Goal: Task Accomplishment & Management: Use online tool/utility

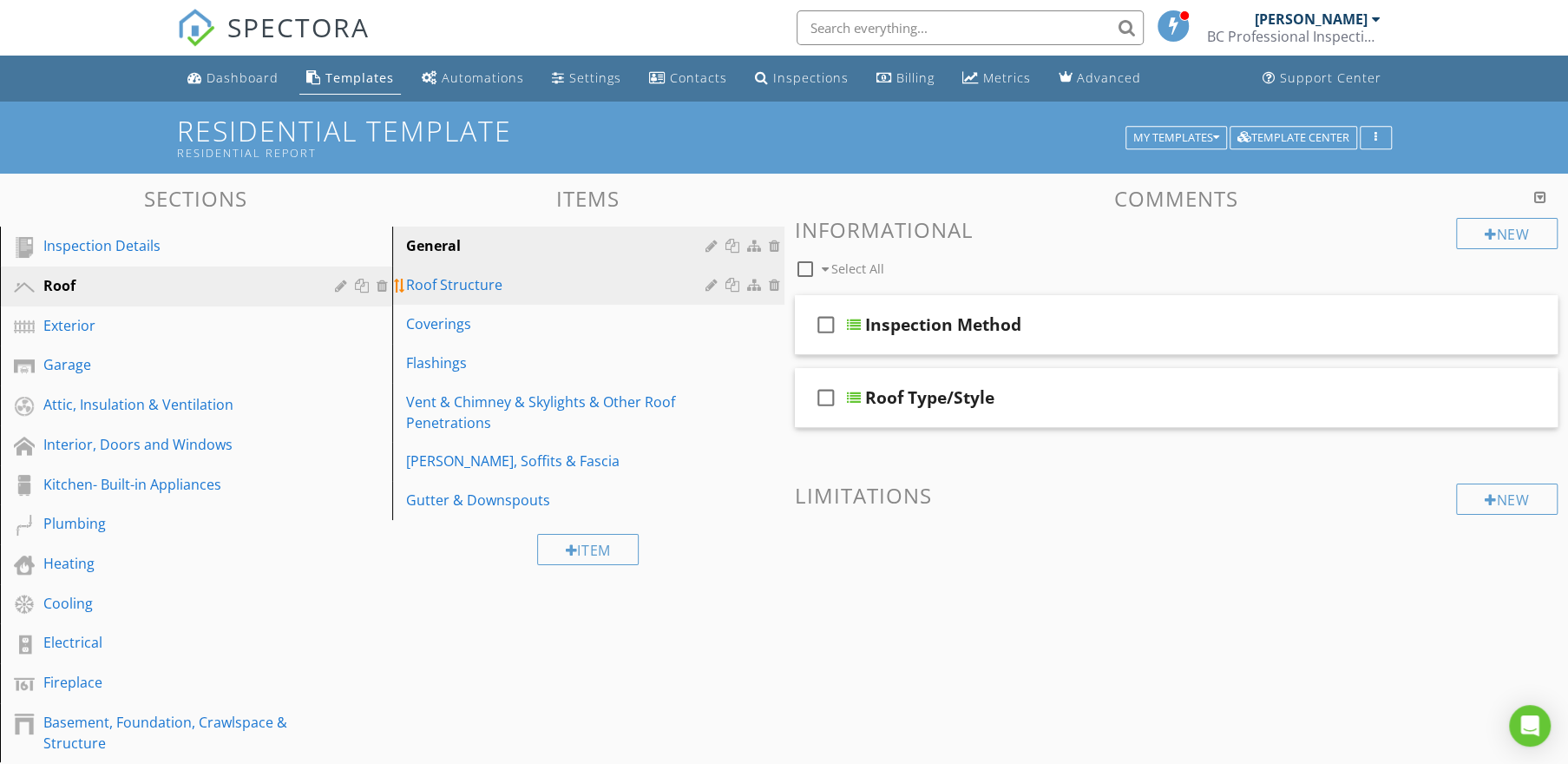
click at [422, 279] on div "Roof Structure" at bounding box center [558, 284] width 304 height 20
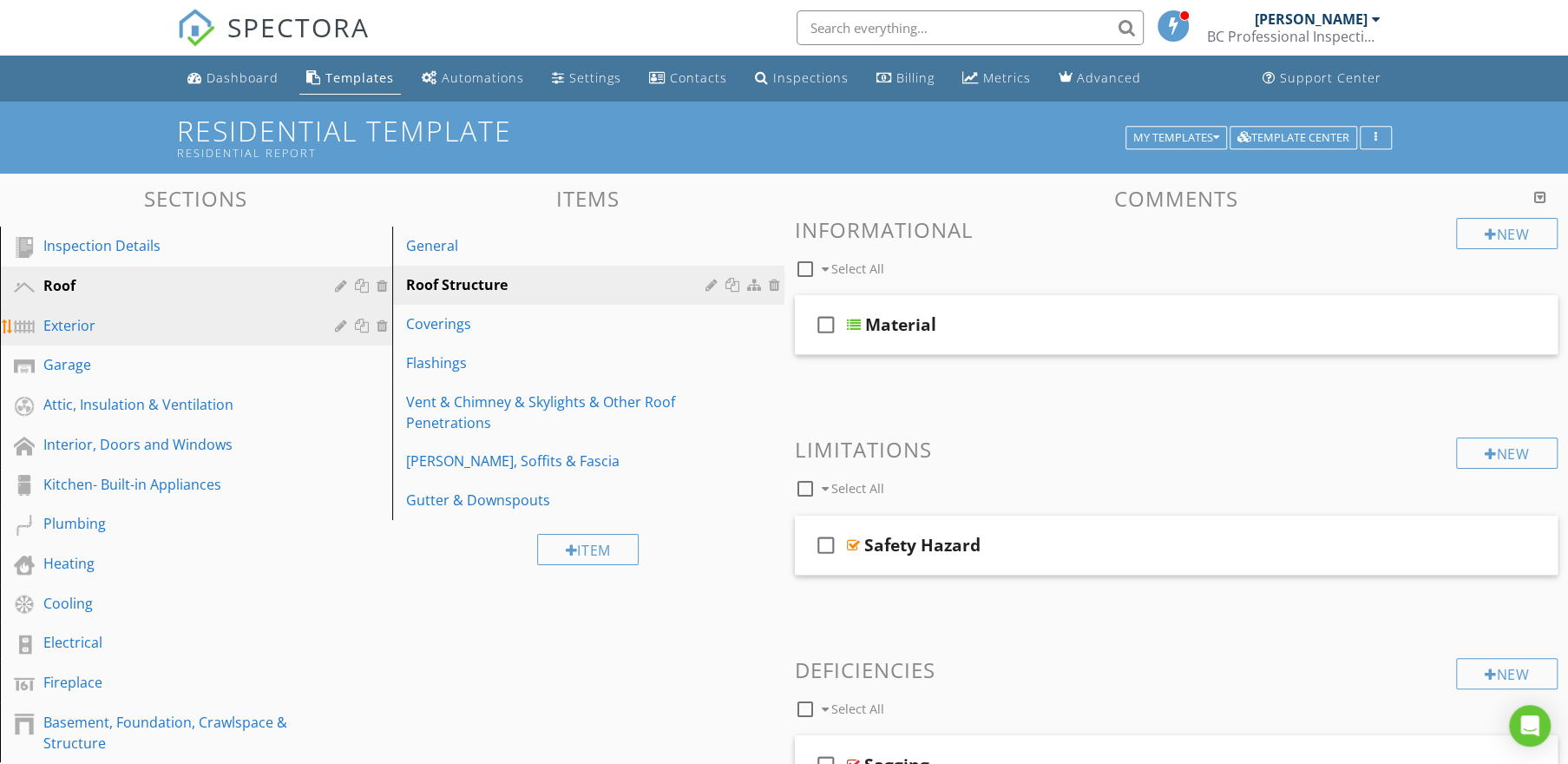
click at [98, 318] on div "Exterior" at bounding box center [177, 325] width 266 height 20
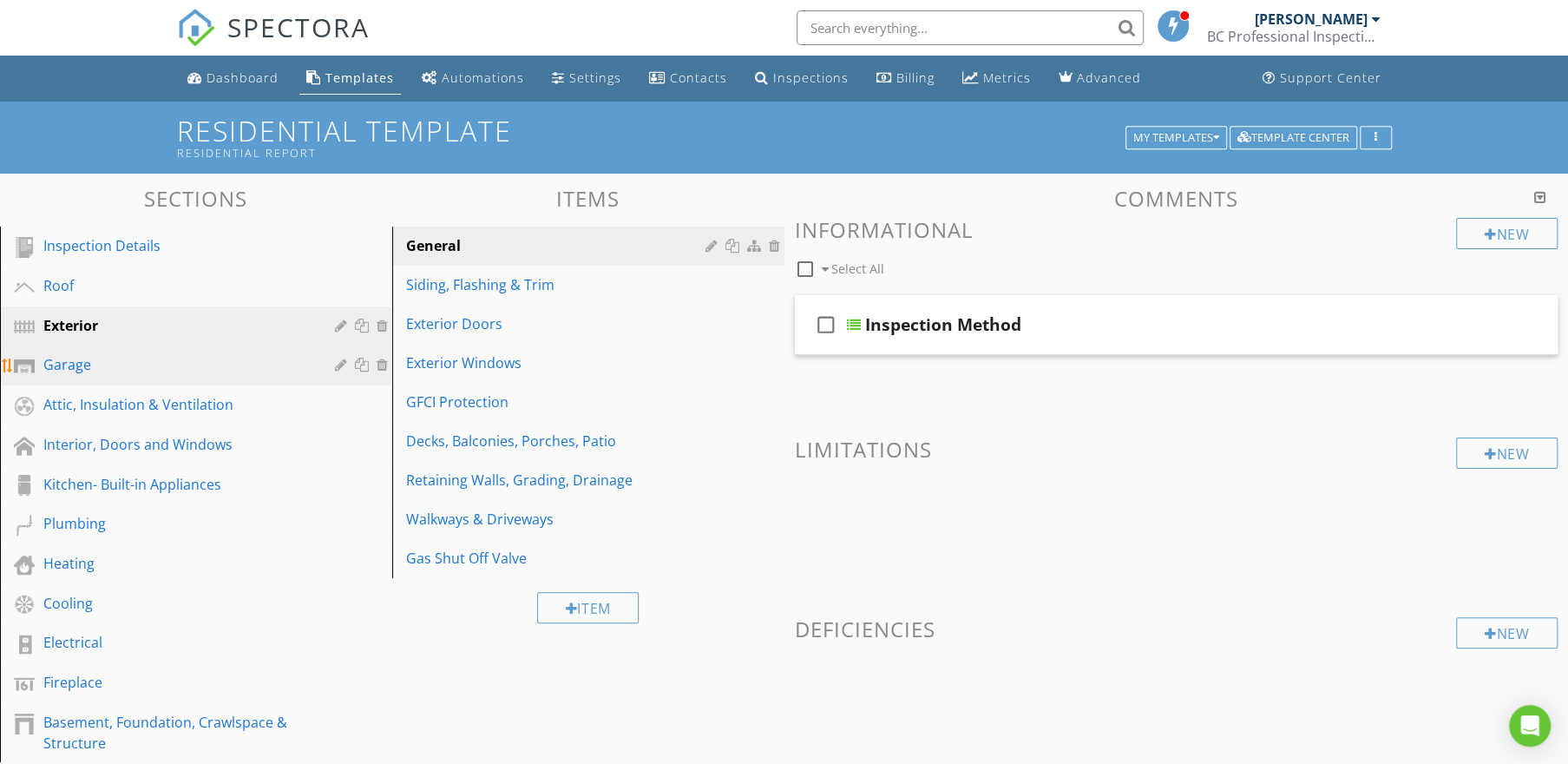
click at [104, 355] on div "Garage" at bounding box center [177, 364] width 266 height 20
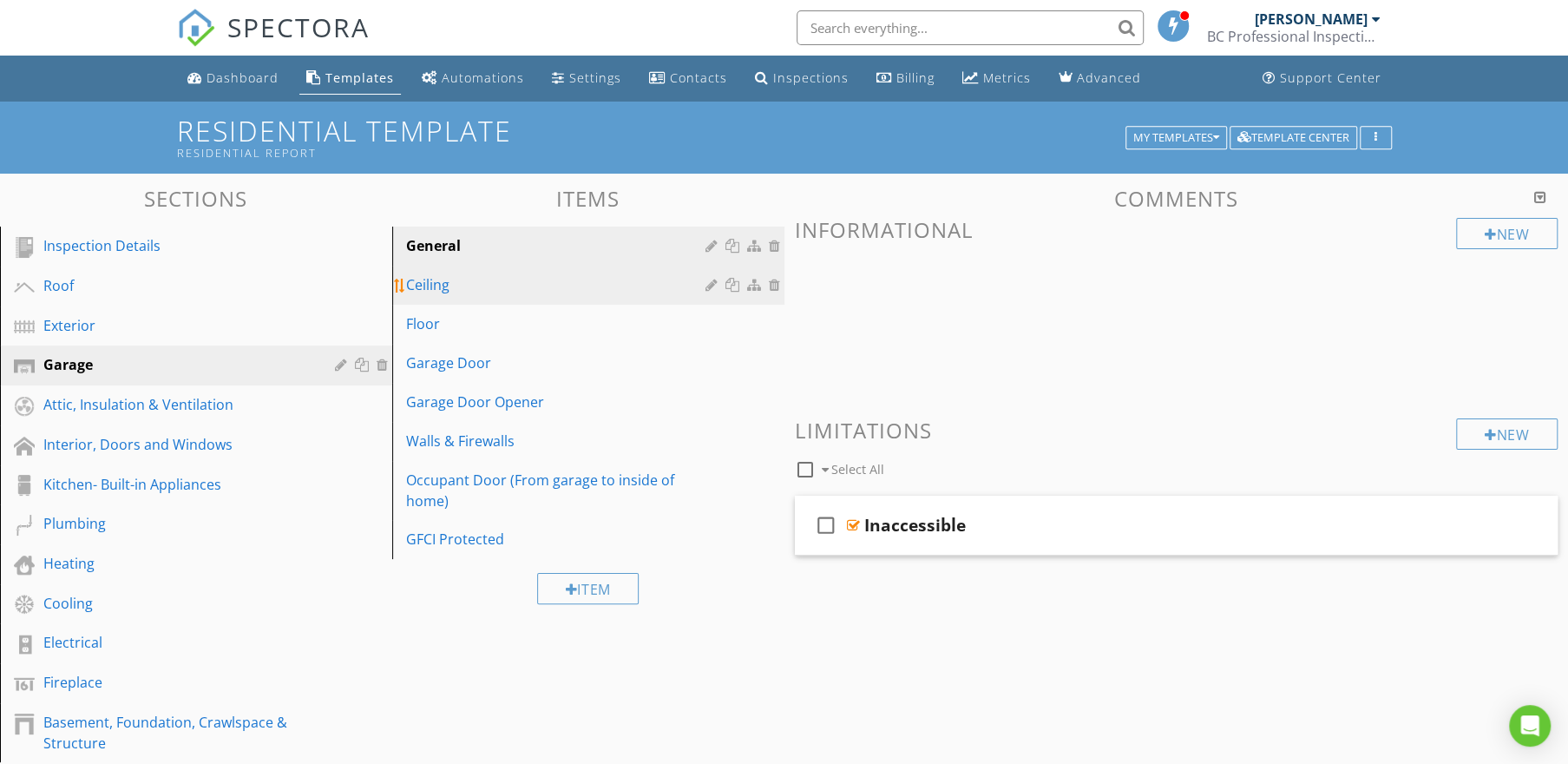
click at [461, 293] on div "Ceiling" at bounding box center [558, 284] width 304 height 20
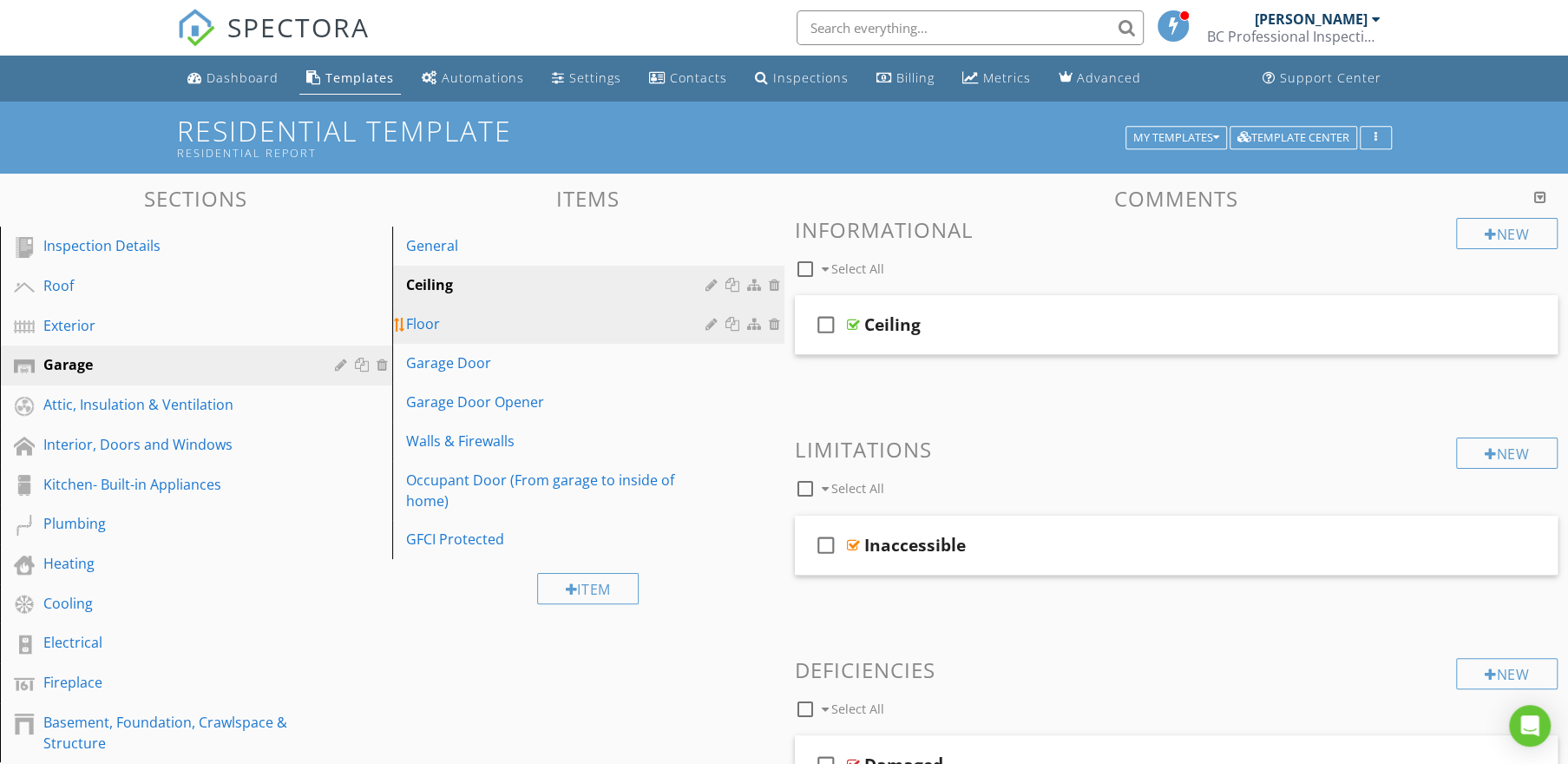
click at [449, 330] on div "Floor" at bounding box center [558, 323] width 304 height 20
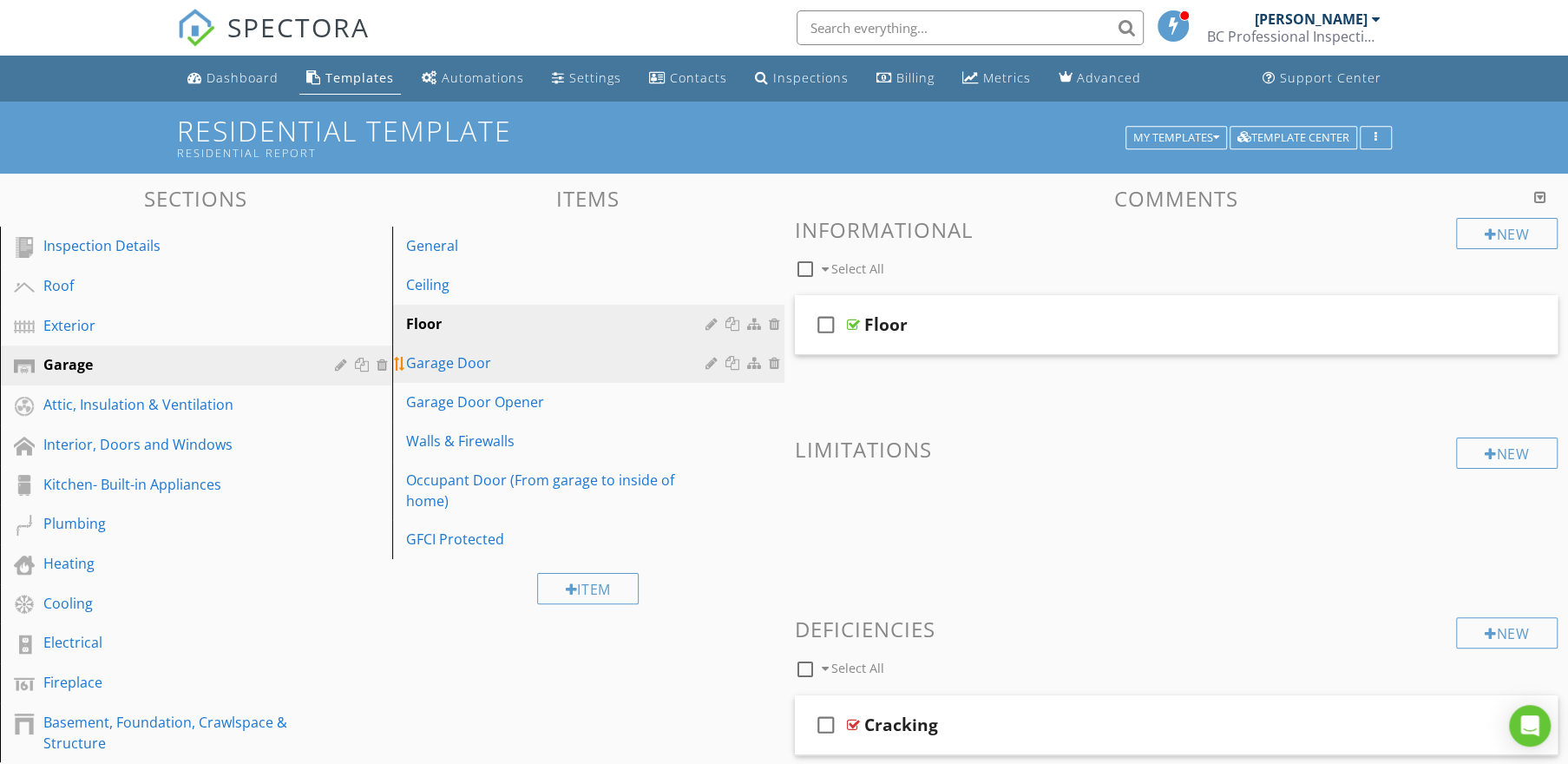
click at [434, 364] on div "Garage Door" at bounding box center [558, 362] width 304 height 20
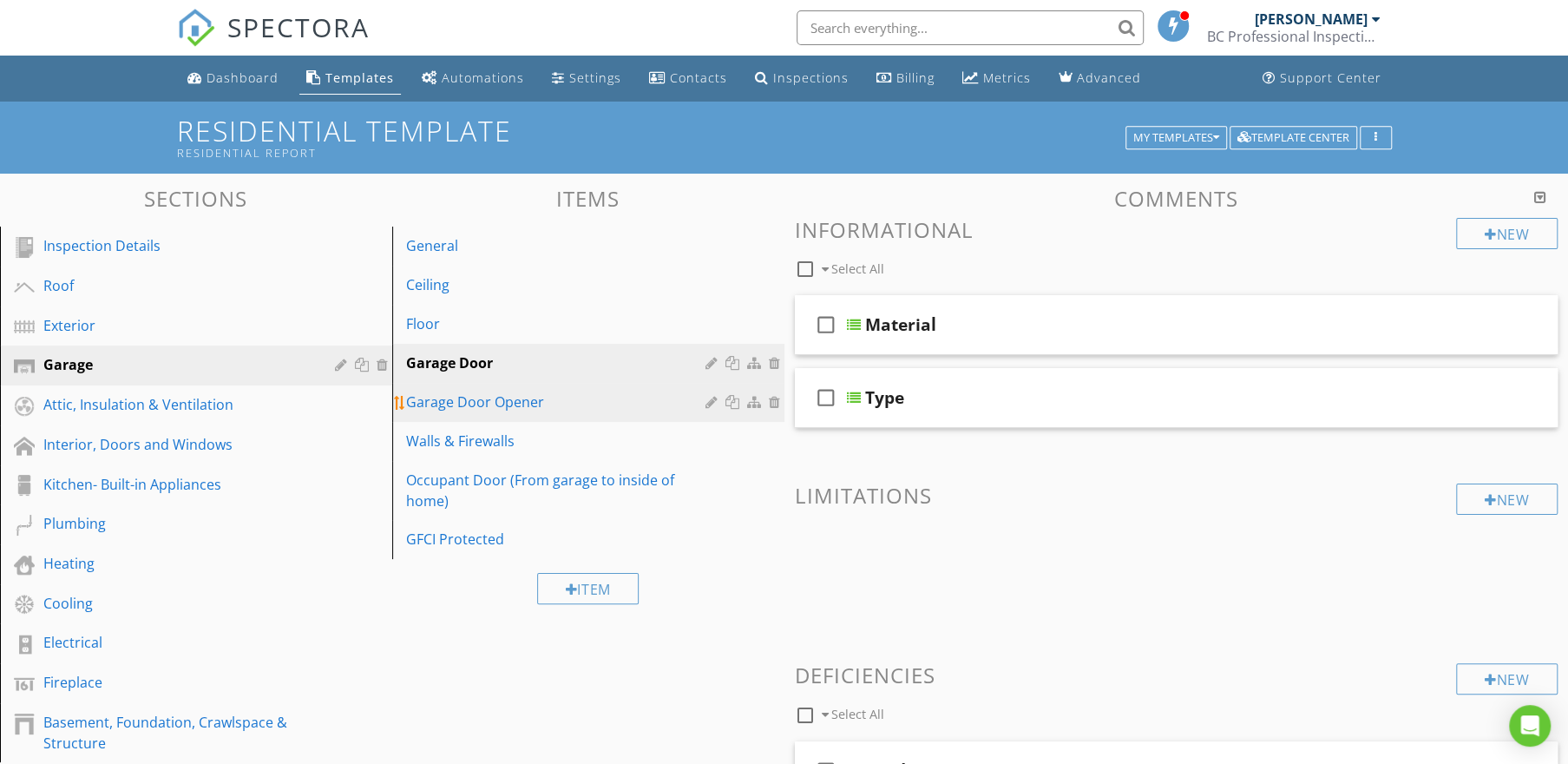
click at [445, 398] on div "Garage Door Opener" at bounding box center [558, 401] width 304 height 20
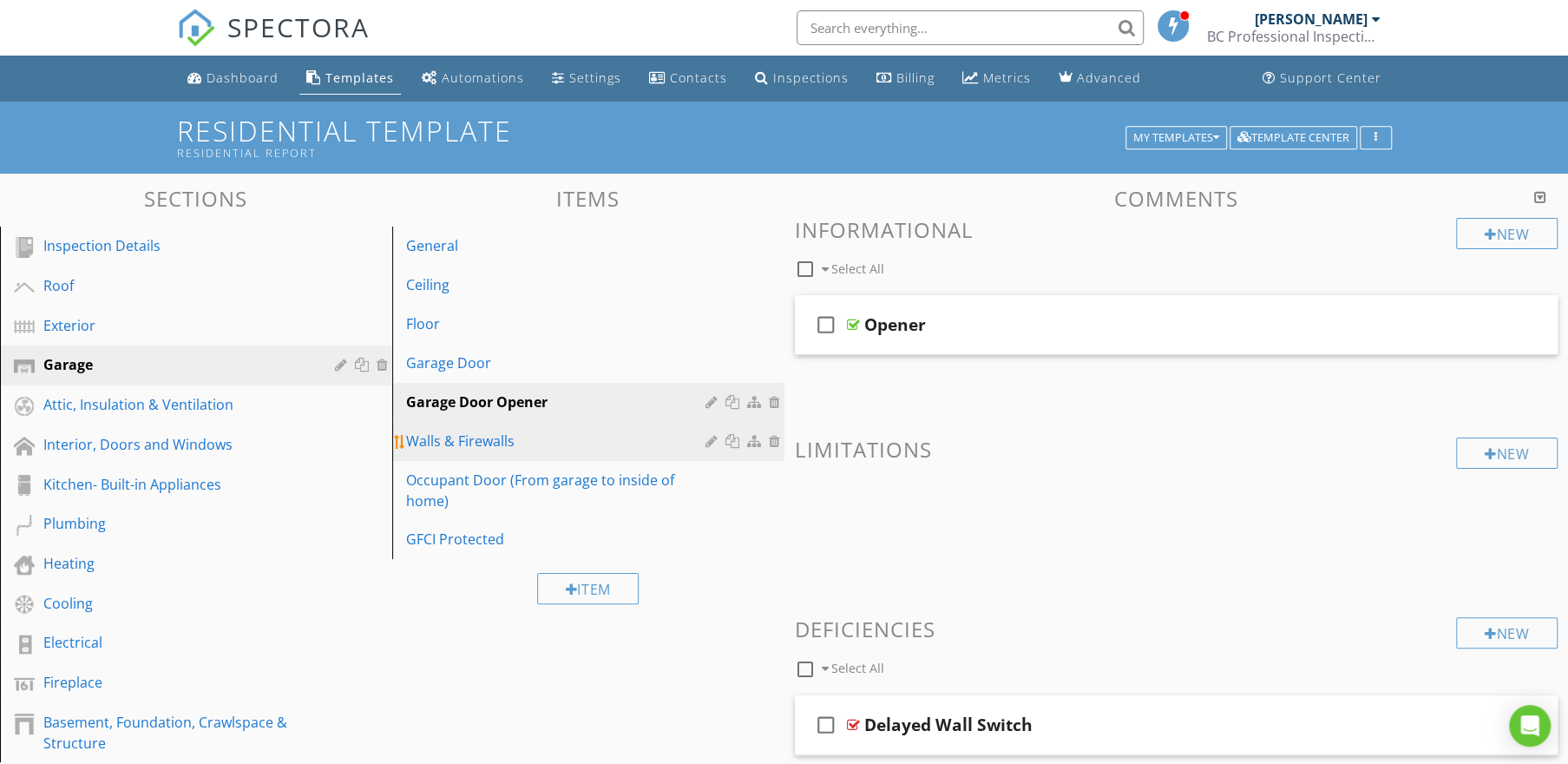
click at [470, 445] on div "Walls & Firewalls" at bounding box center [558, 440] width 304 height 20
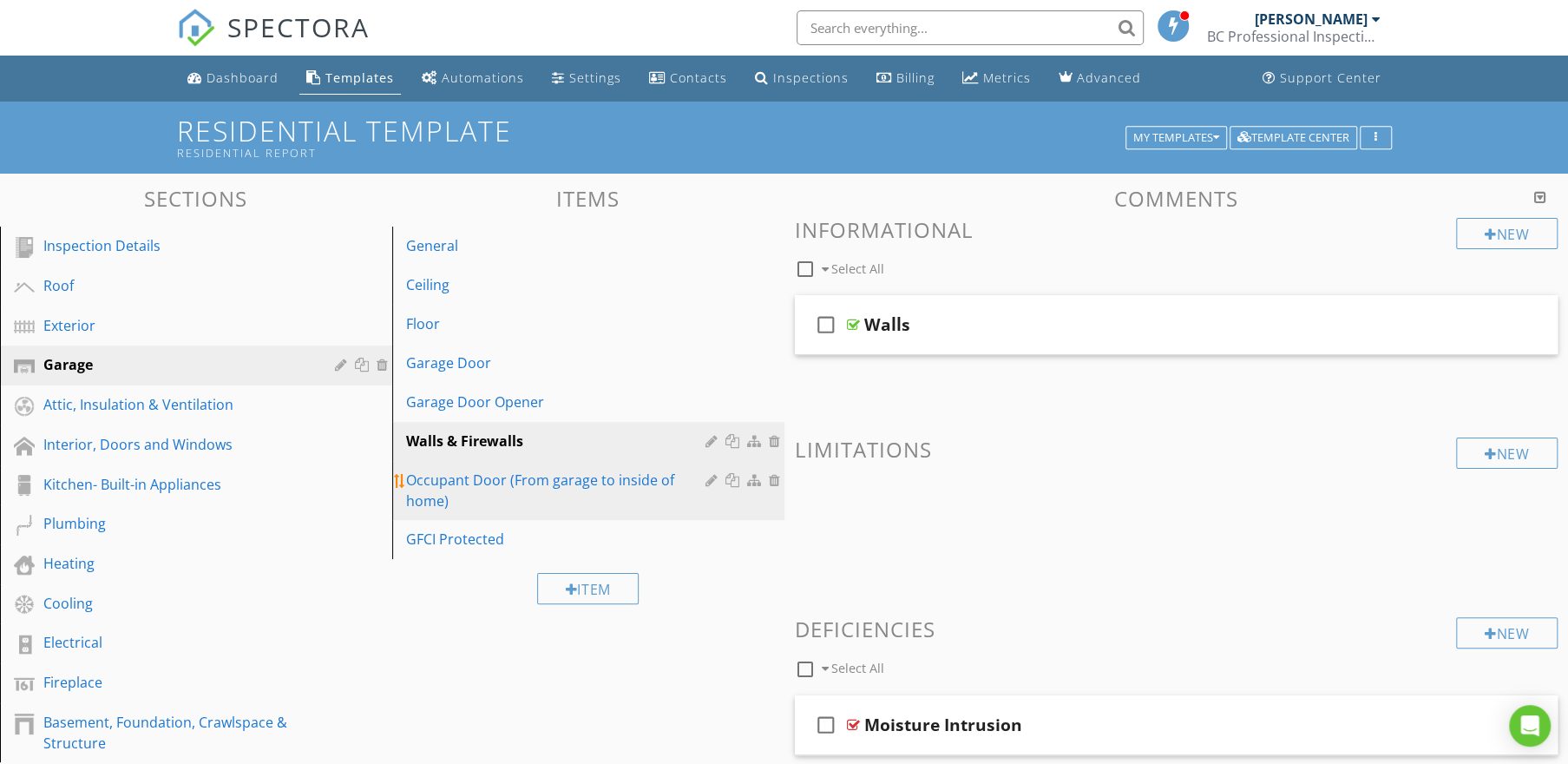
click at [482, 486] on div "Occupant Door (From garage to inside of home)" at bounding box center [558, 490] width 304 height 42
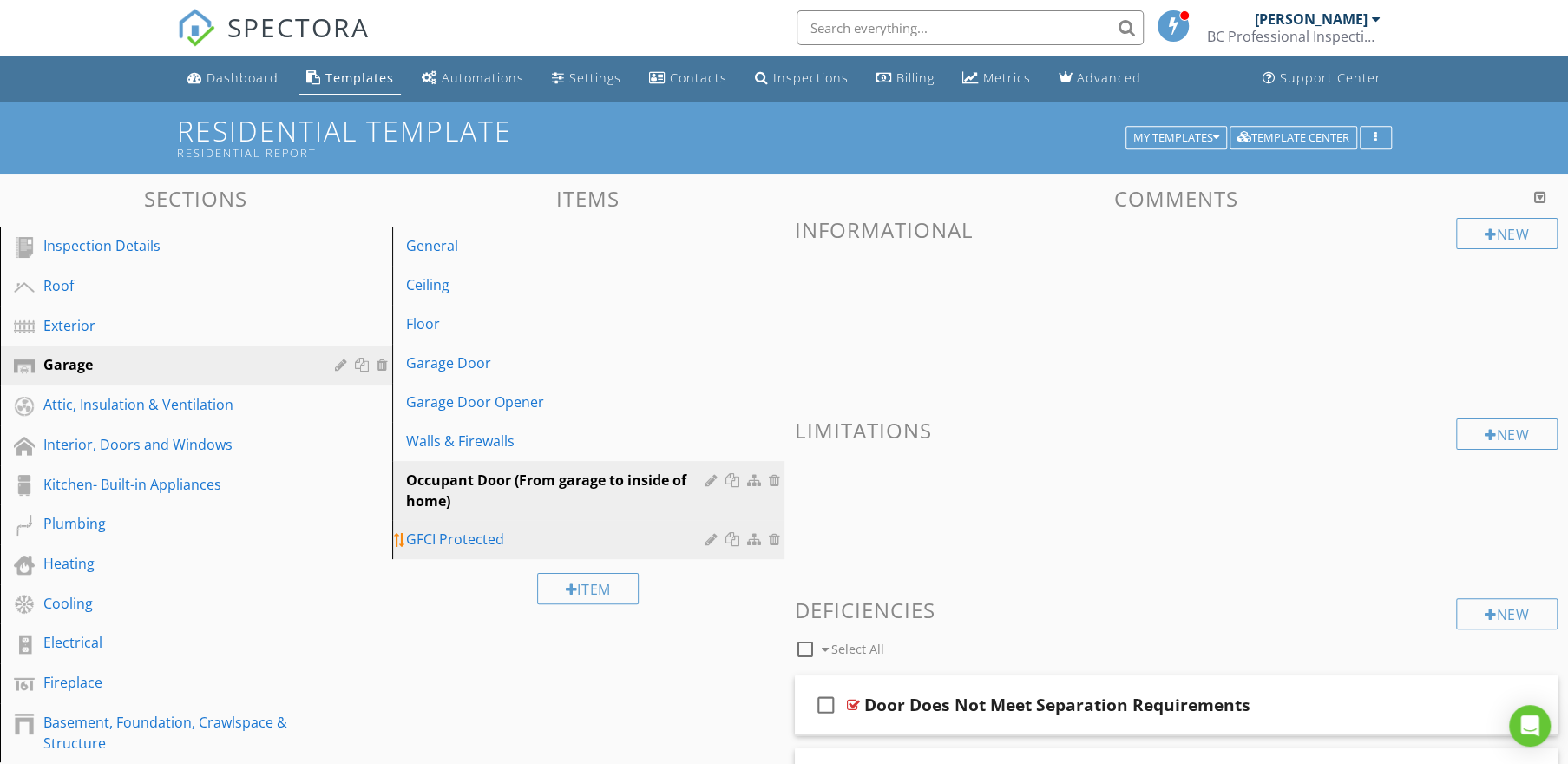
click at [451, 539] on div "GFCI Protected" at bounding box center [558, 538] width 304 height 20
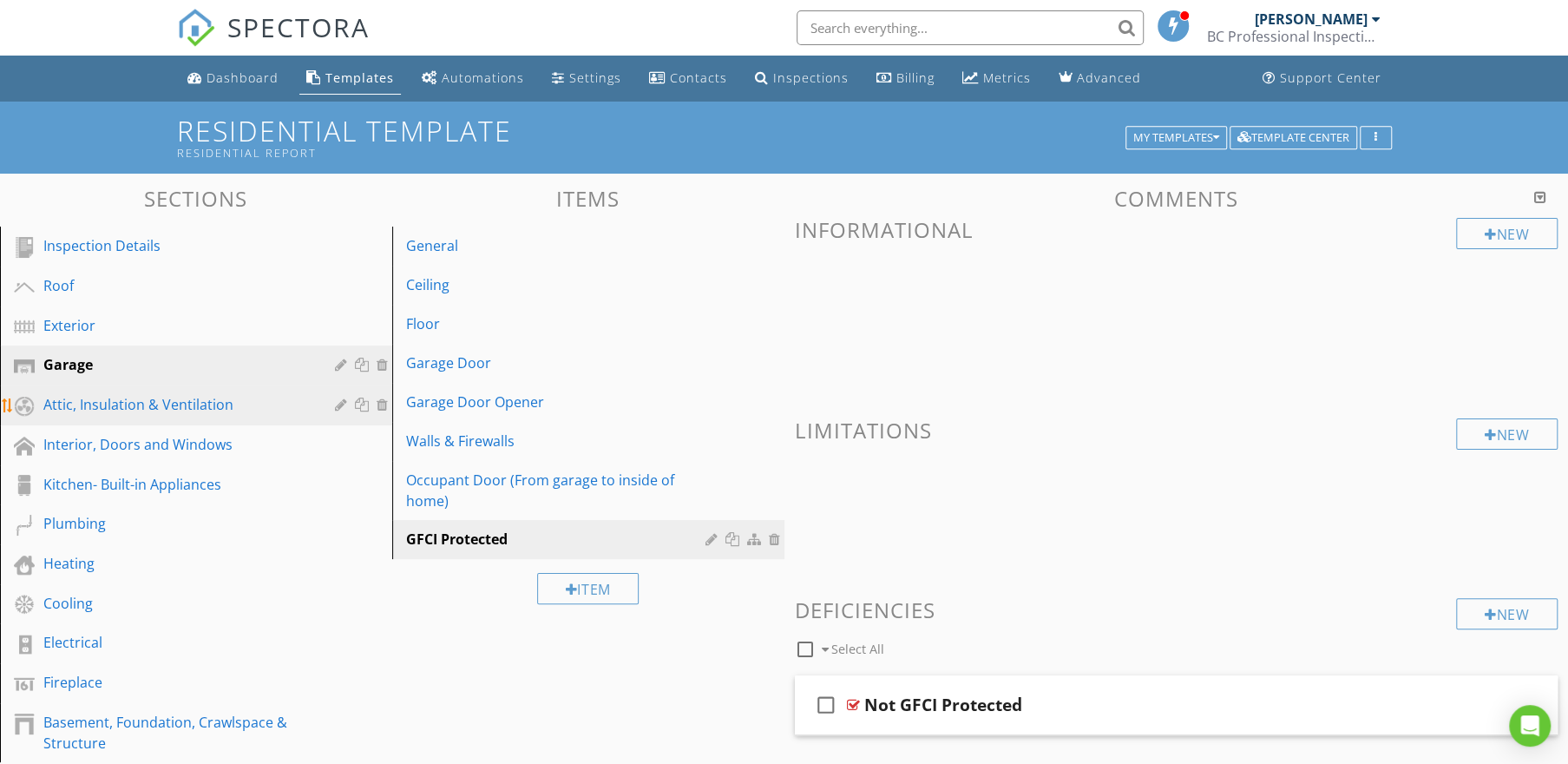
click at [84, 396] on div "Attic, Insulation & Ventilation" at bounding box center [177, 403] width 266 height 20
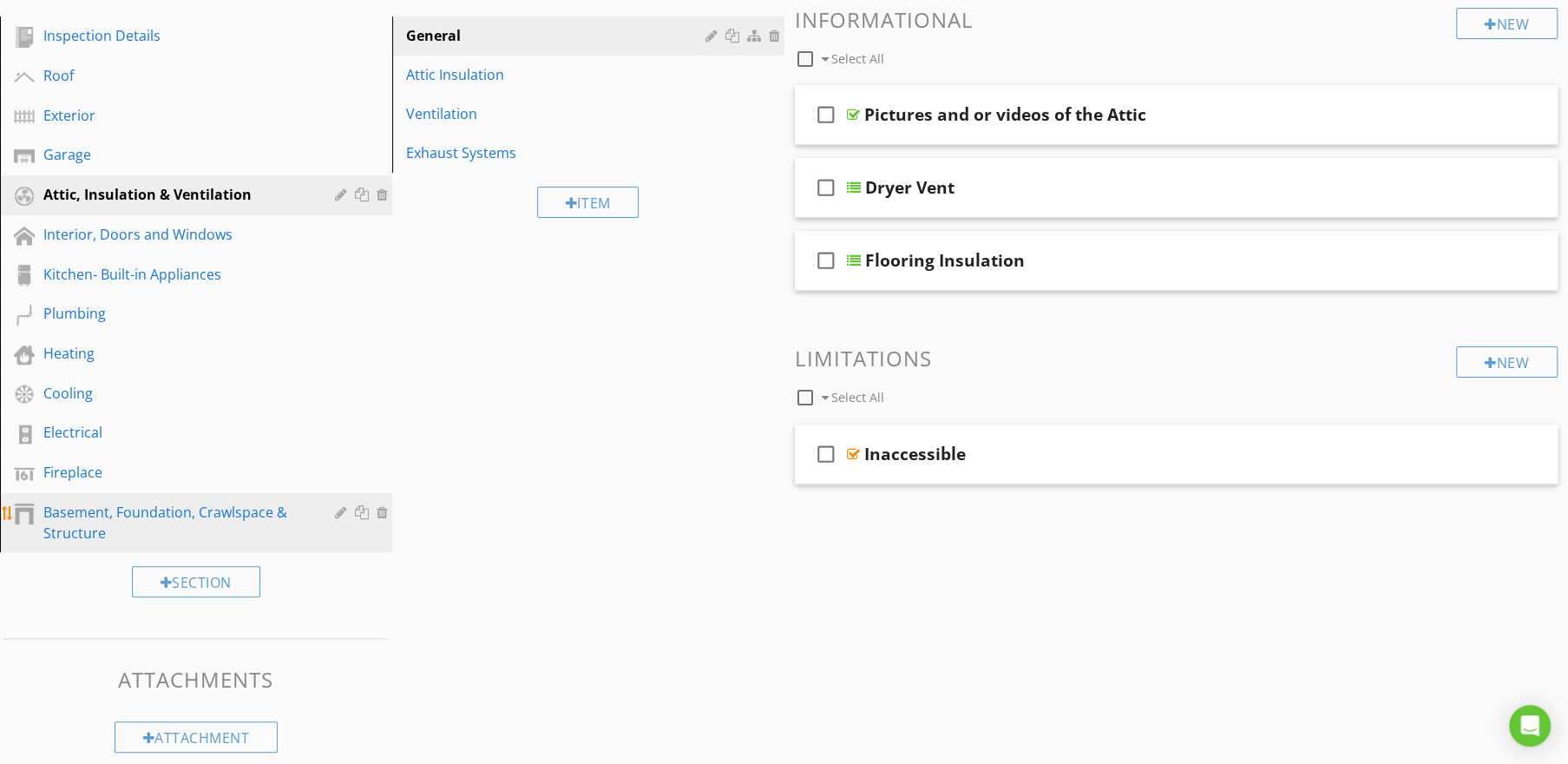
scroll to position [229, 0]
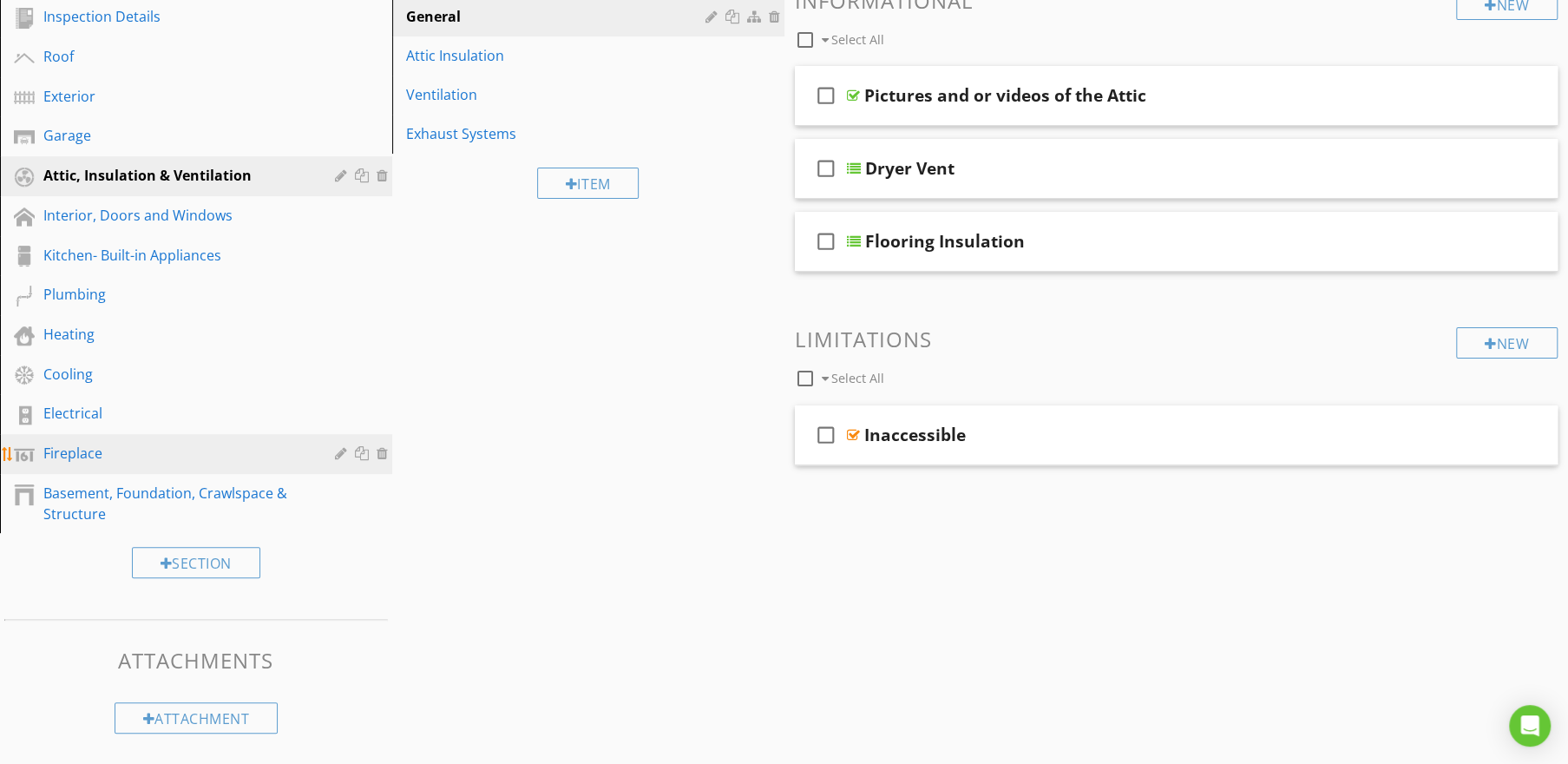
click at [91, 464] on div "Fireplace" at bounding box center [209, 453] width 331 height 22
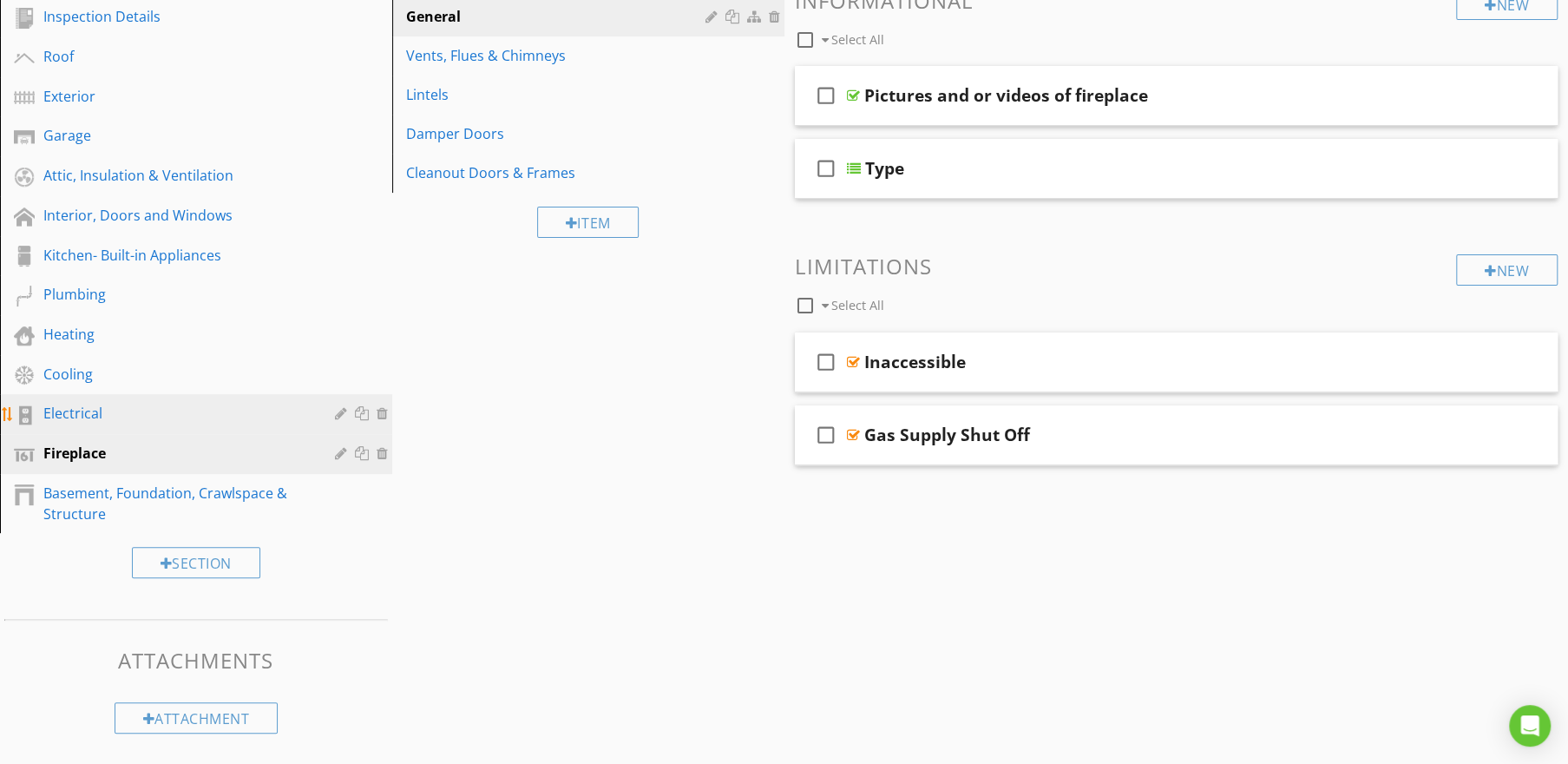
click at [83, 402] on div "Electrical" at bounding box center [177, 412] width 266 height 20
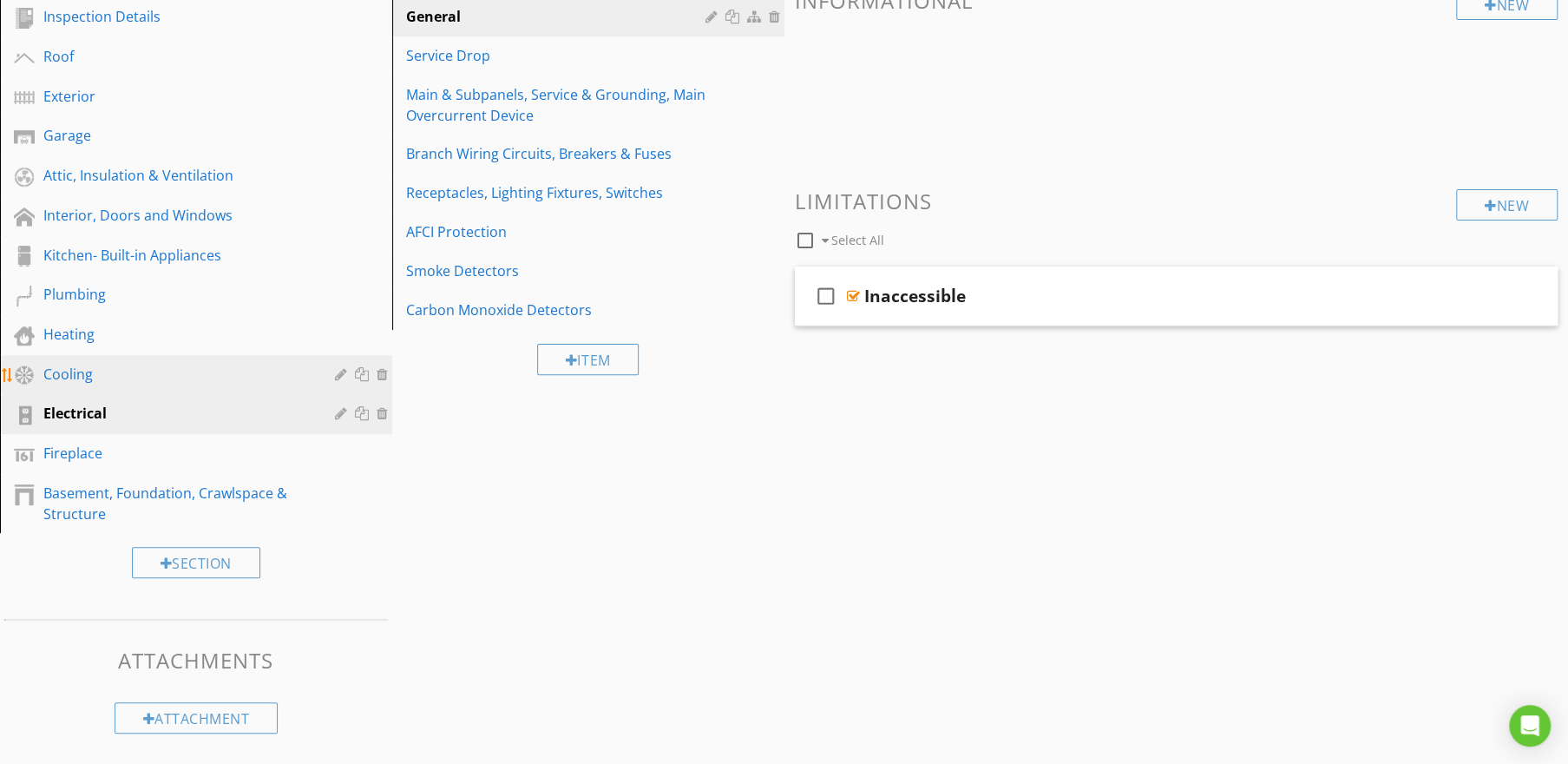
click at [81, 381] on div "Cooling" at bounding box center [177, 373] width 266 height 20
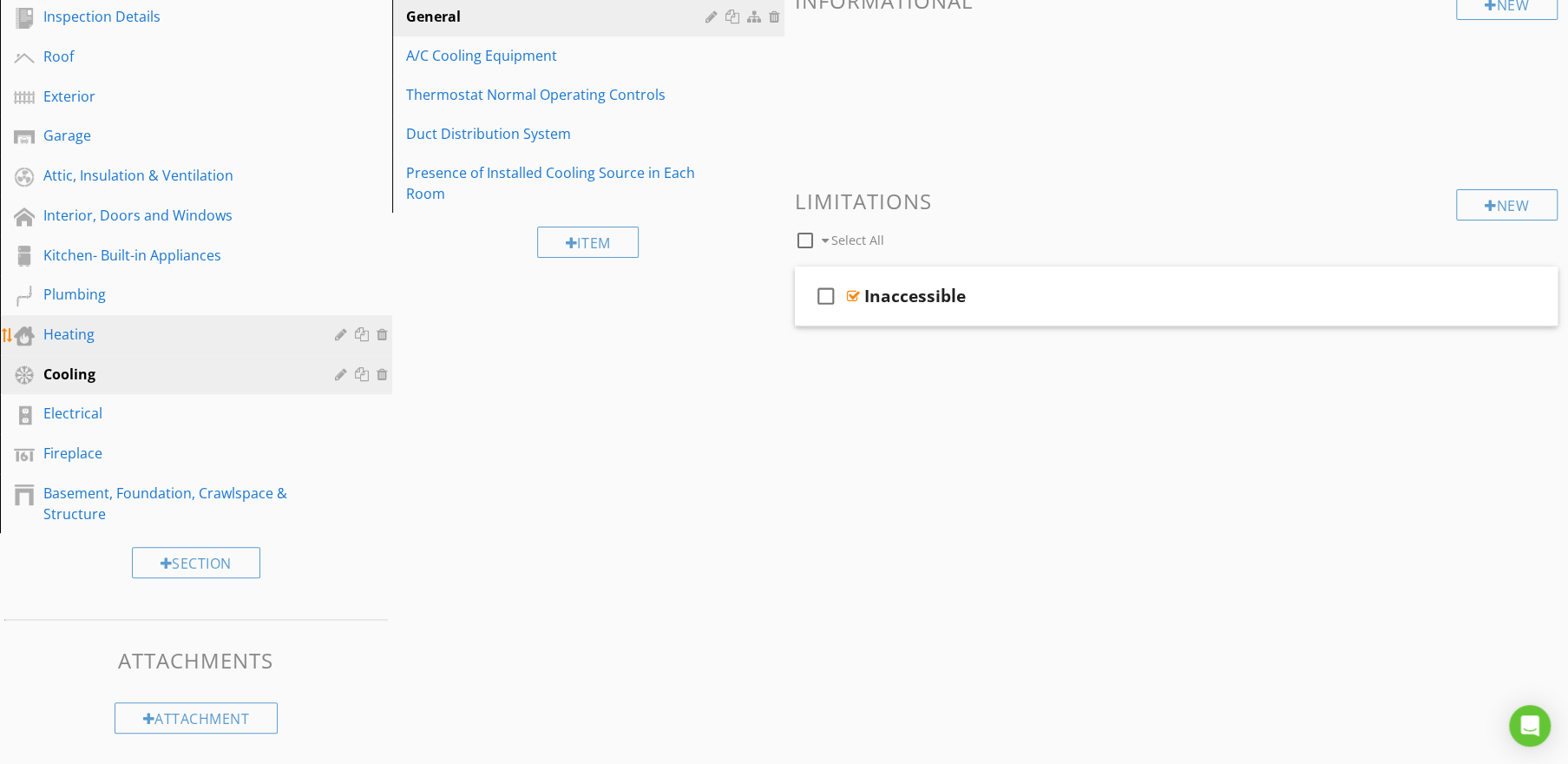
click at [98, 330] on div "Heating" at bounding box center [177, 333] width 266 height 20
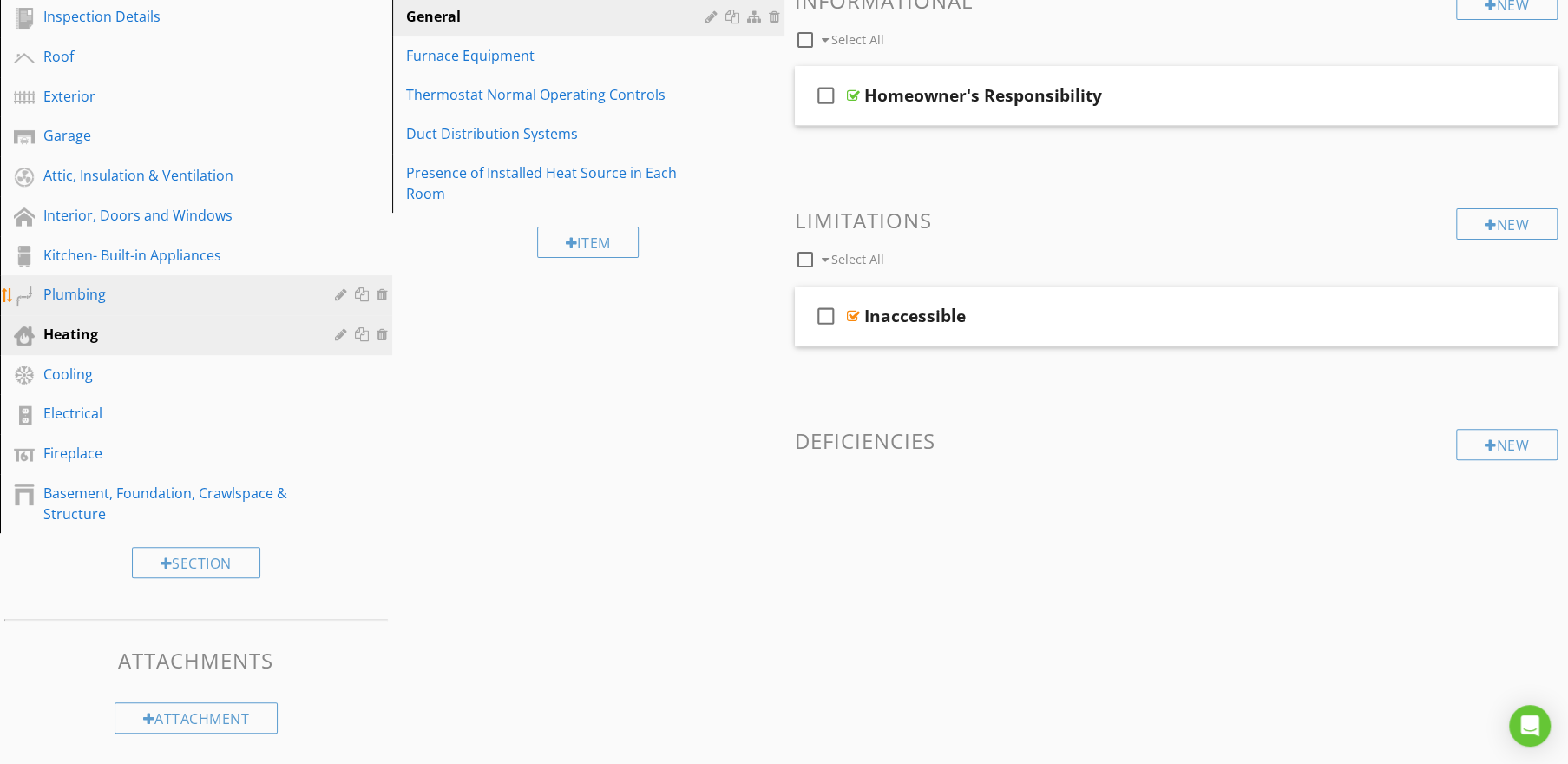
click at [93, 295] on div "Plumbing" at bounding box center [177, 294] width 266 height 20
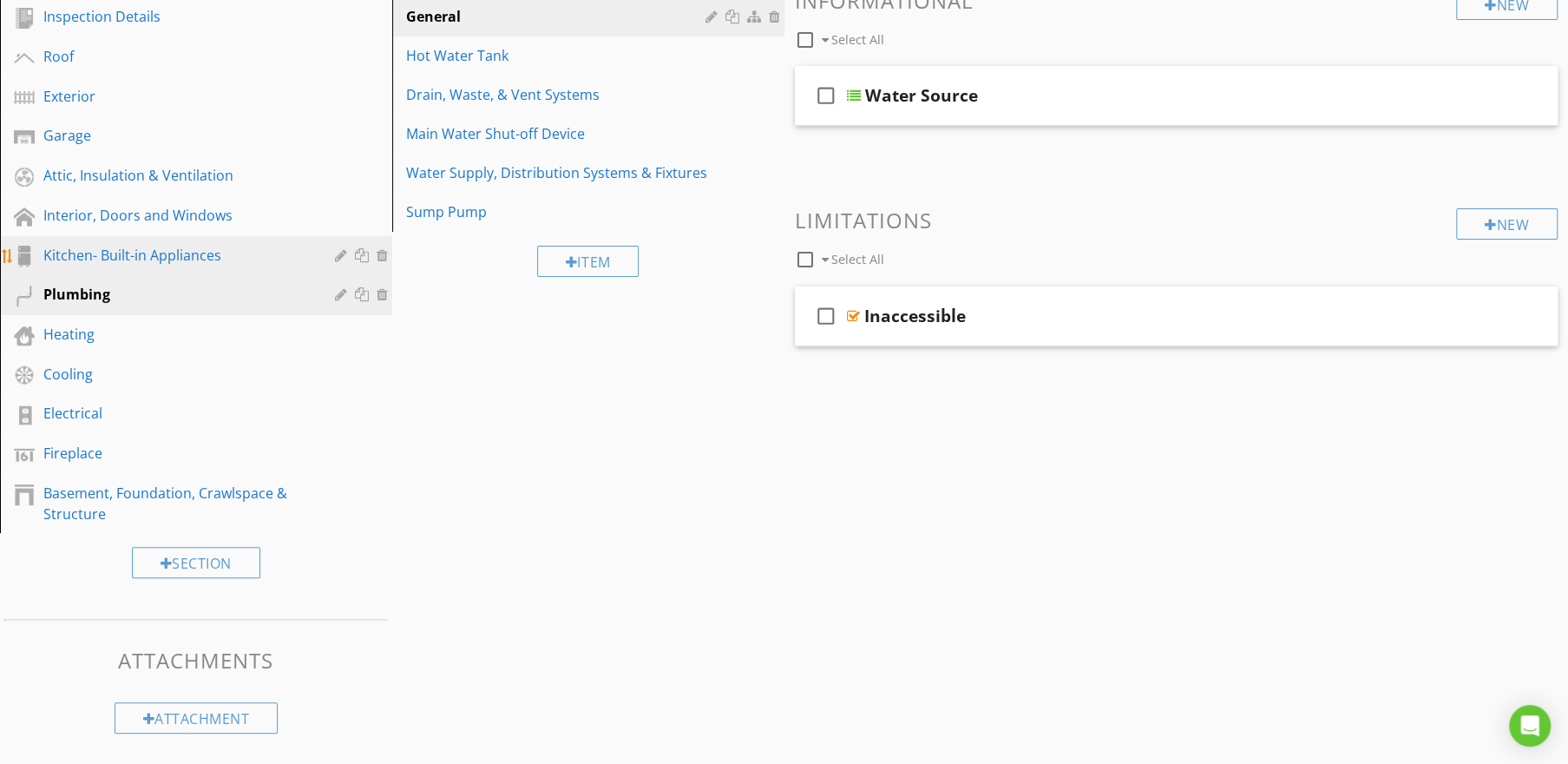
click at [102, 263] on div "Kitchen- Built-in Appliances" at bounding box center [177, 255] width 266 height 20
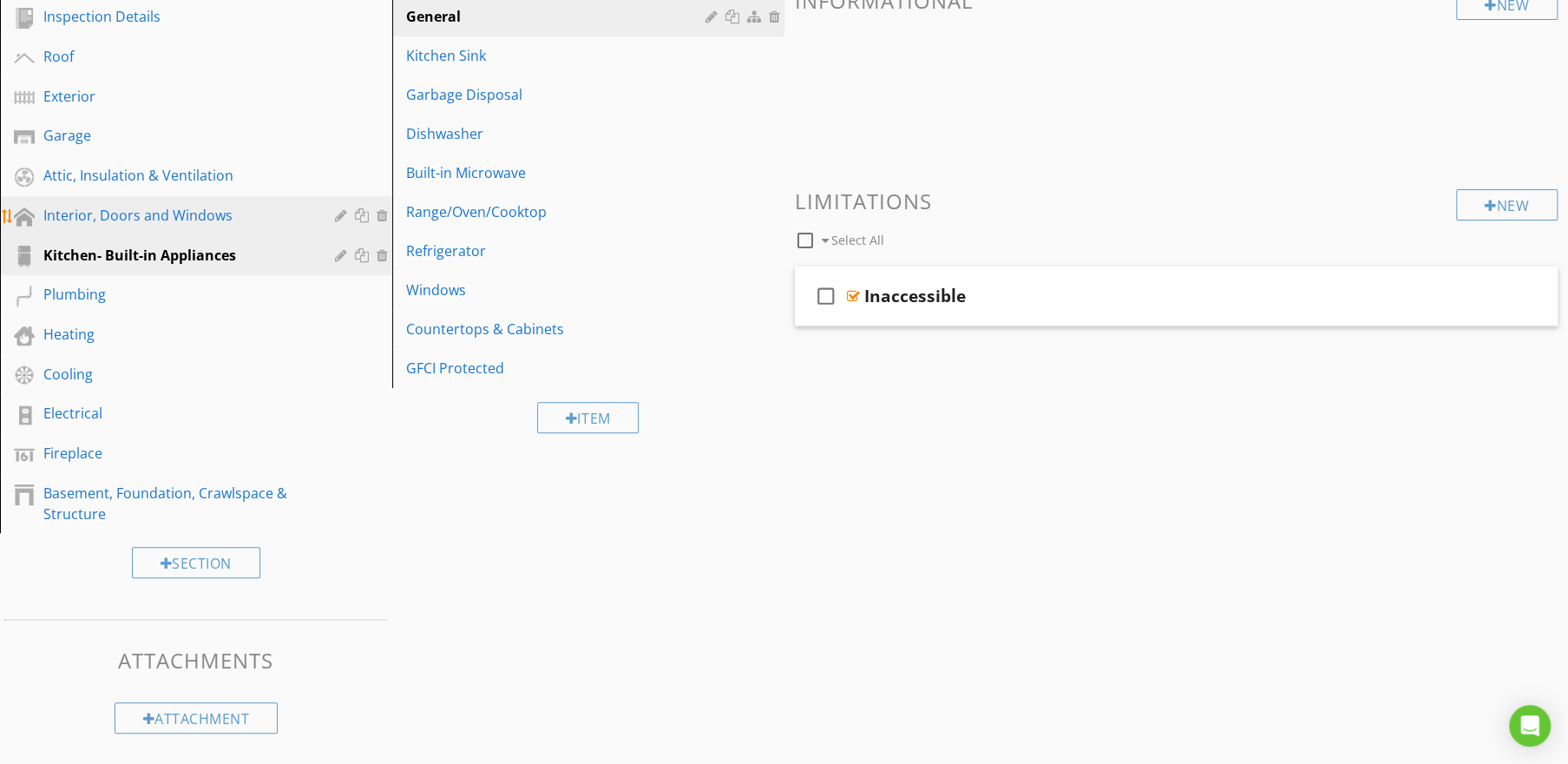
click at [109, 219] on div "Interior, Doors and Windows" at bounding box center [177, 215] width 266 height 20
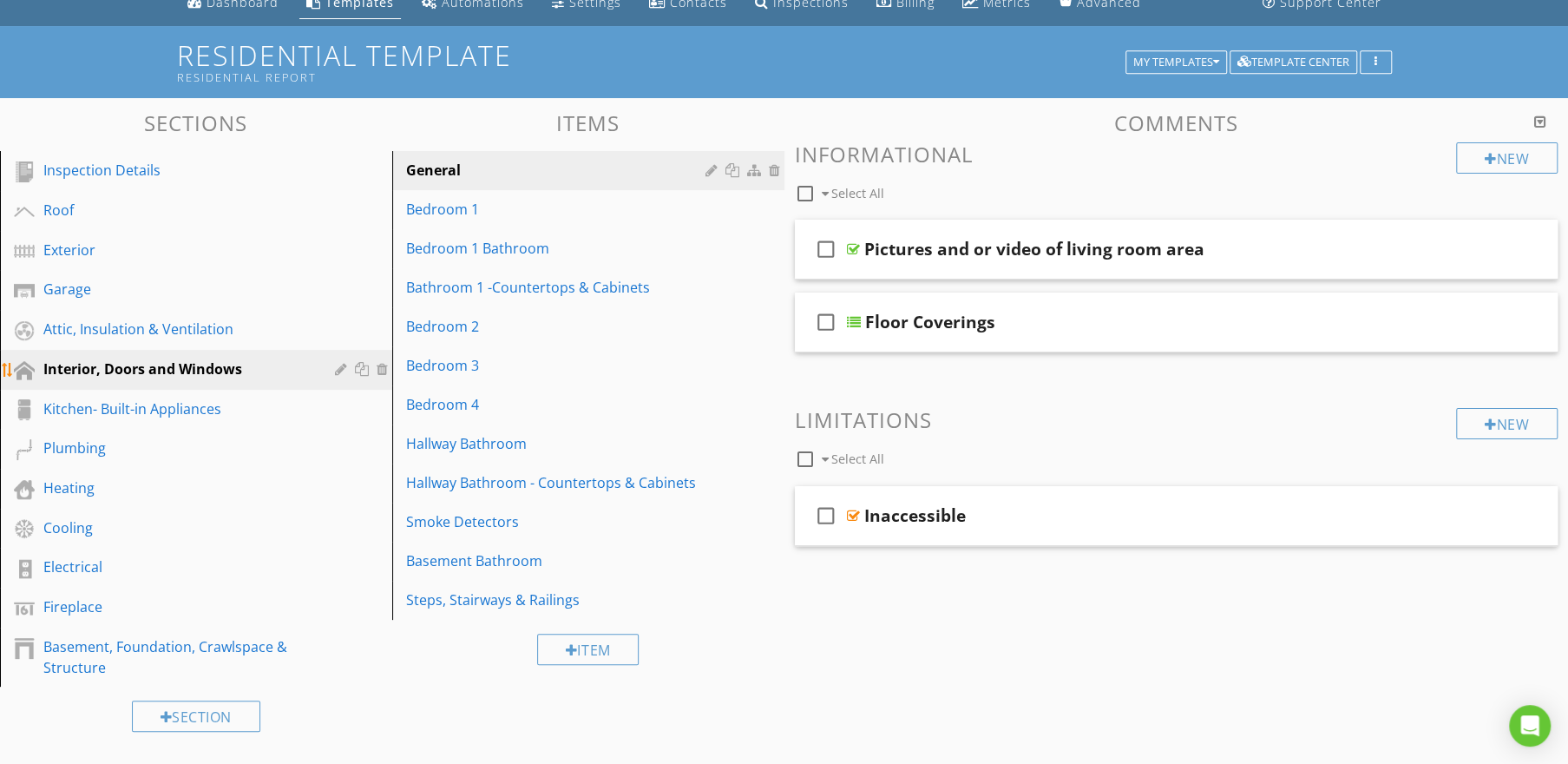
scroll to position [64, 0]
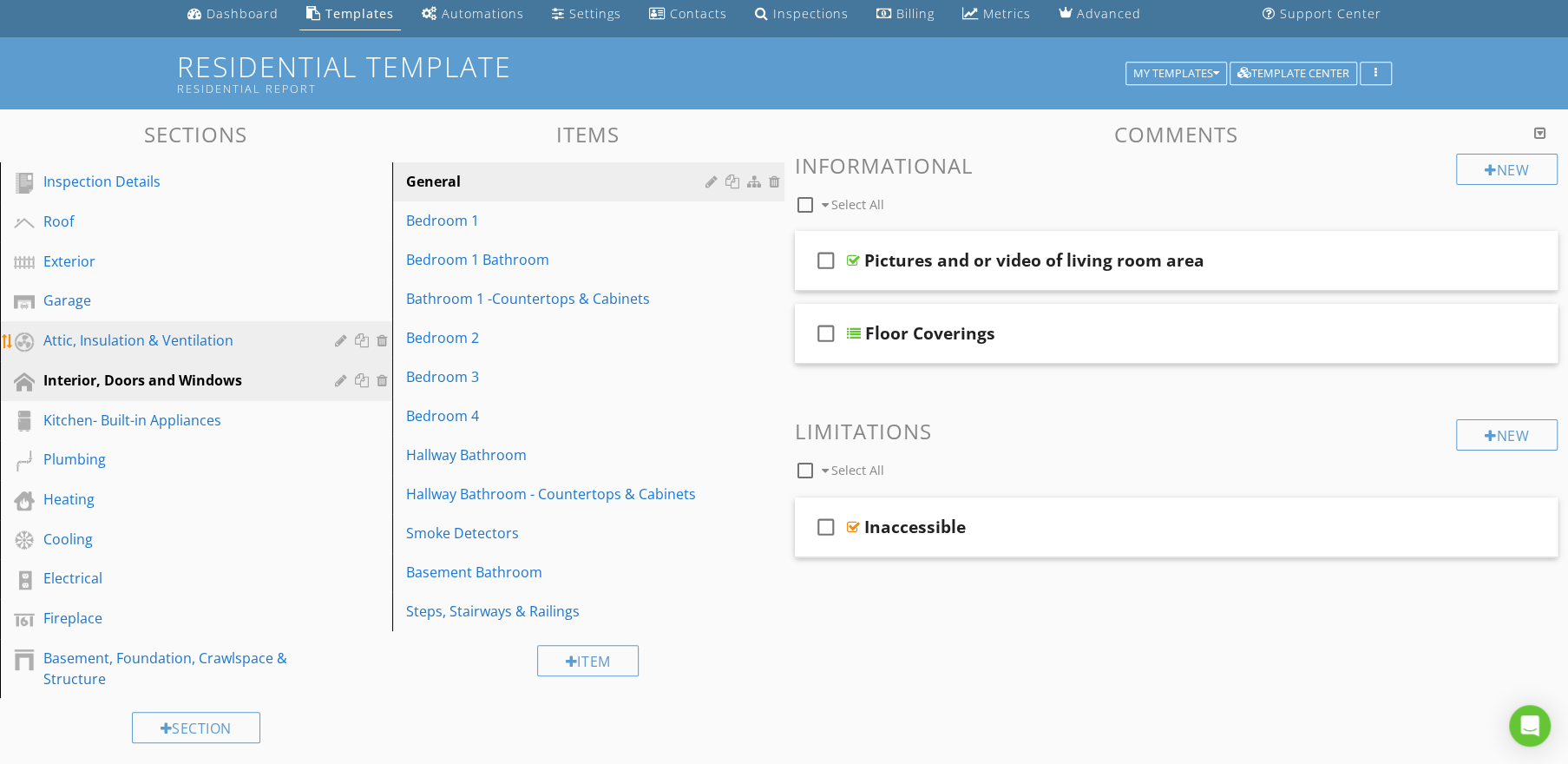
click at [86, 334] on div "Attic, Insulation & Ventilation" at bounding box center [177, 339] width 266 height 20
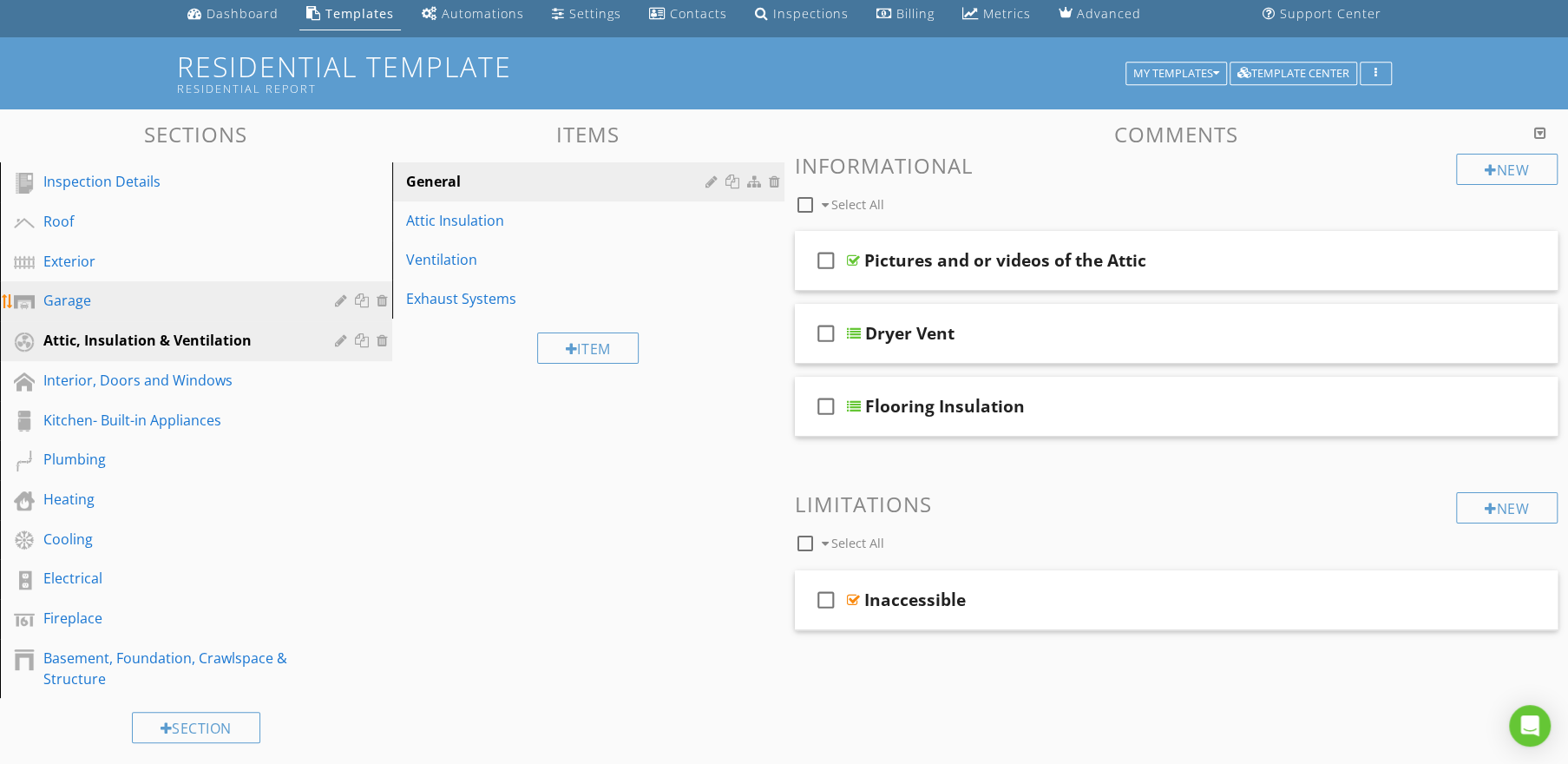
click at [80, 307] on div "Garage" at bounding box center [177, 299] width 266 height 20
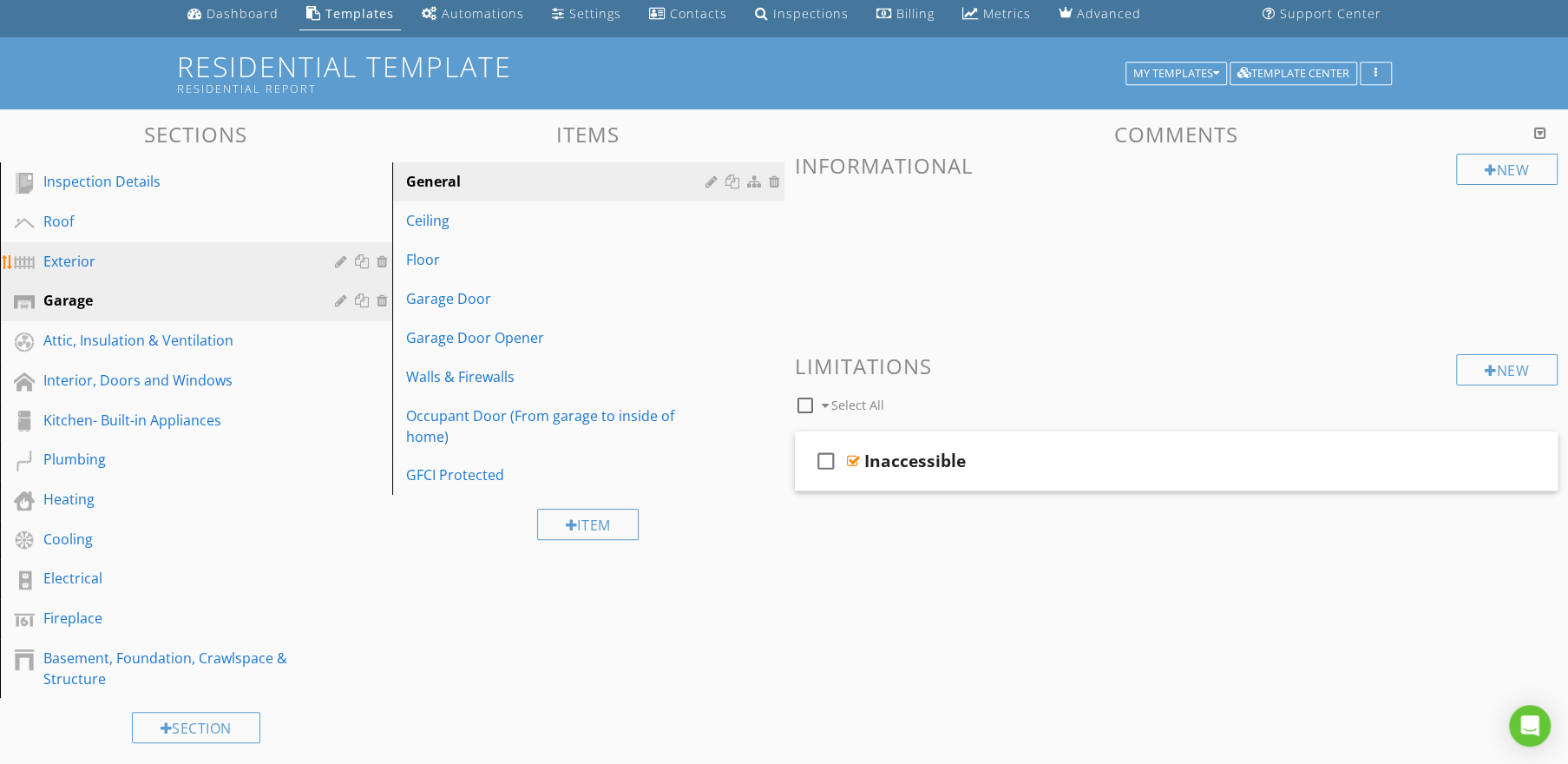
click at [79, 253] on div "Exterior" at bounding box center [177, 260] width 266 height 20
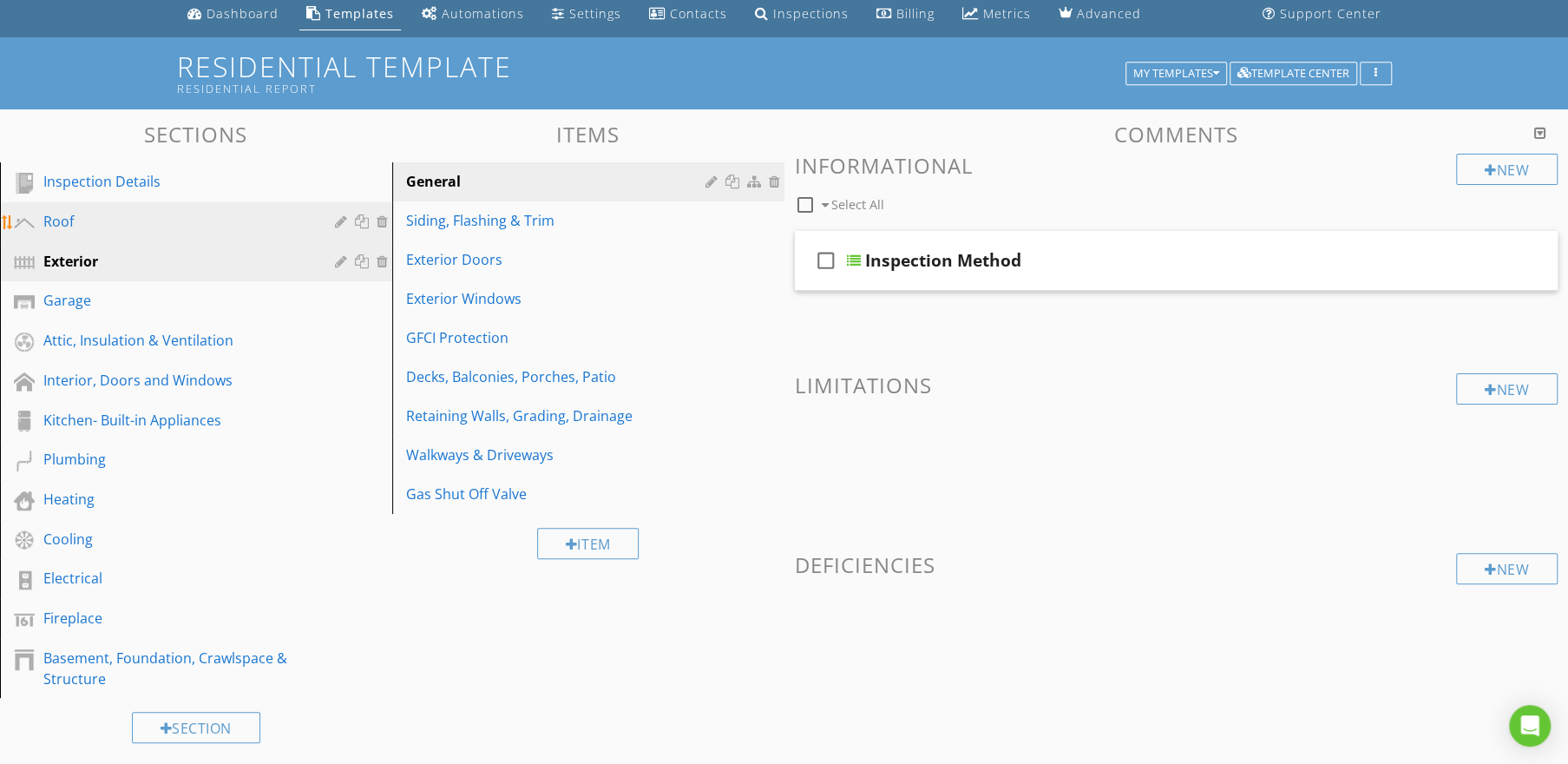
click at [73, 230] on div "Roof" at bounding box center [177, 221] width 266 height 20
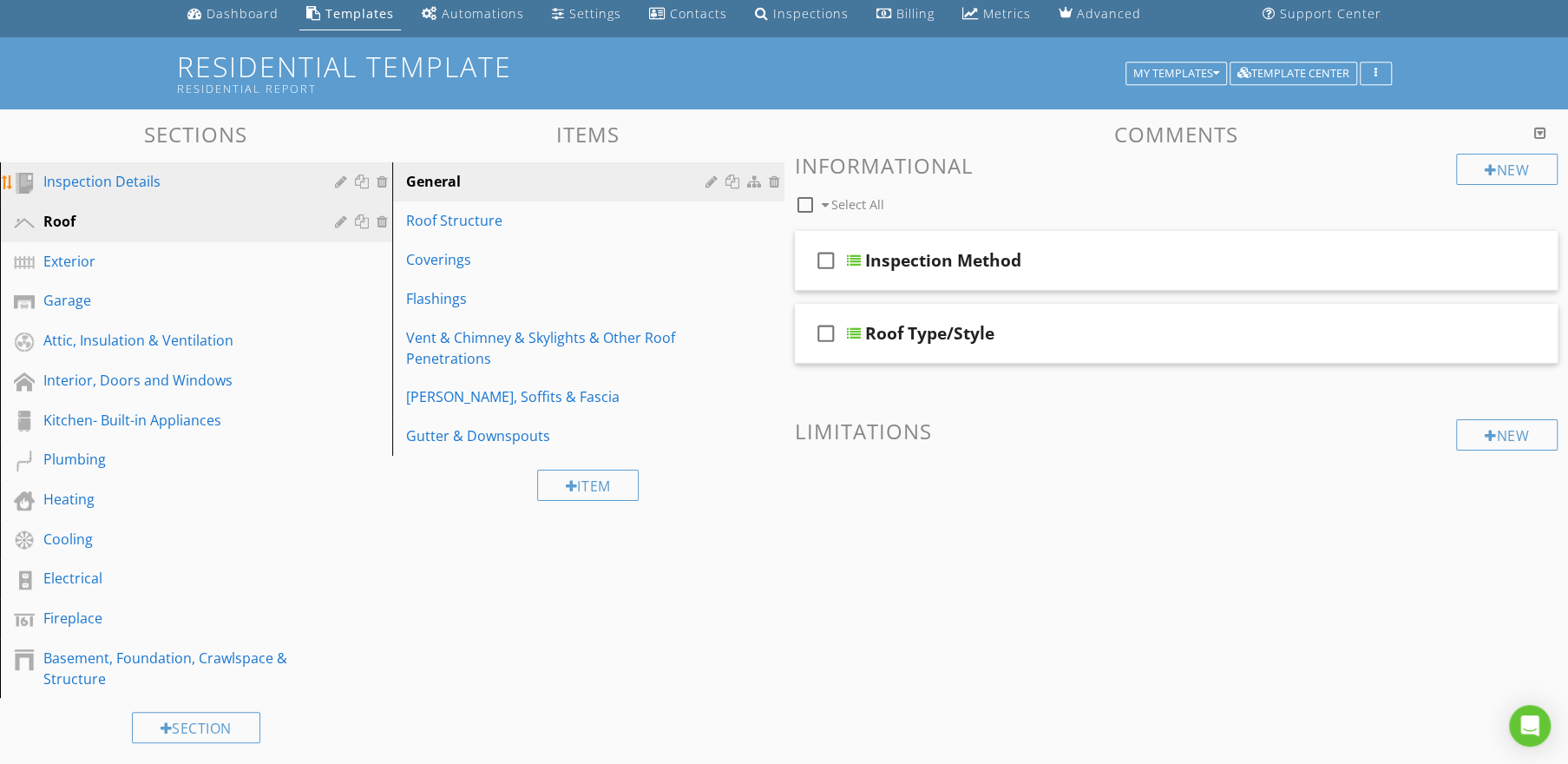
click at [78, 188] on div "Inspection Details" at bounding box center [177, 181] width 266 height 20
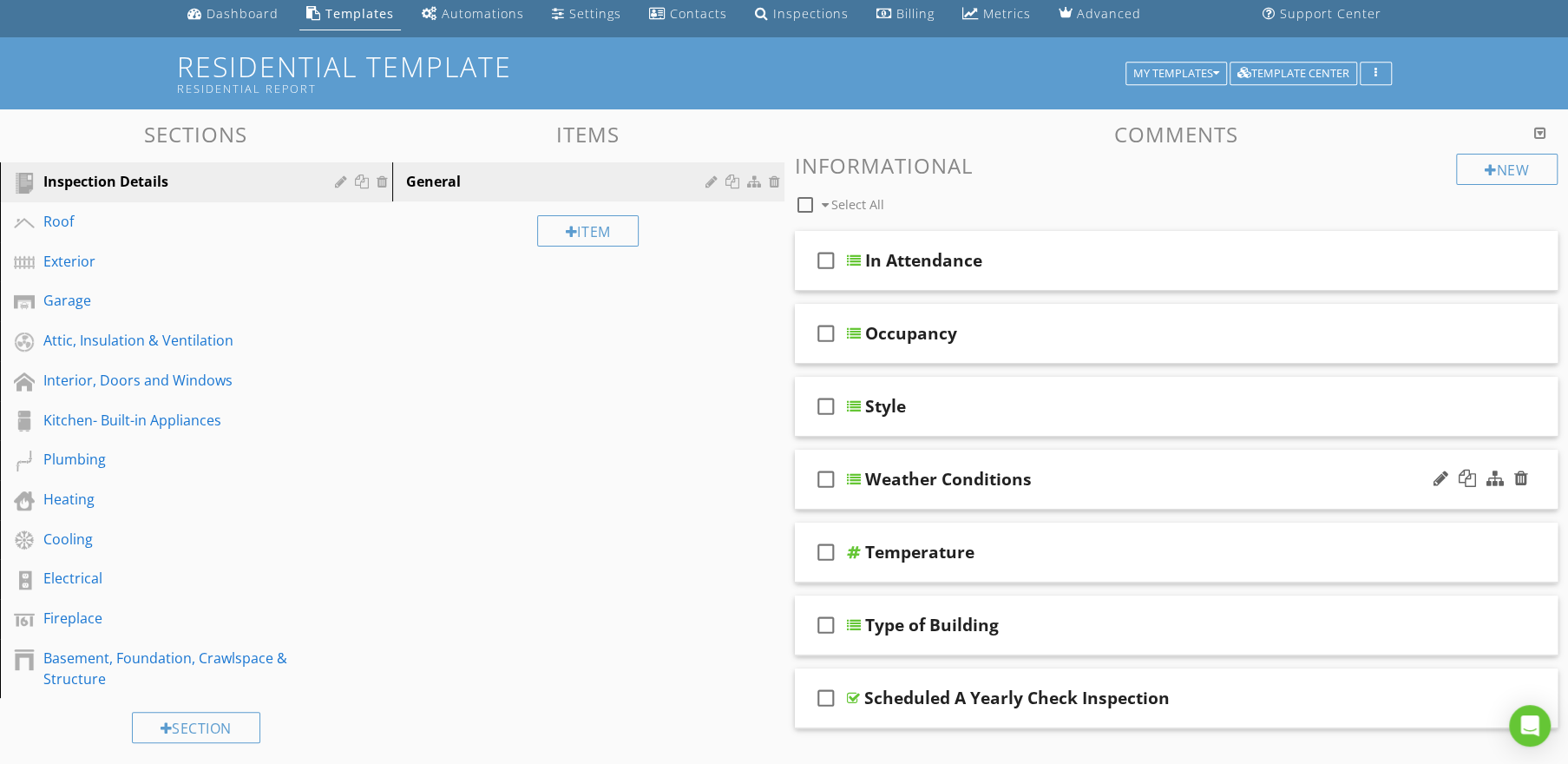
click at [1010, 500] on div "check_box_outline_blank Weather Conditions" at bounding box center [1177, 479] width 764 height 60
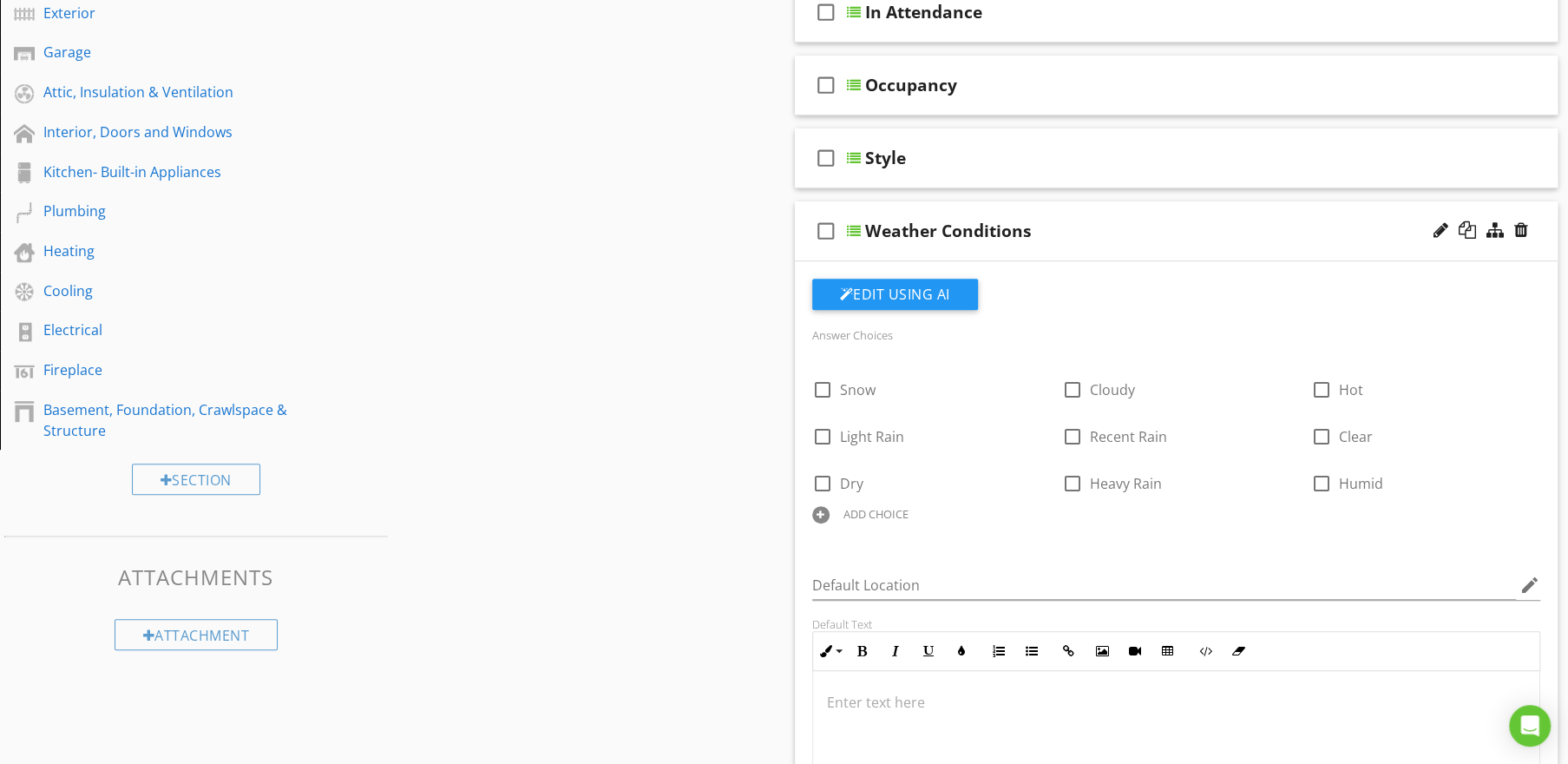
click at [1063, 231] on div "Weather Conditions" at bounding box center [1138, 230] width 546 height 20
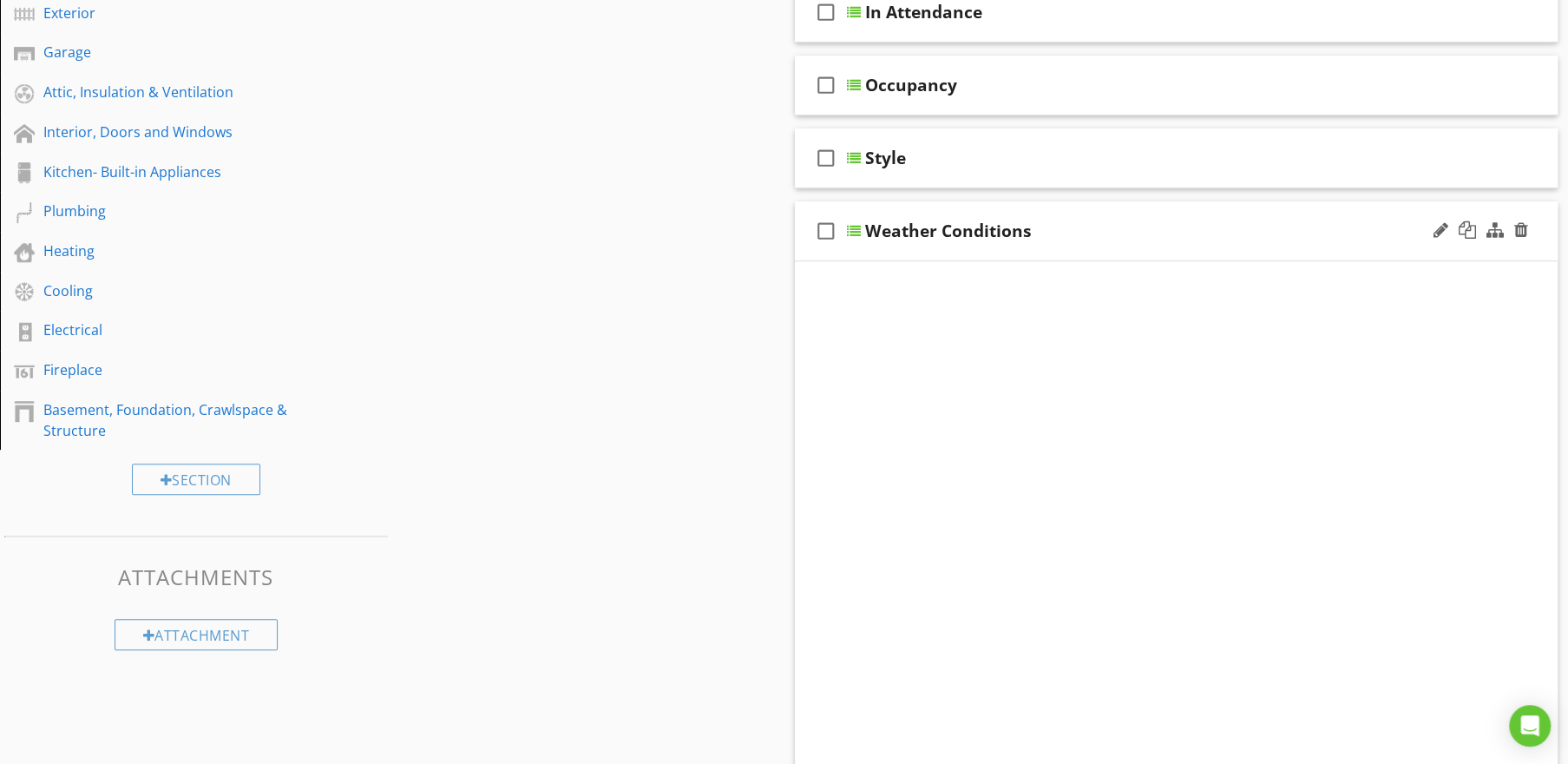
scroll to position [280, 0]
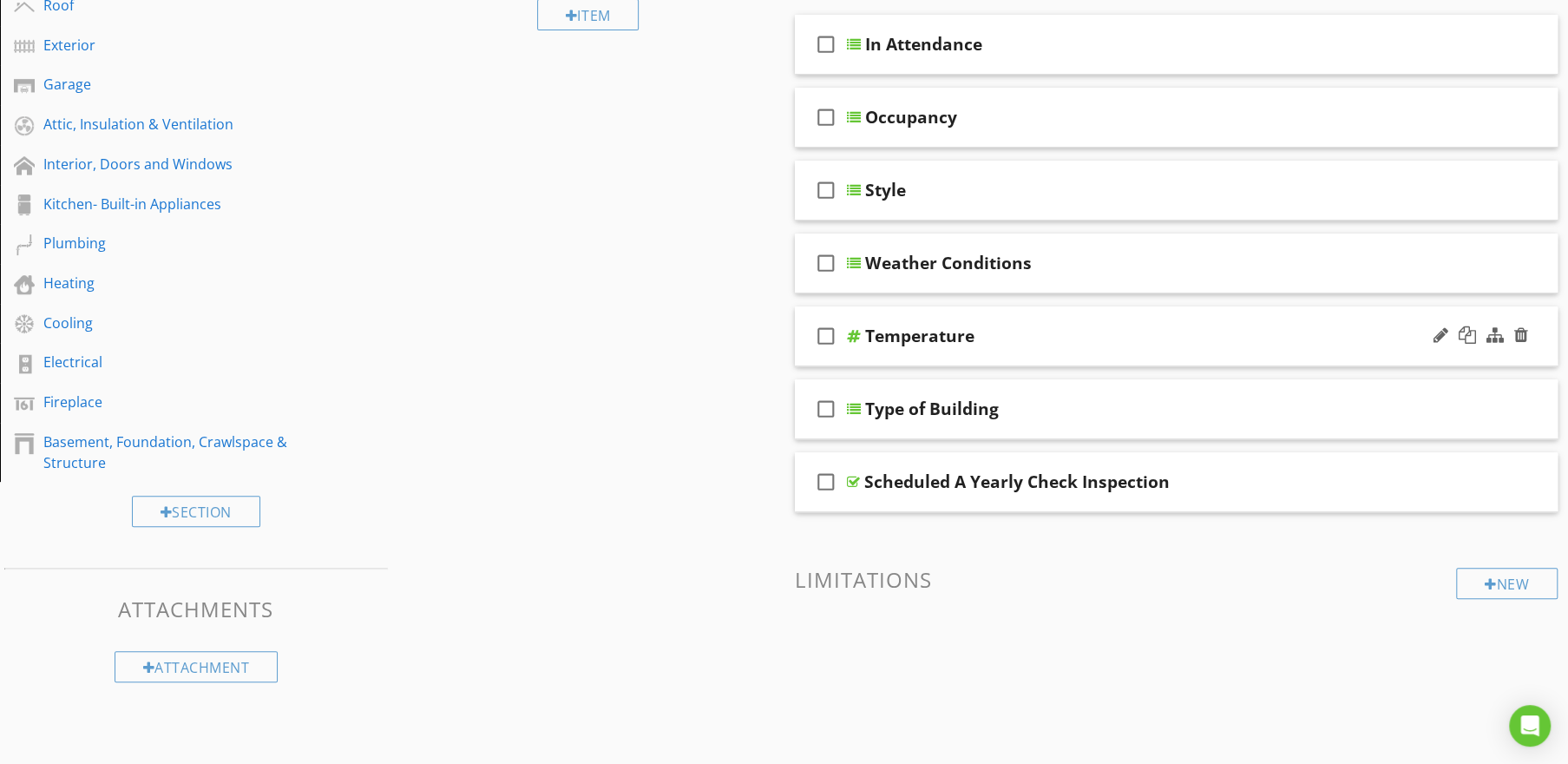
click at [1025, 341] on div "Temperature" at bounding box center [1138, 335] width 546 height 20
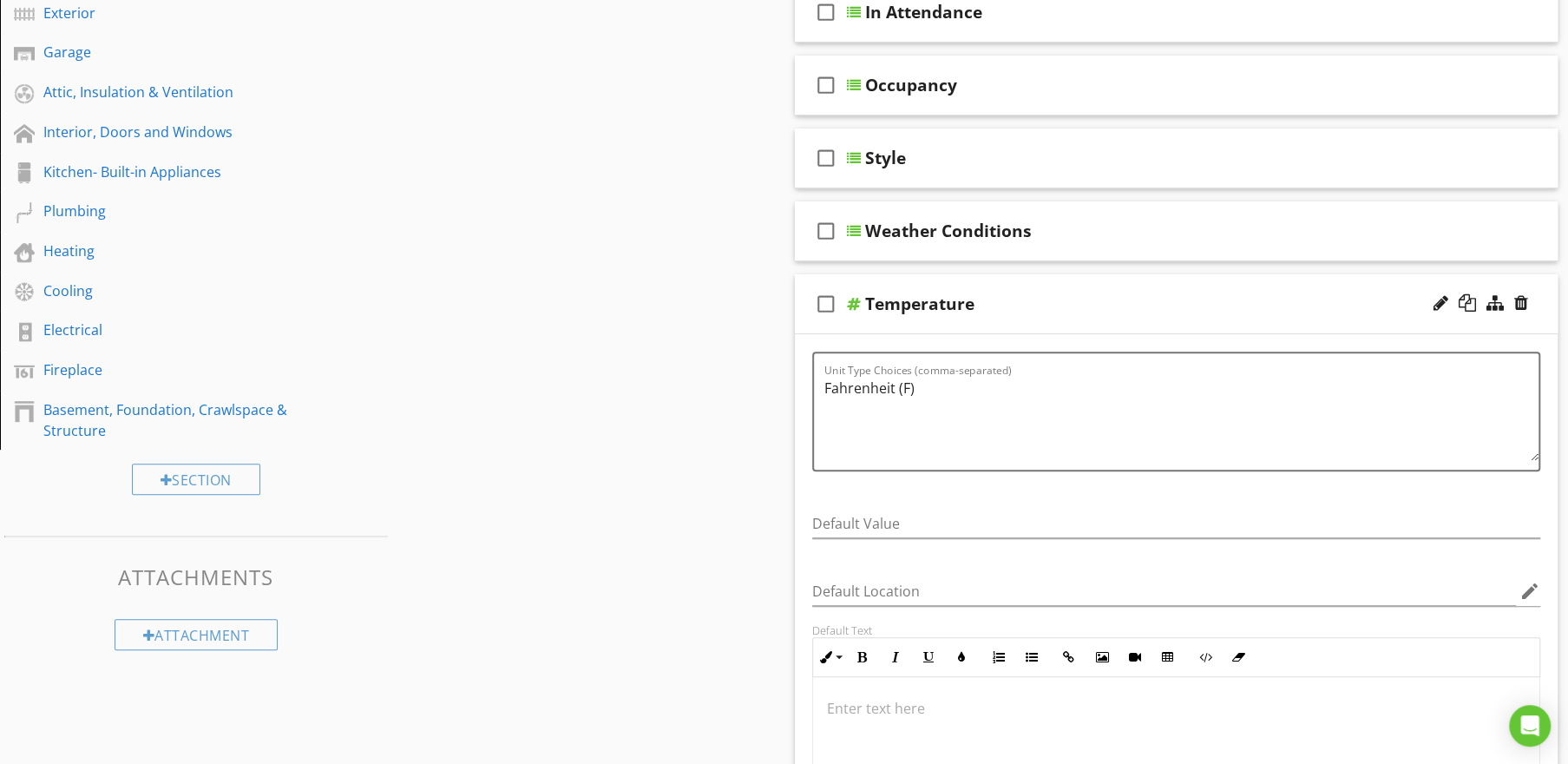
click at [1027, 312] on div "Temperature" at bounding box center [1138, 303] width 546 height 20
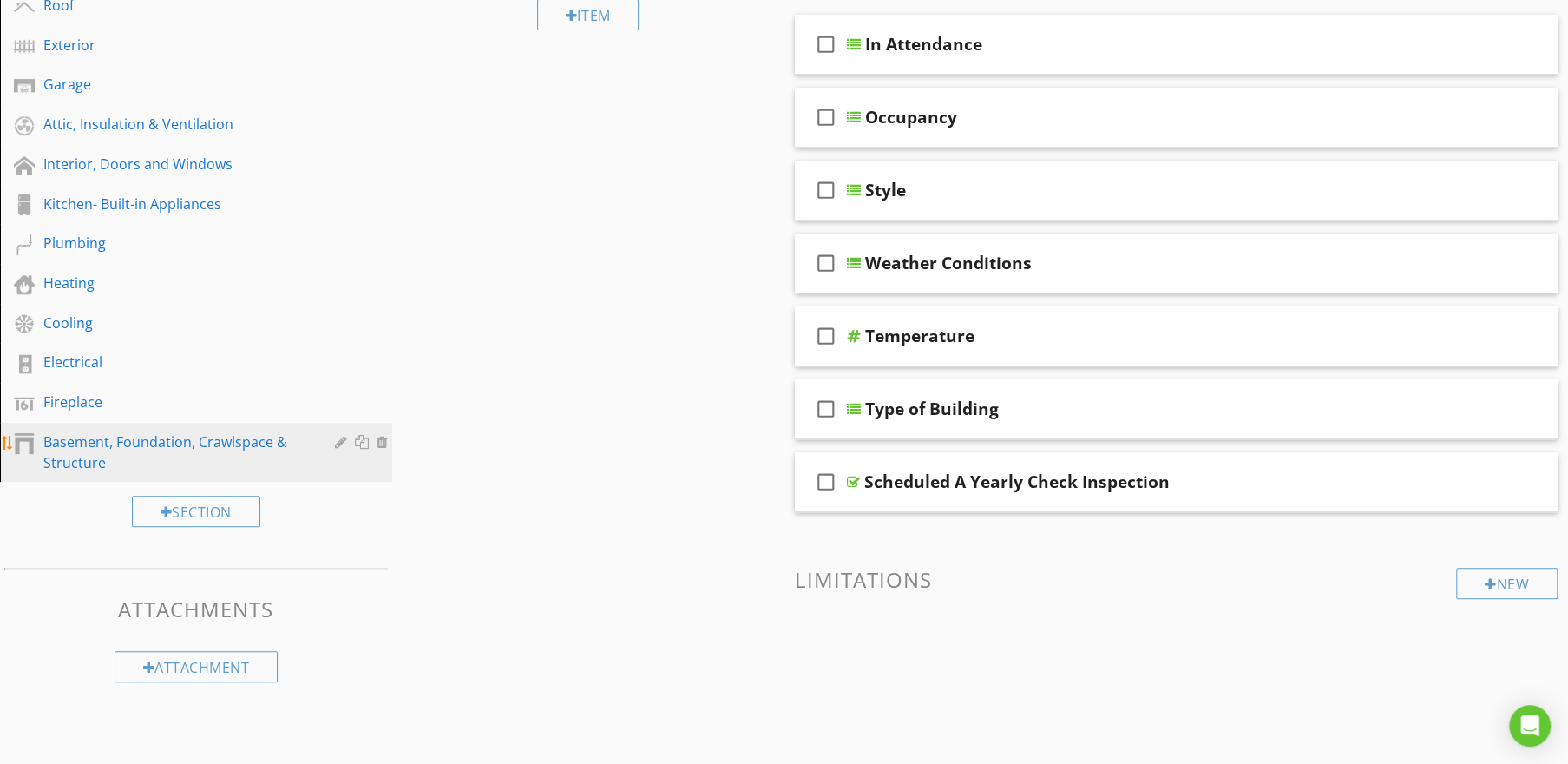
scroll to position [198, 0]
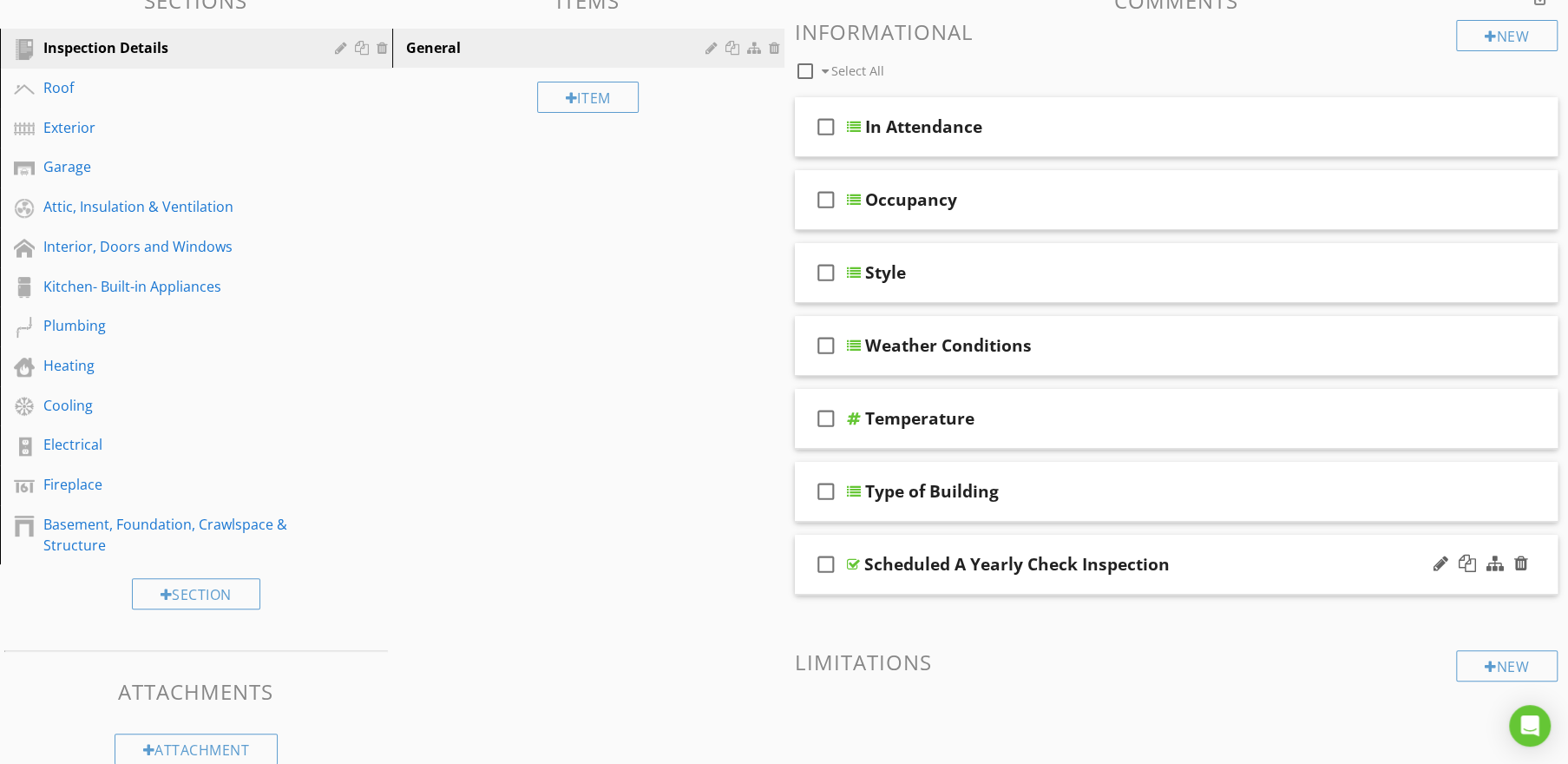
click at [1218, 563] on div "Scheduled A Yearly Check Inspection" at bounding box center [1137, 564] width 546 height 20
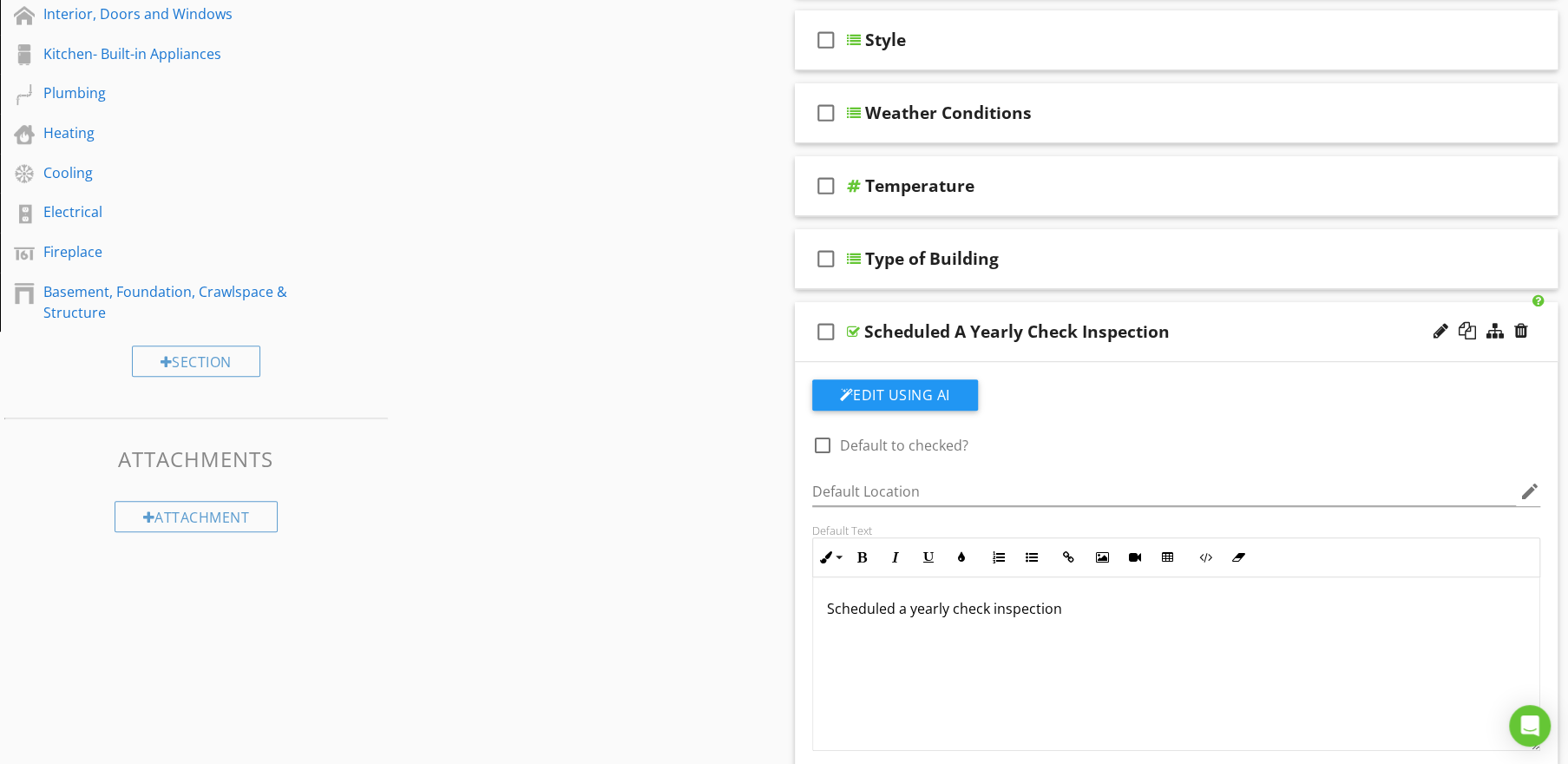
scroll to position [446, 0]
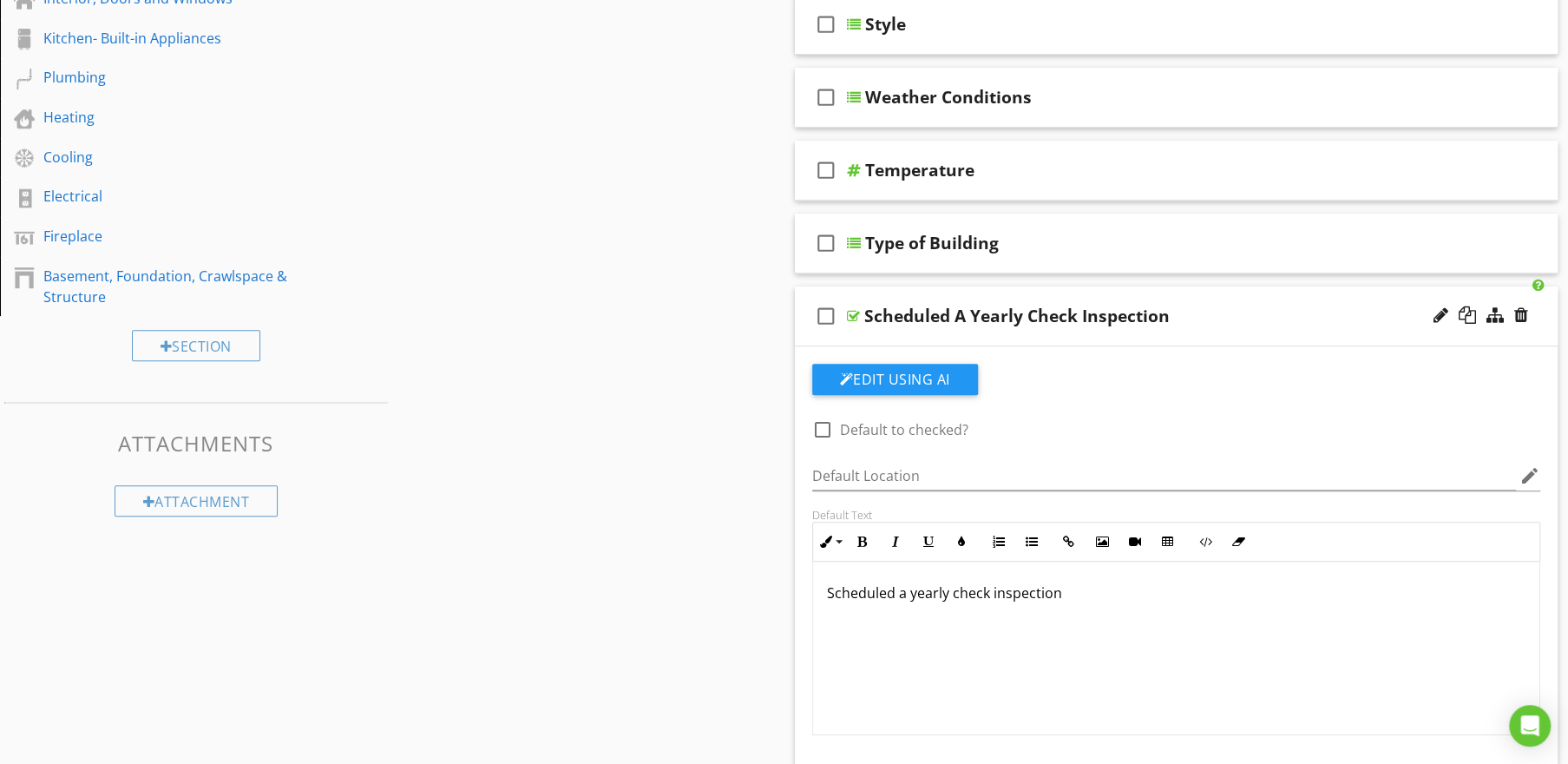
click at [825, 433] on div at bounding box center [822, 430] width 29 height 29
checkbox input "true"
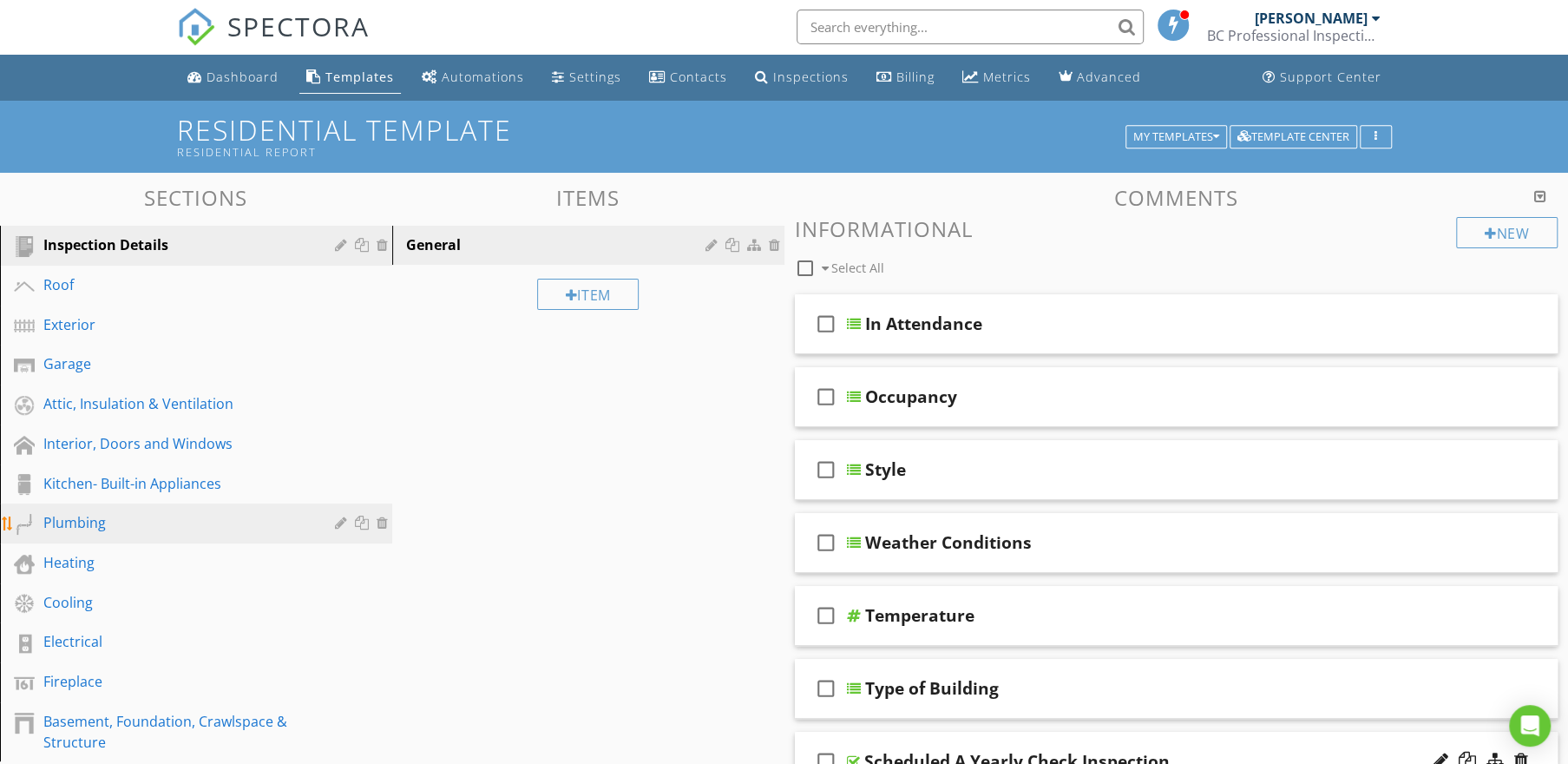
scroll to position [0, 0]
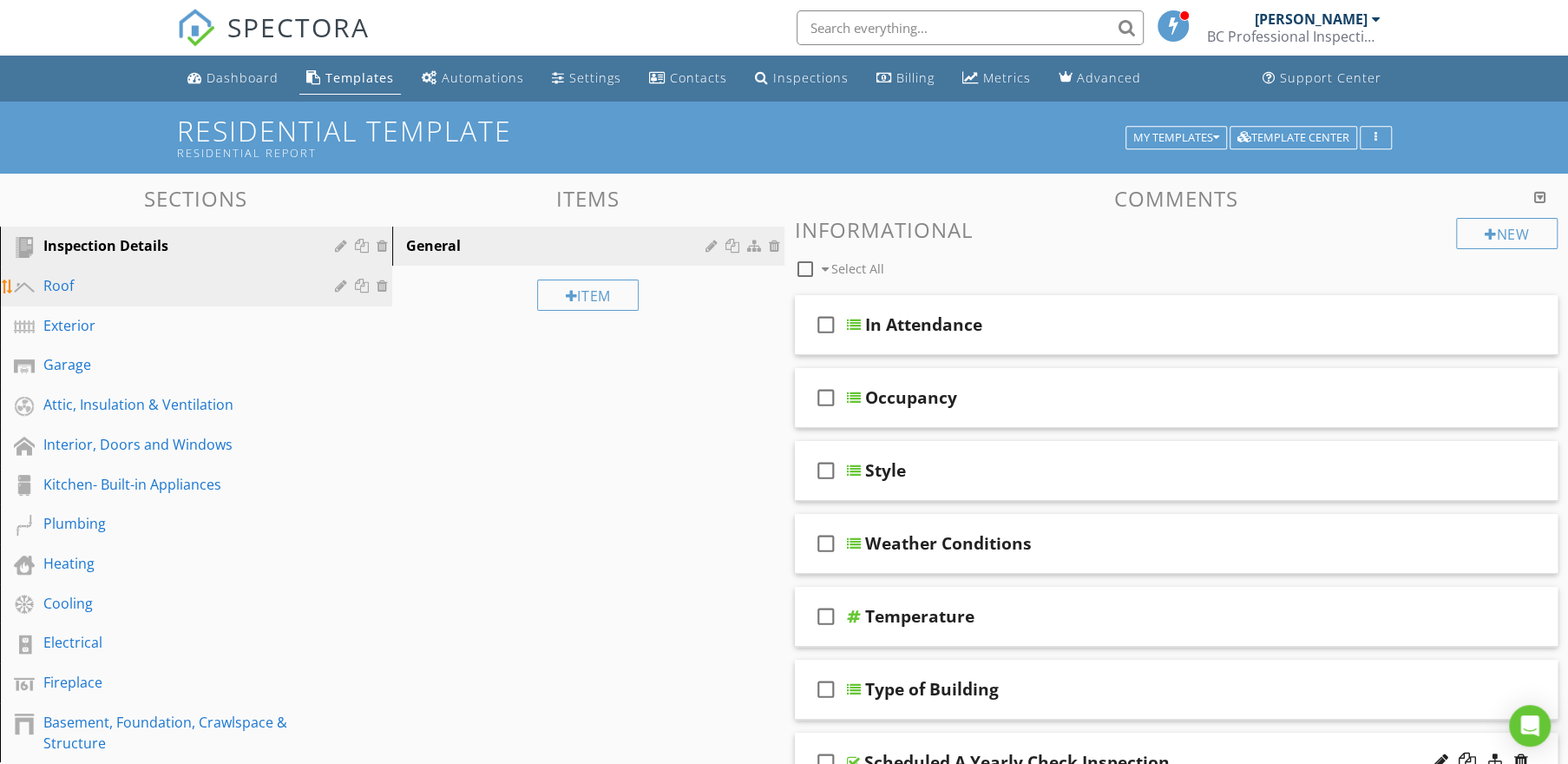
click at [99, 295] on div "Roof" at bounding box center [177, 285] width 266 height 20
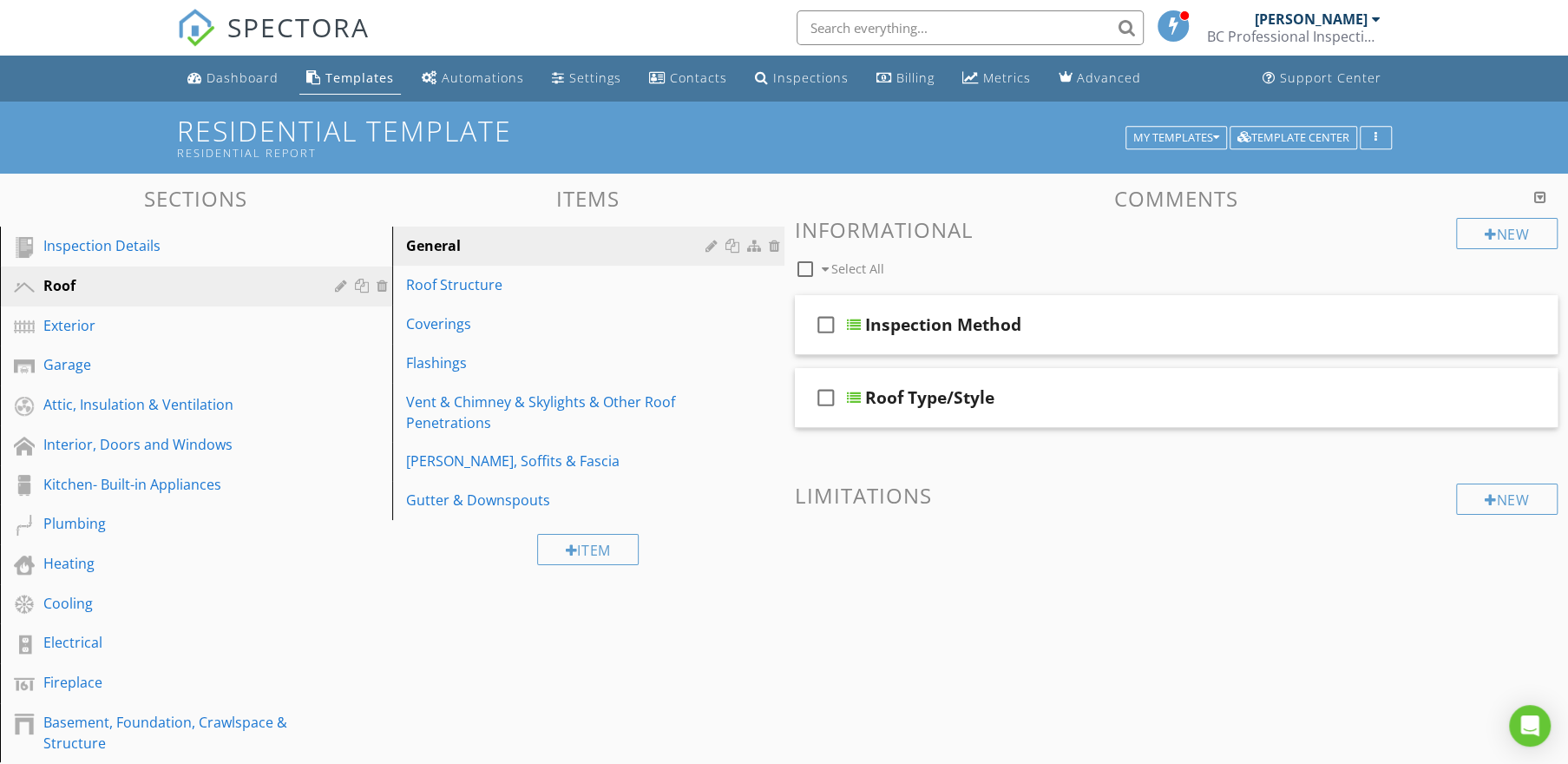
click at [1328, 33] on div "BC Professional Inspections LLC" at bounding box center [1294, 37] width 174 height 17
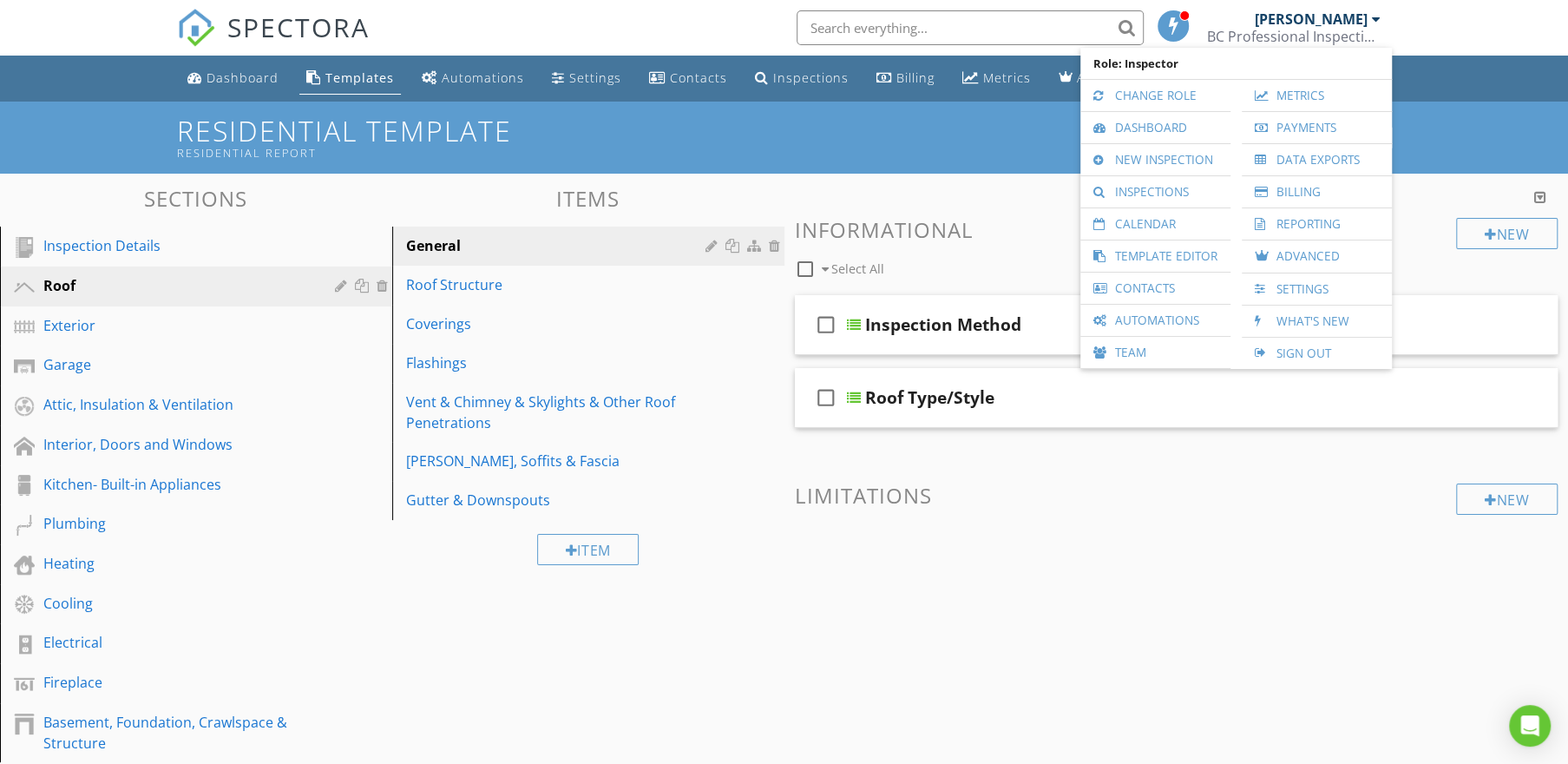
click at [701, 182] on div "Sections Inspection Details Roof Exterior Garage Attic, Insulation & Ventilatio…" at bounding box center [784, 574] width 1568 height 801
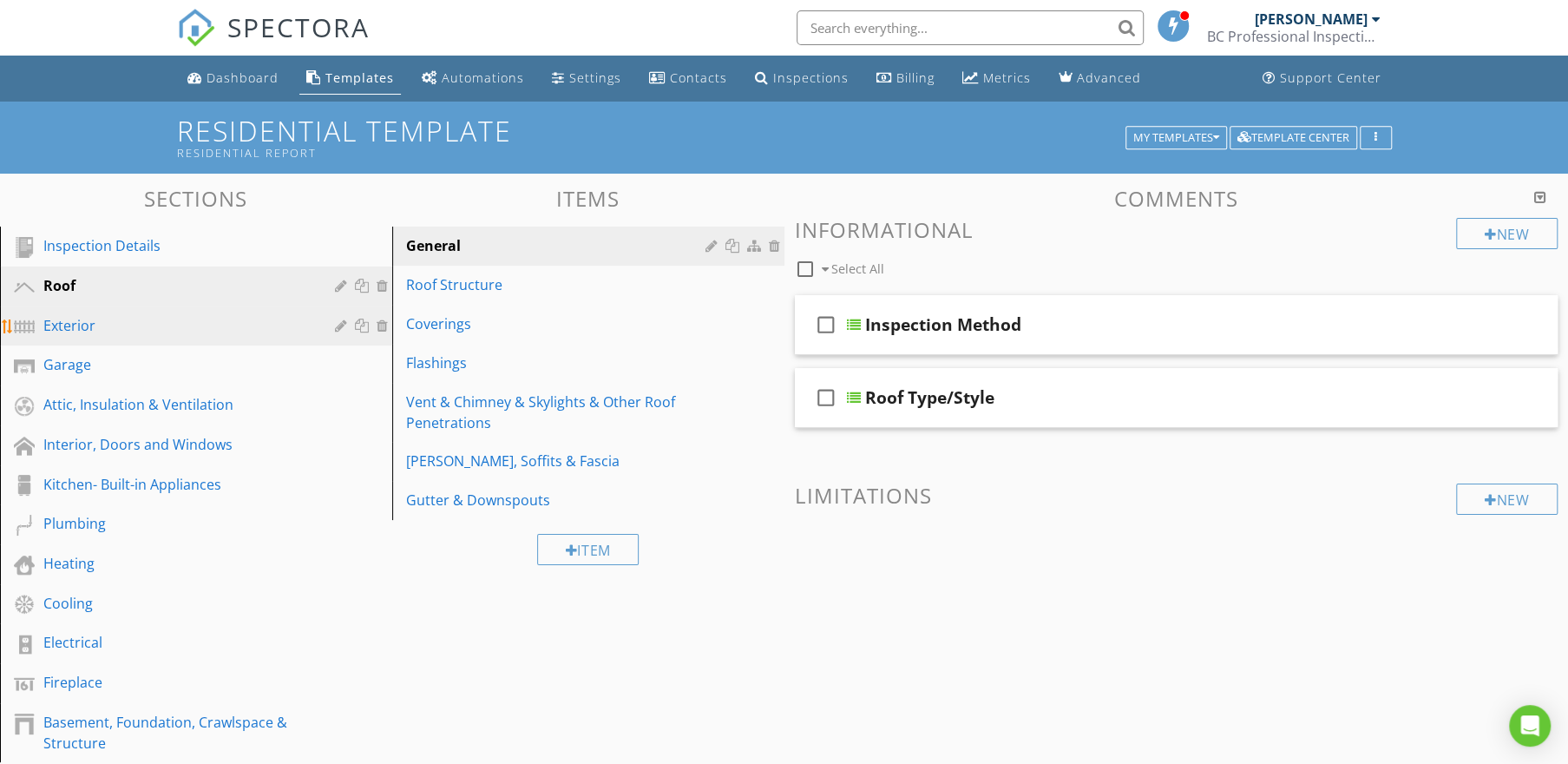
click at [122, 319] on div "Exterior" at bounding box center [177, 325] width 266 height 20
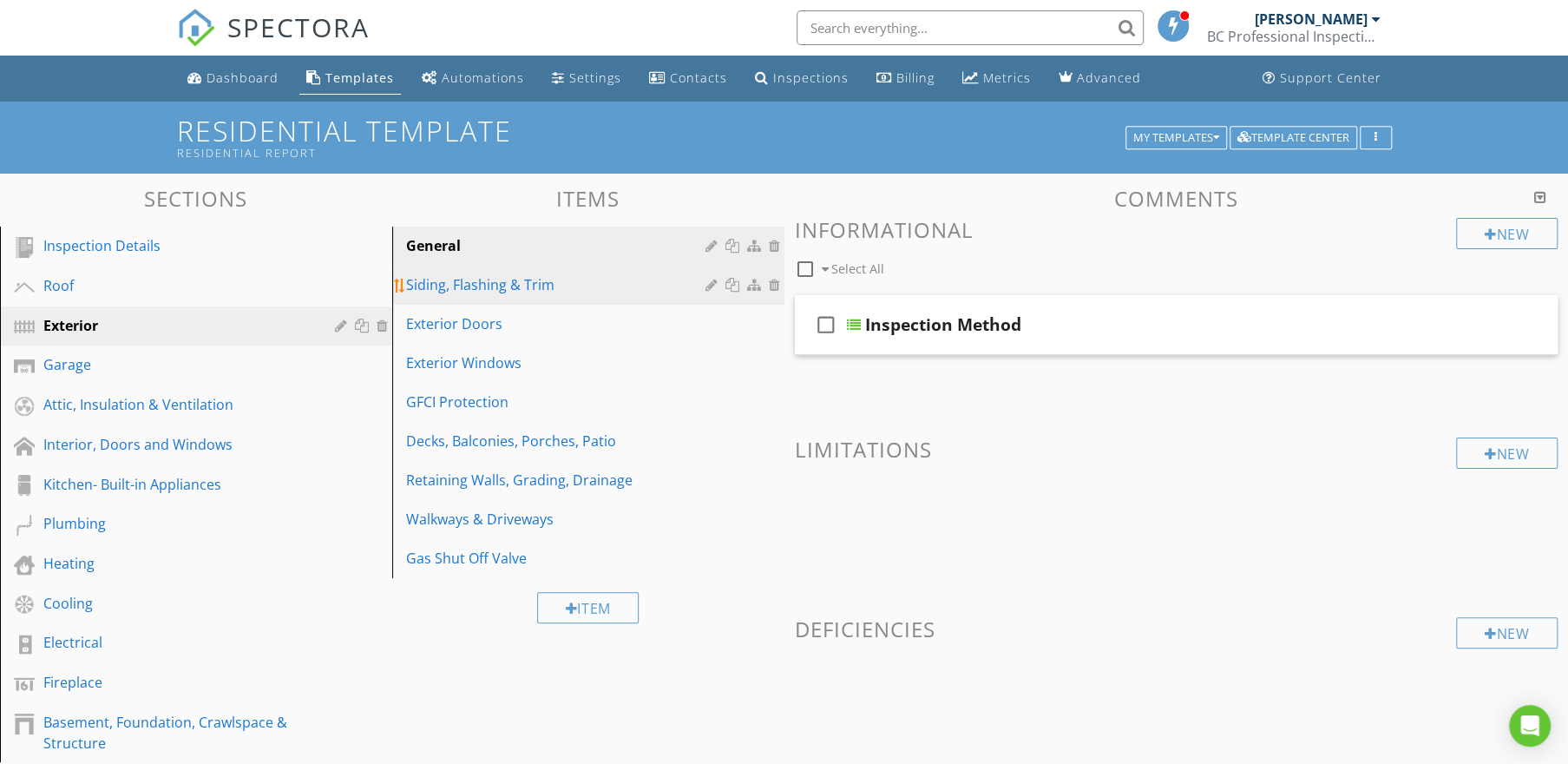
click at [441, 278] on div "Siding, Flashing & Trim" at bounding box center [558, 284] width 304 height 20
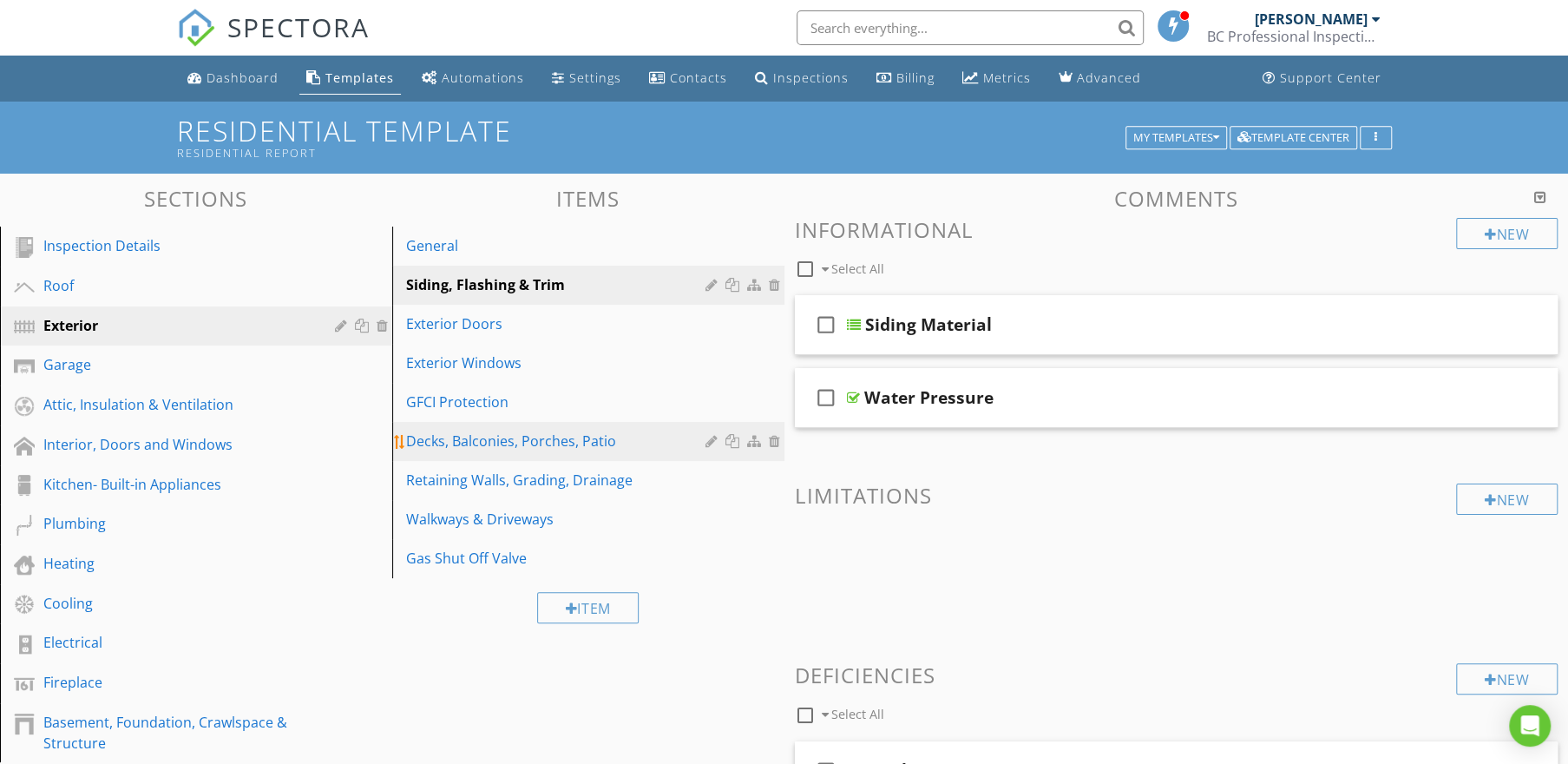
click at [472, 449] on div "Decks, Balconies, Porches, Patio" at bounding box center [558, 440] width 304 height 20
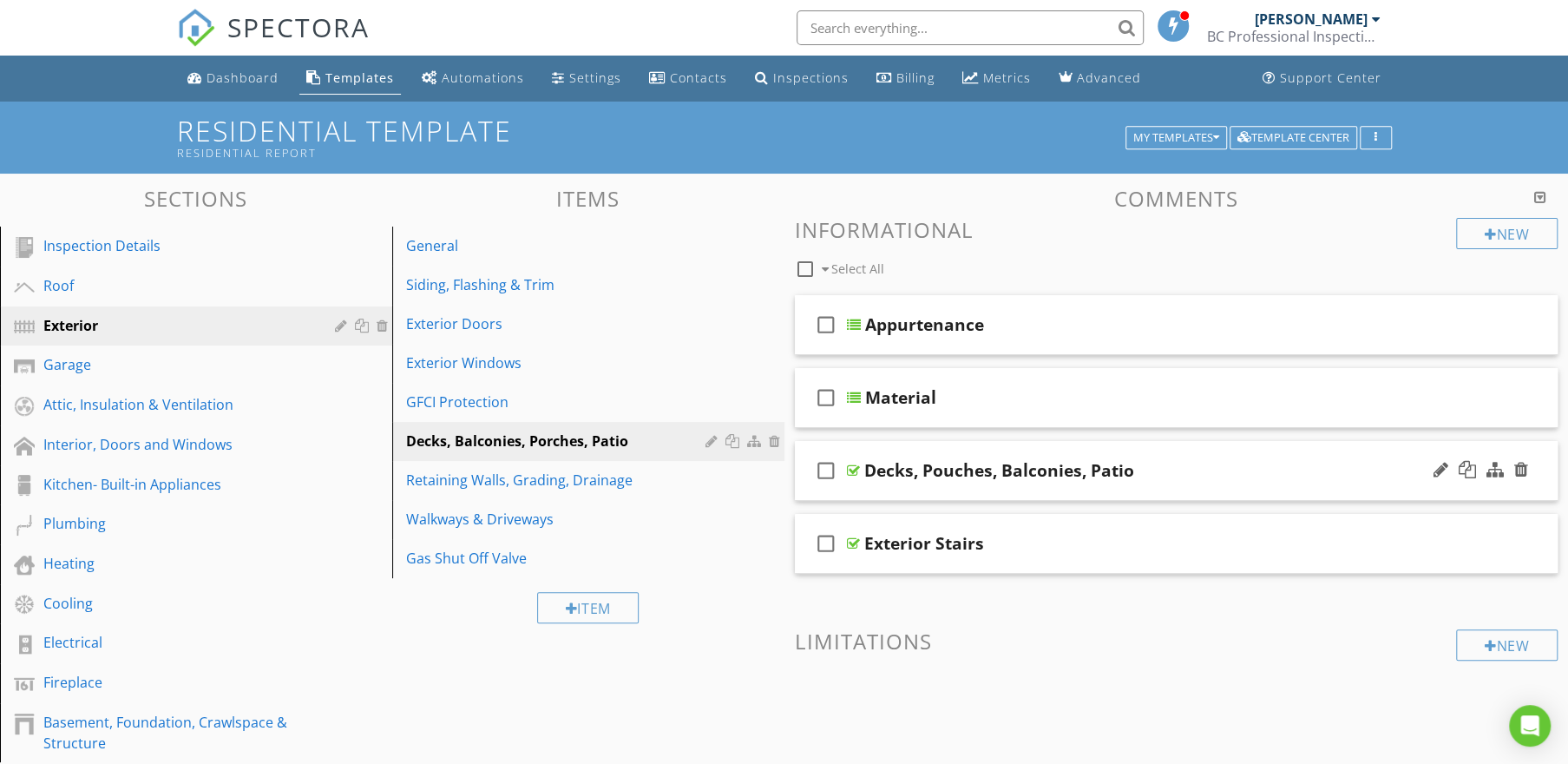
click at [1206, 482] on div "check_box_outline_blank Decks, Pouches, Balconies, Patio" at bounding box center [1177, 471] width 764 height 60
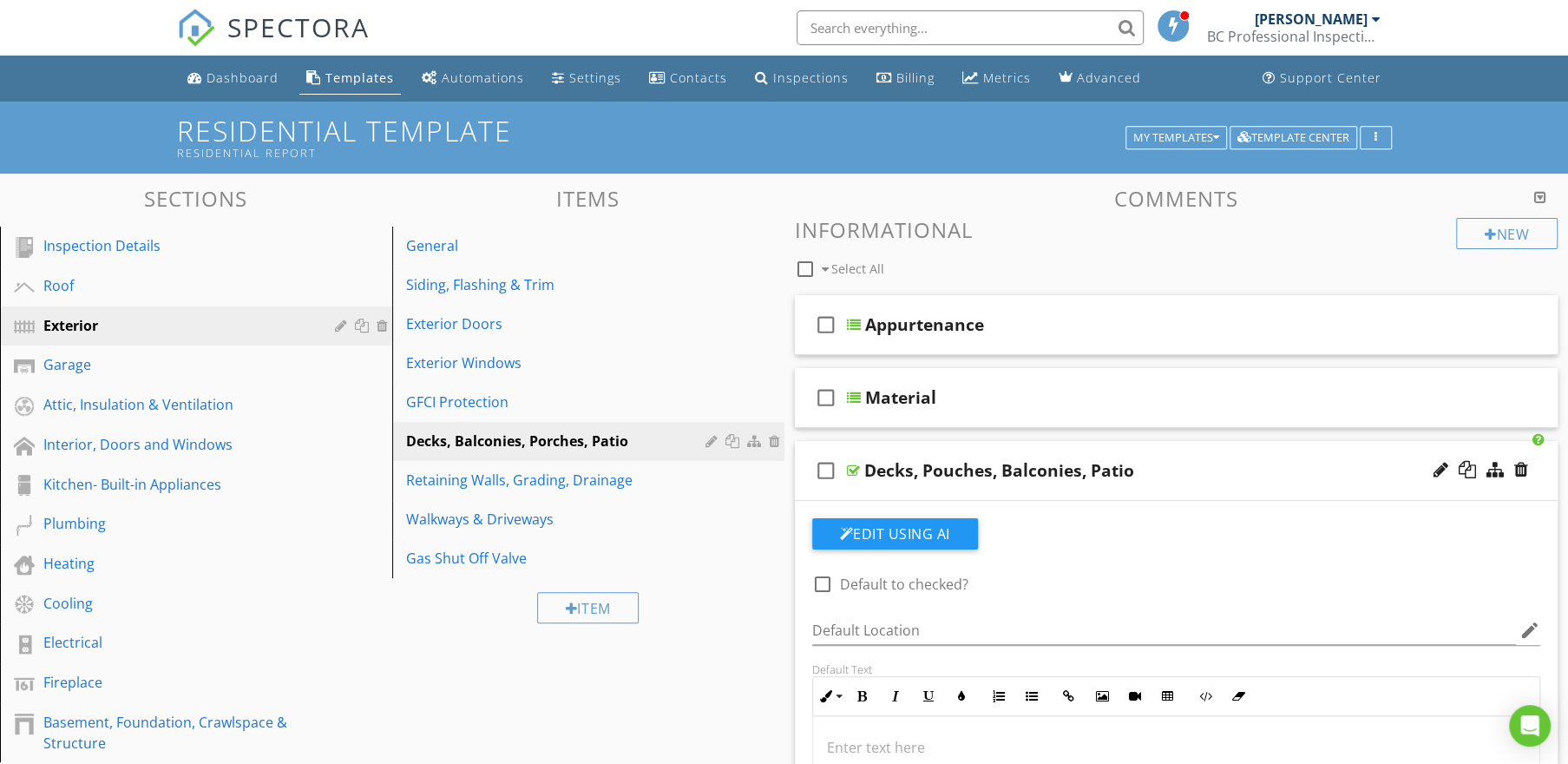
click at [1202, 472] on div "Decks, Pouches, Balconies, Patio" at bounding box center [1137, 469] width 546 height 20
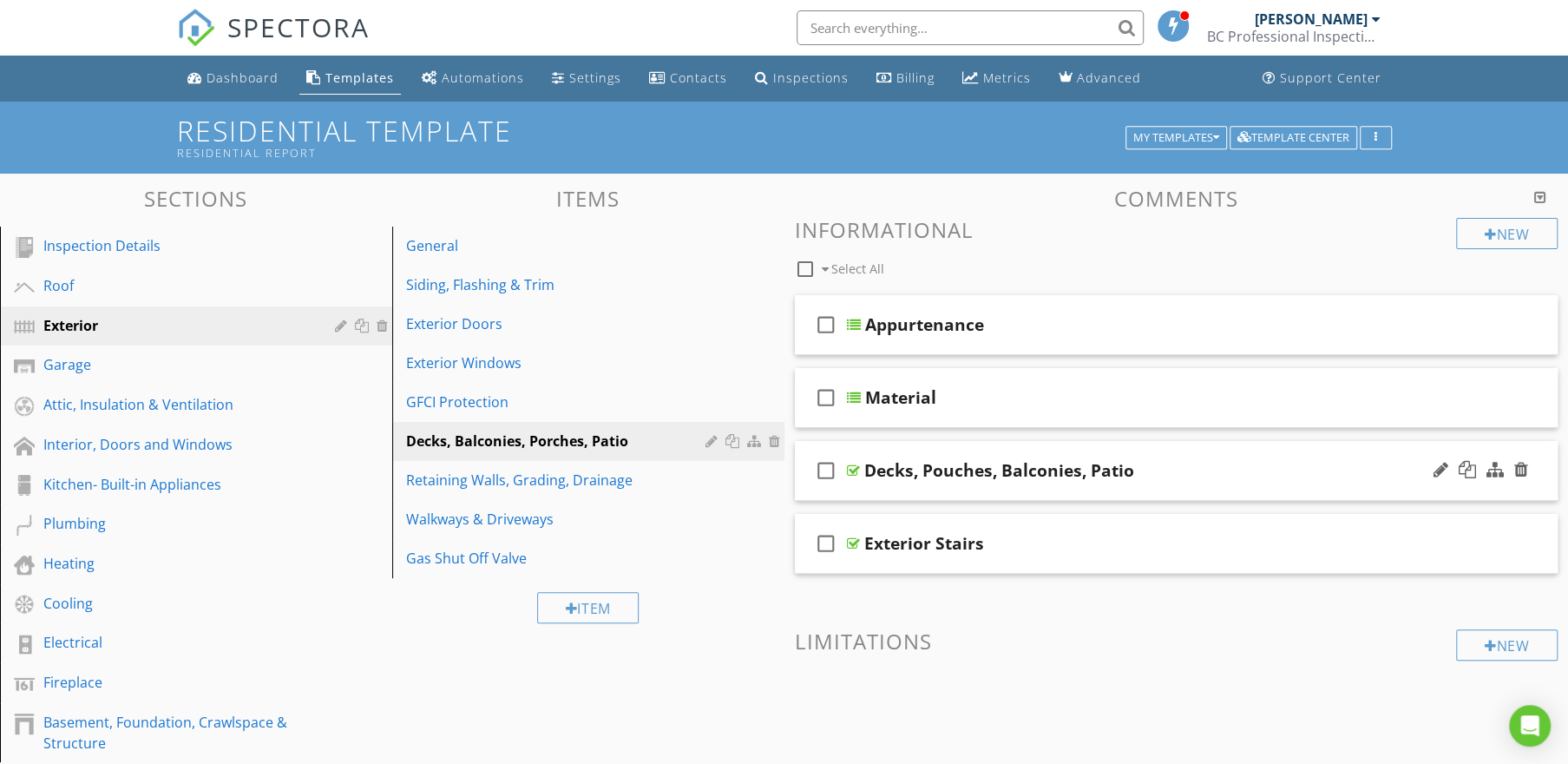
click at [1202, 472] on div "Decks, Pouches, Balconies, Patio" at bounding box center [1137, 469] width 546 height 20
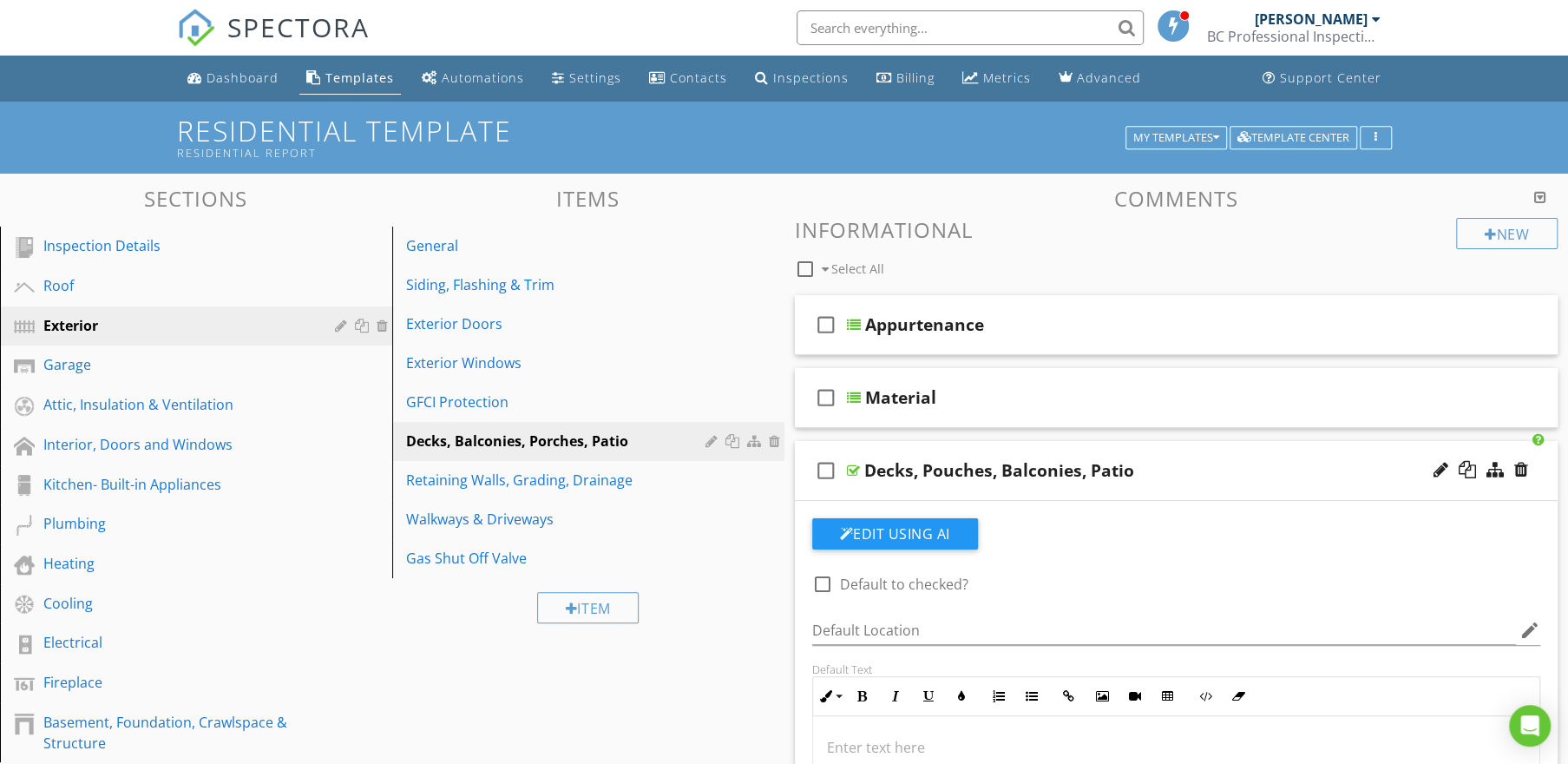
click at [1202, 472] on div "Decks, Pouches, Balconies, Patio" at bounding box center [1137, 469] width 546 height 20
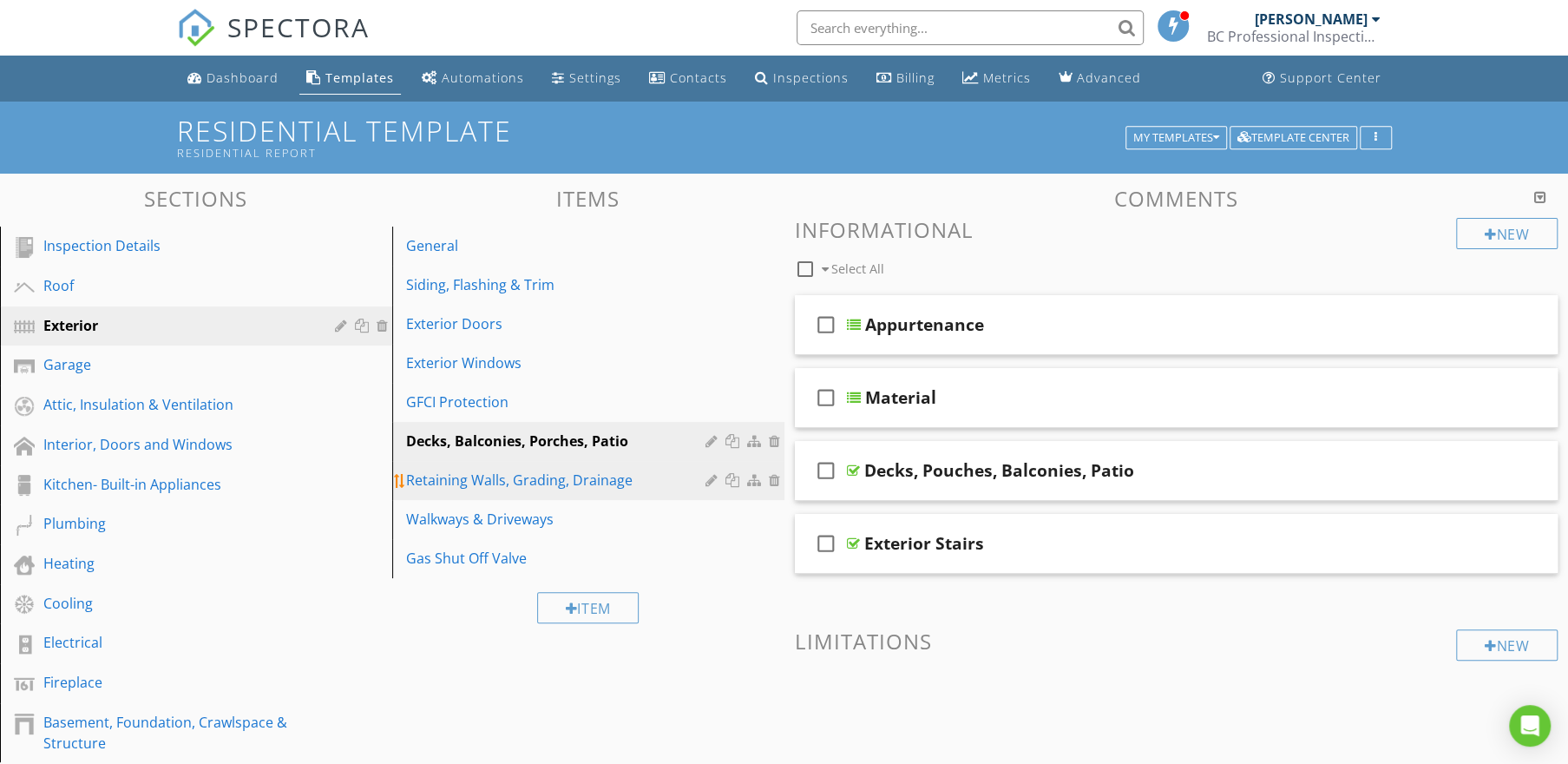
click at [519, 483] on div "Retaining Walls, Grading, Drainage" at bounding box center [558, 479] width 304 height 20
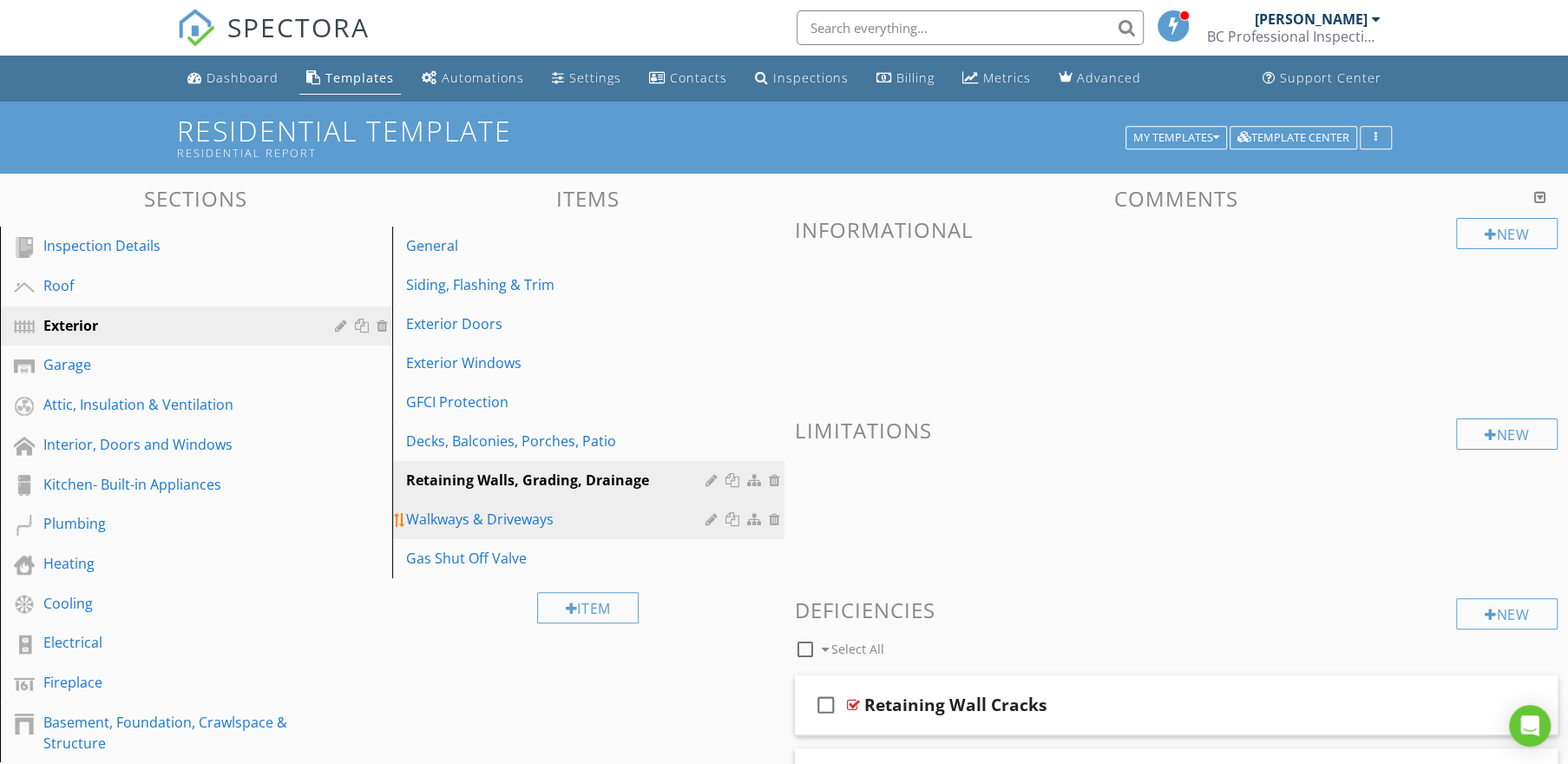
click at [504, 512] on div "Walkways & Driveways" at bounding box center [558, 518] width 304 height 20
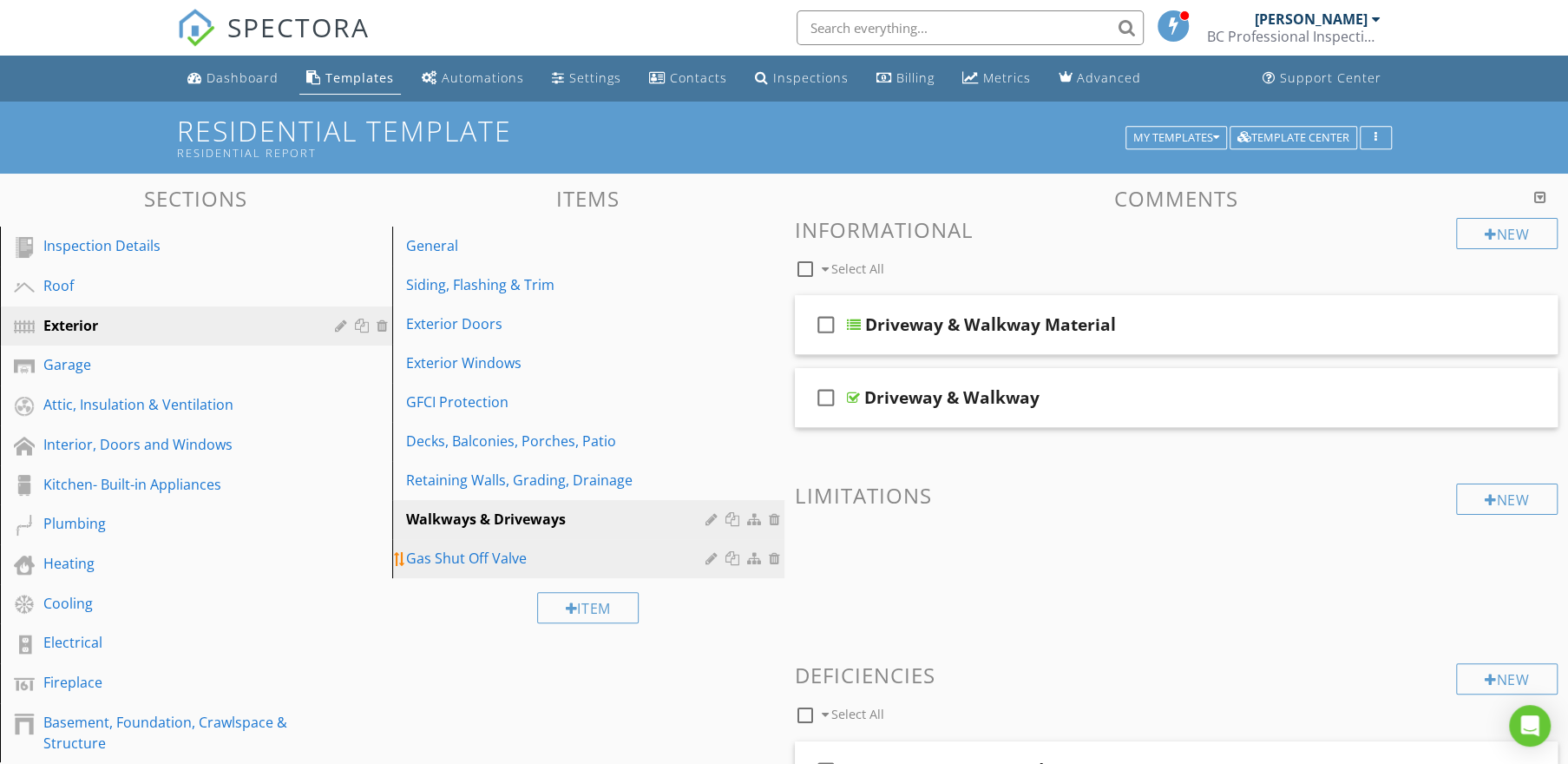
click at [471, 555] on div "Gas Shut Off Valve" at bounding box center [558, 557] width 304 height 20
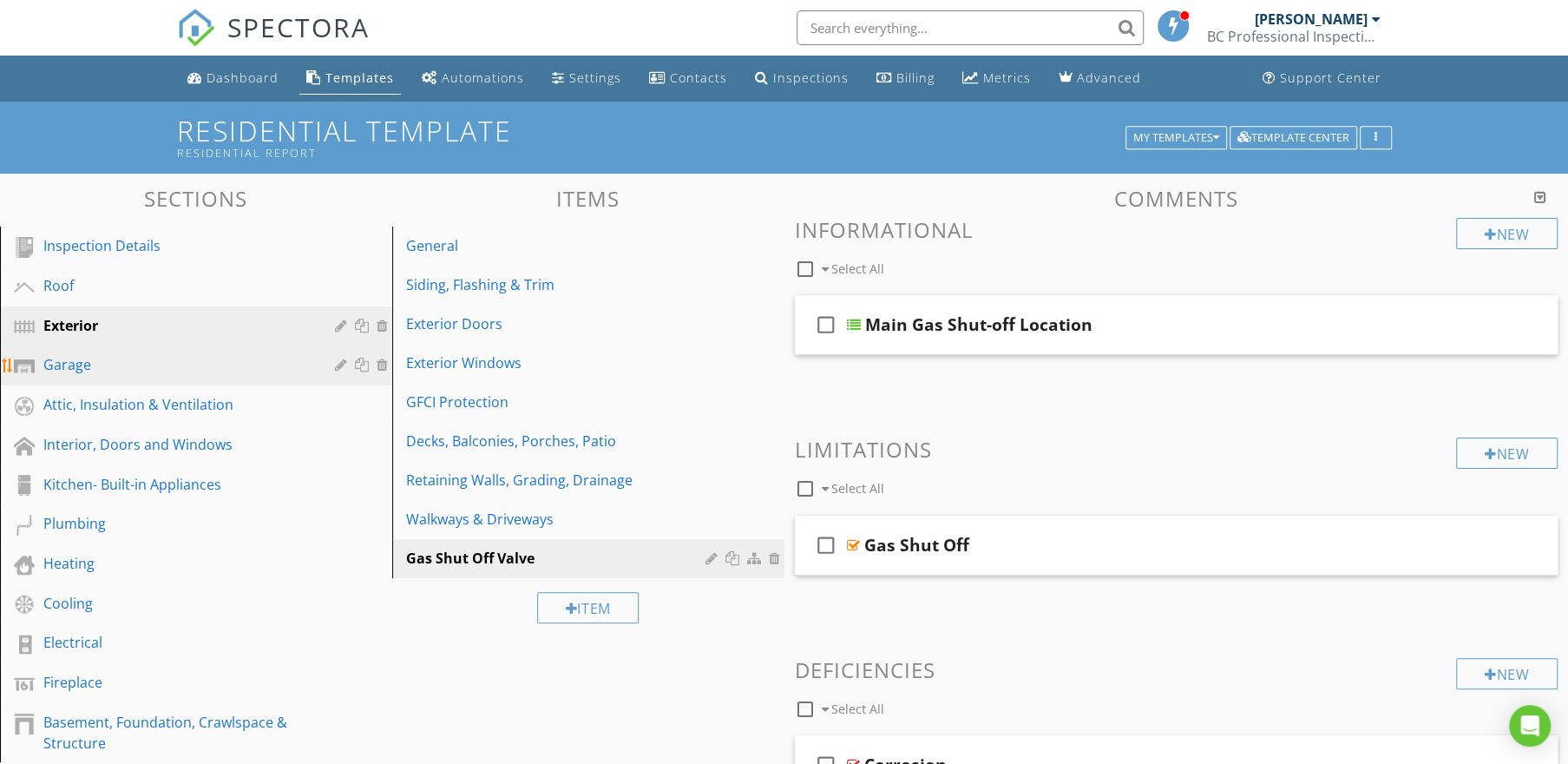
click at [52, 368] on div "Garage" at bounding box center [177, 364] width 266 height 20
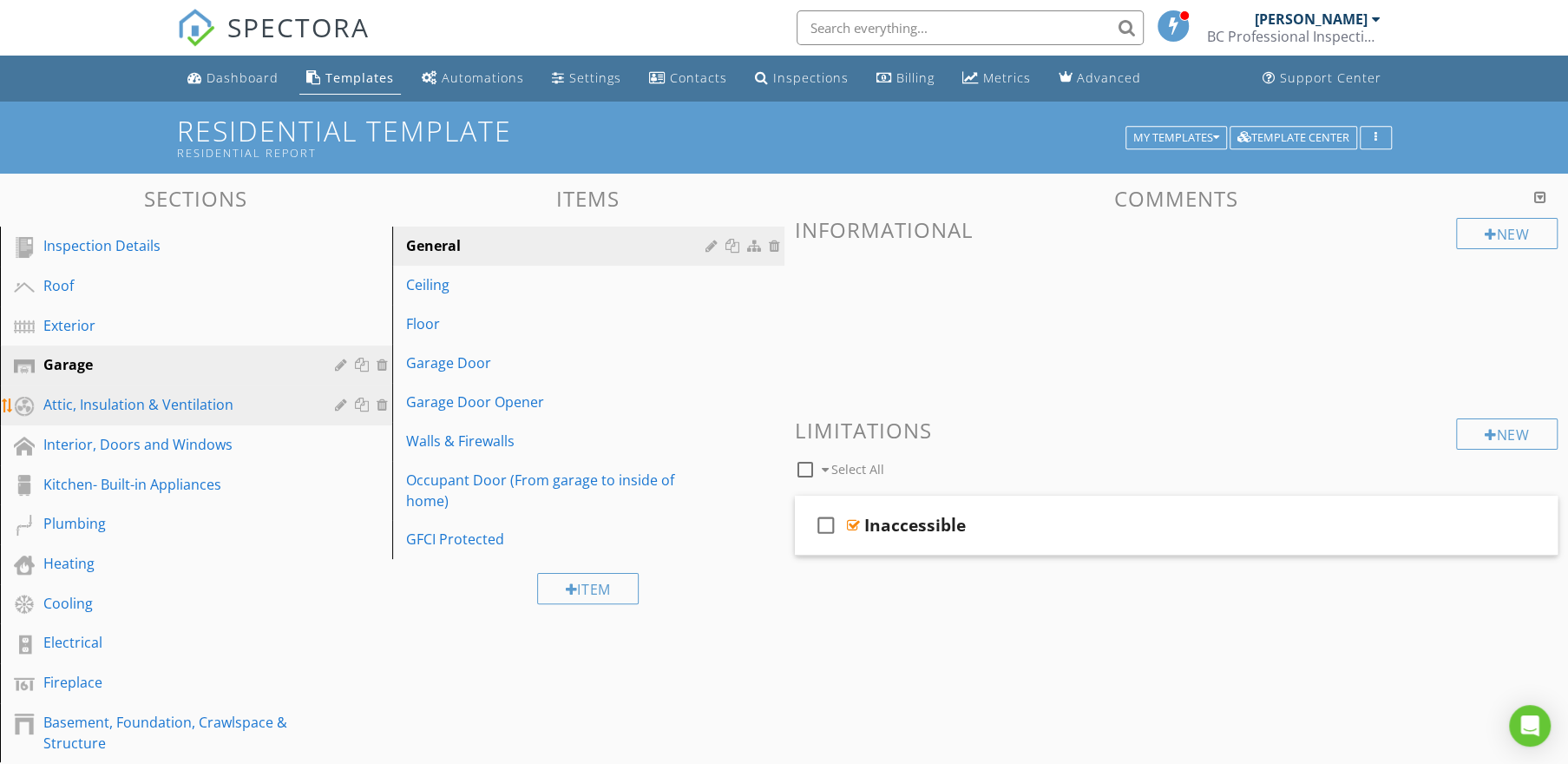
click at [99, 412] on div "Attic, Insulation & Ventilation" at bounding box center [177, 403] width 266 height 20
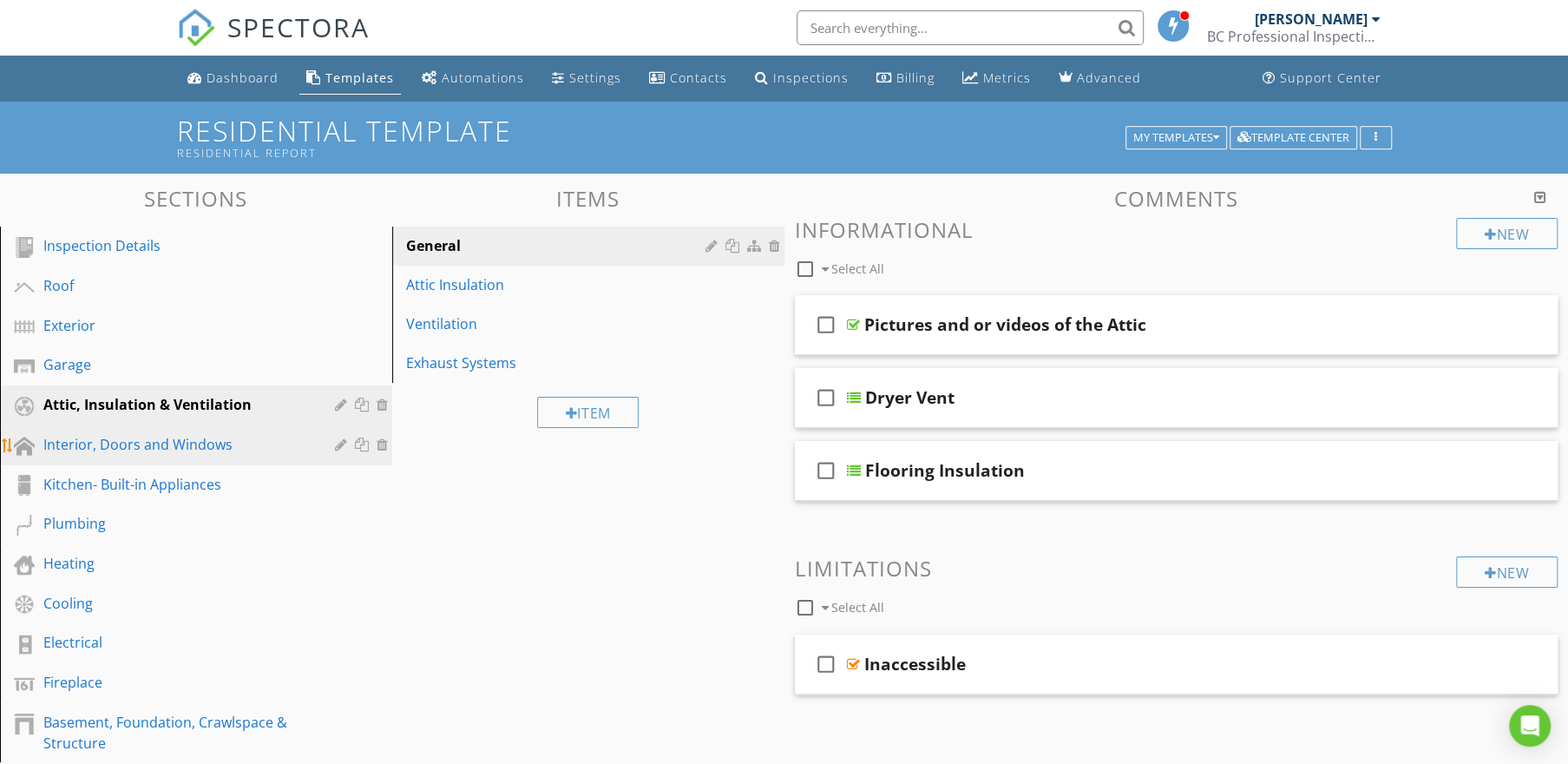
click at [97, 434] on div "Interior, Doors and Windows" at bounding box center [177, 443] width 266 height 20
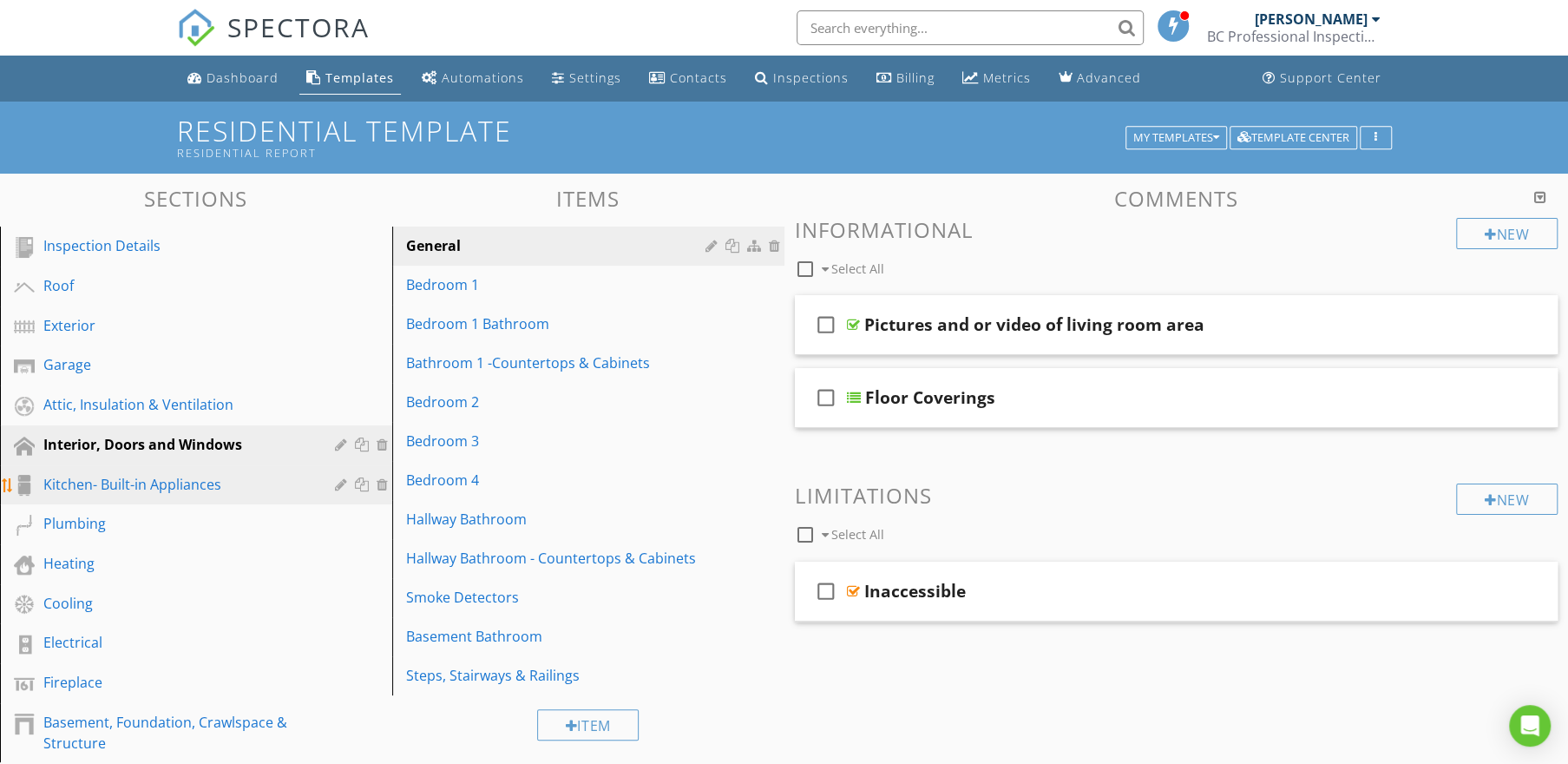
click at [98, 467] on link "Kitchen- Built-in Appliances" at bounding box center [198, 485] width 387 height 40
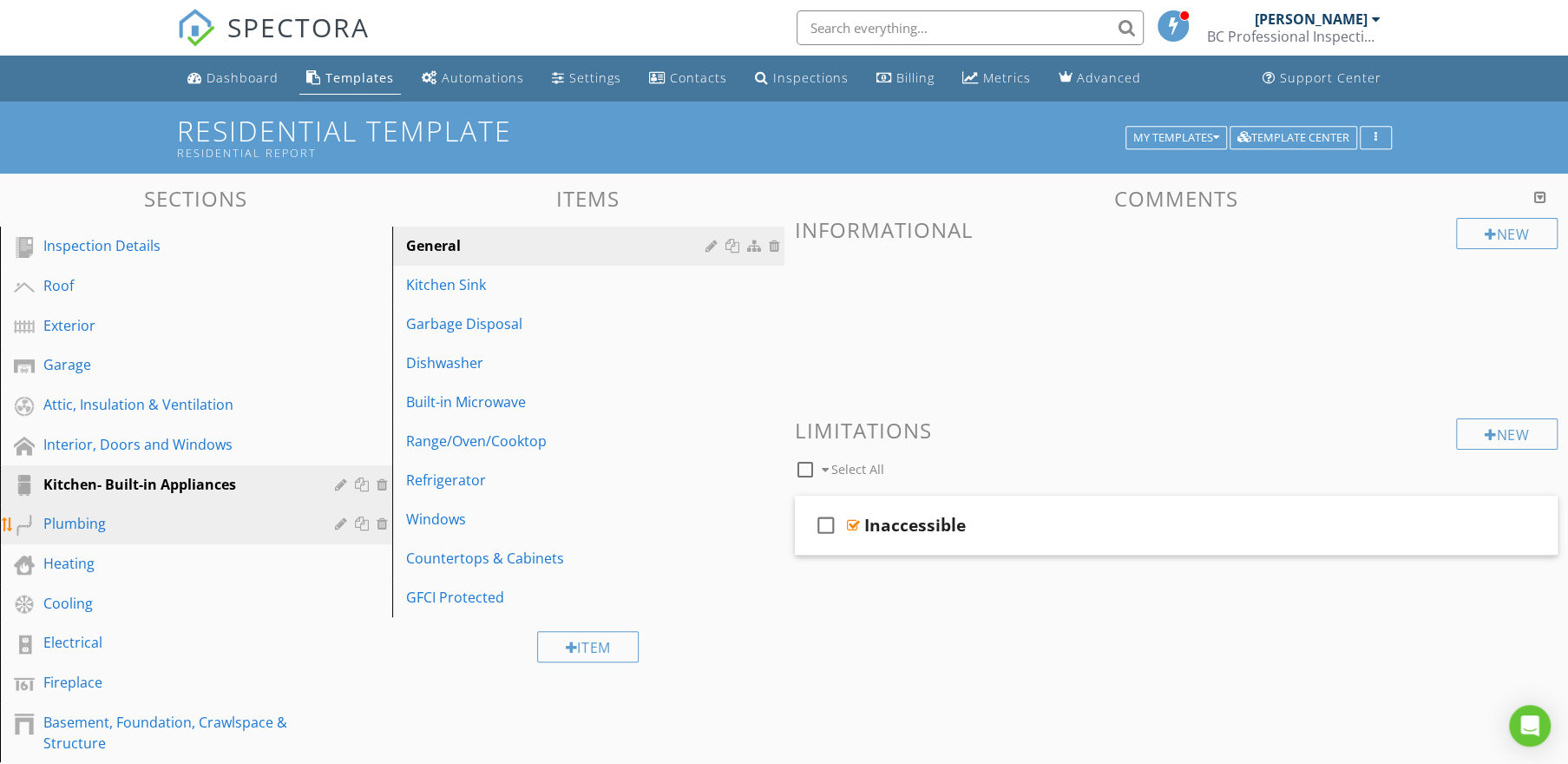
click at [93, 529] on div "Plumbing" at bounding box center [177, 523] width 266 height 20
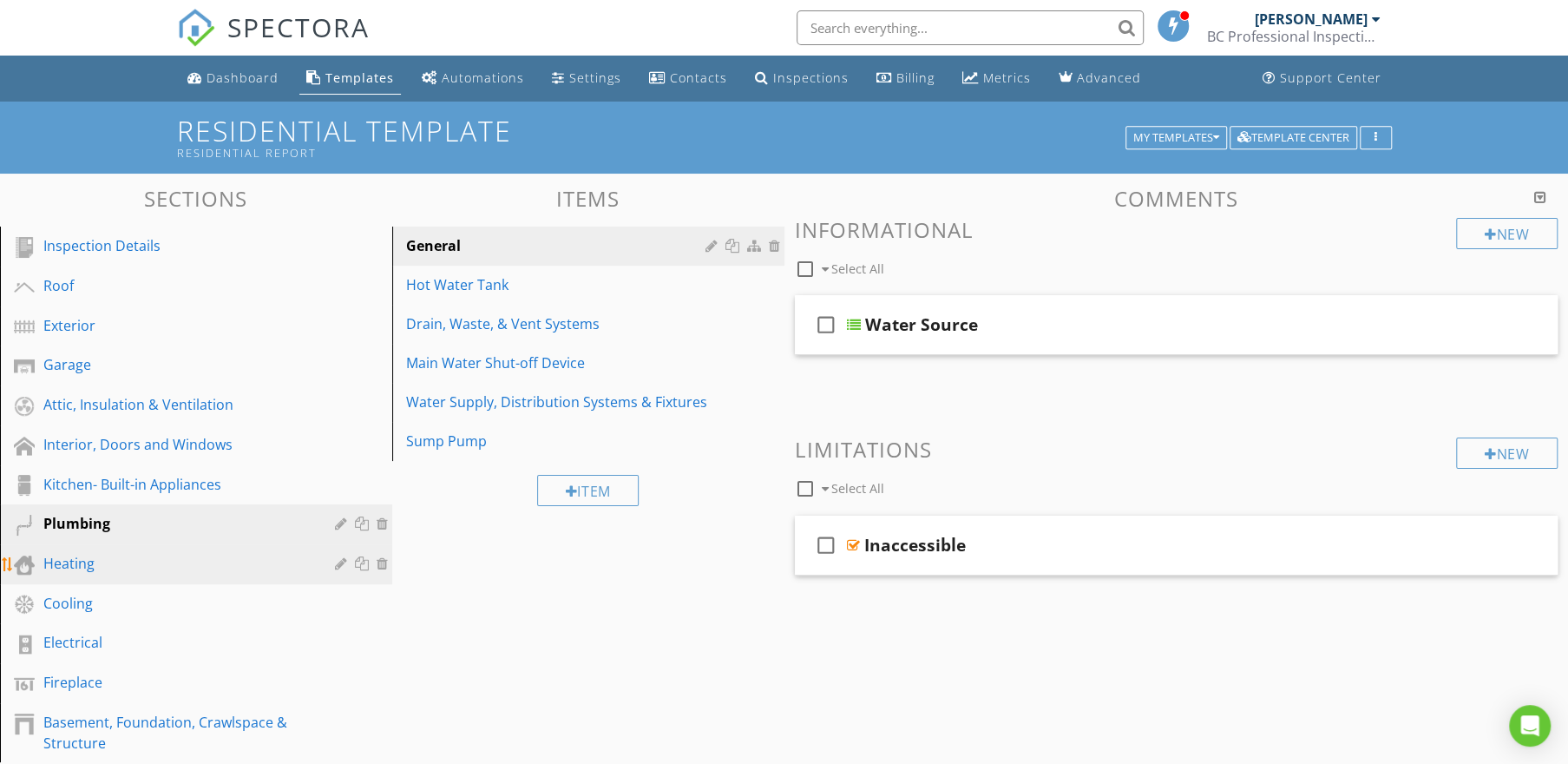
click at [92, 559] on div "Heating" at bounding box center [177, 563] width 266 height 20
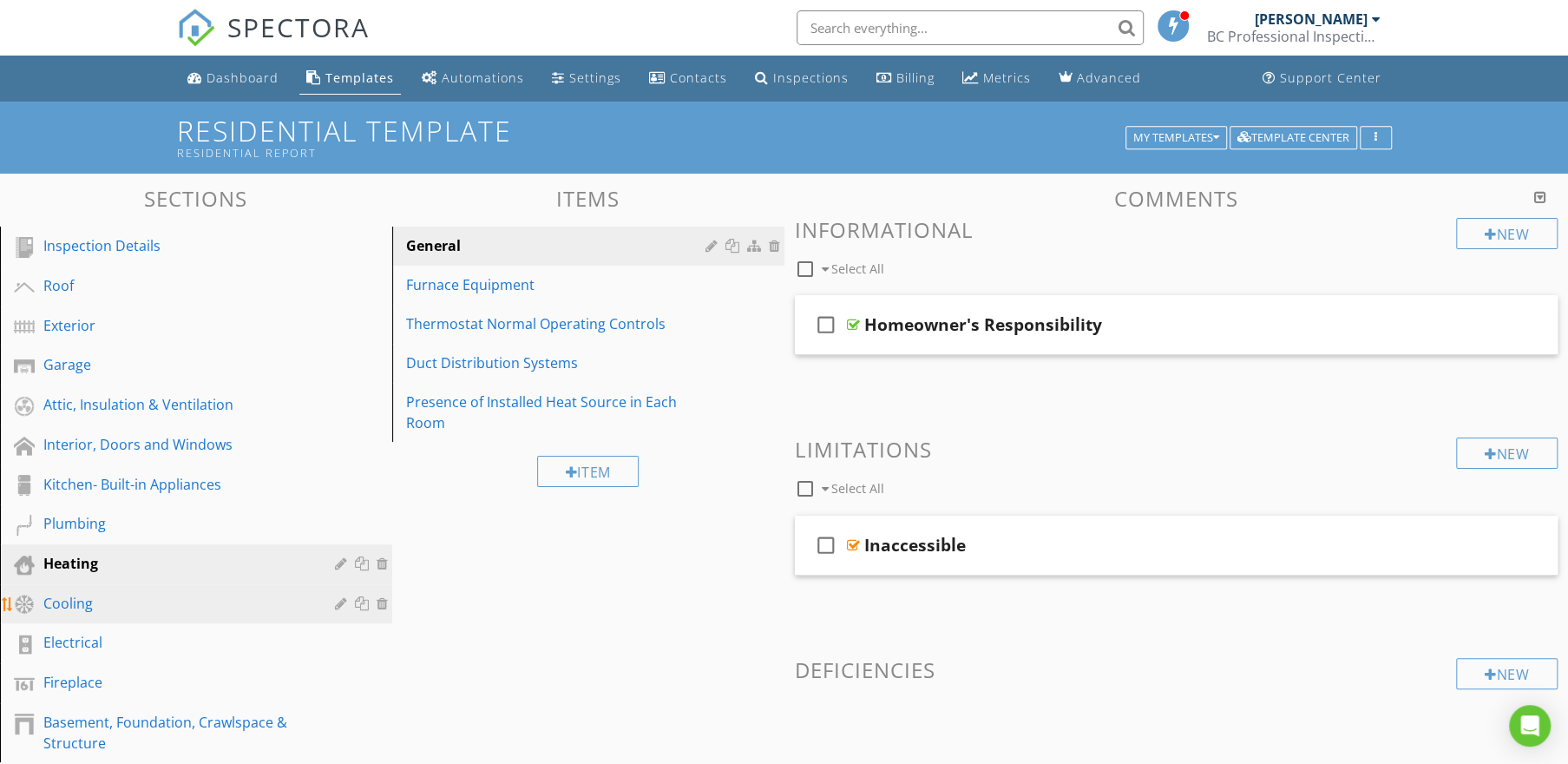
click at [82, 590] on link "Cooling" at bounding box center [198, 604] width 387 height 40
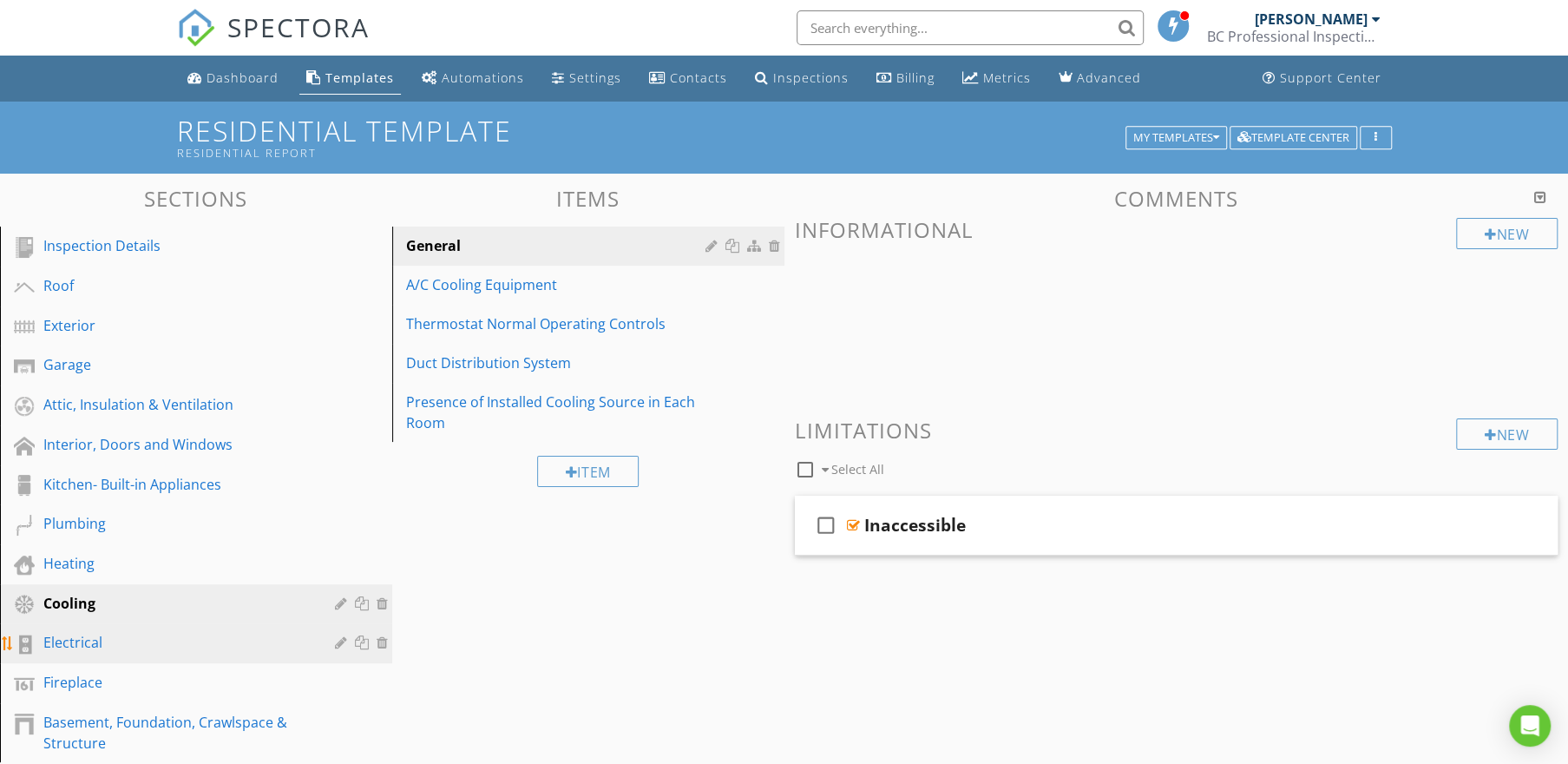
click at [79, 642] on div "Electrical" at bounding box center [177, 642] width 266 height 20
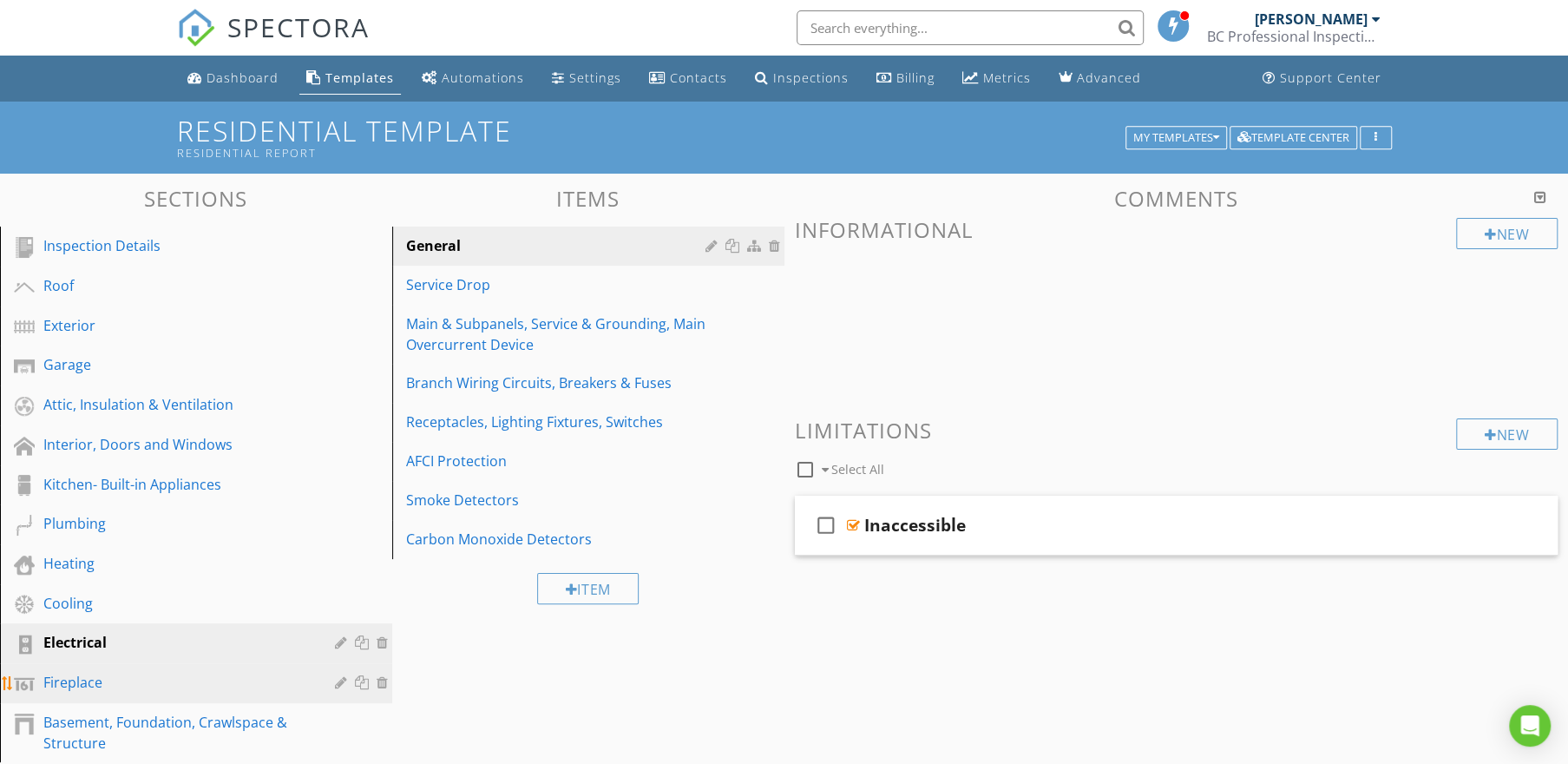
click at [79, 681] on div "Fireplace" at bounding box center [177, 681] width 266 height 20
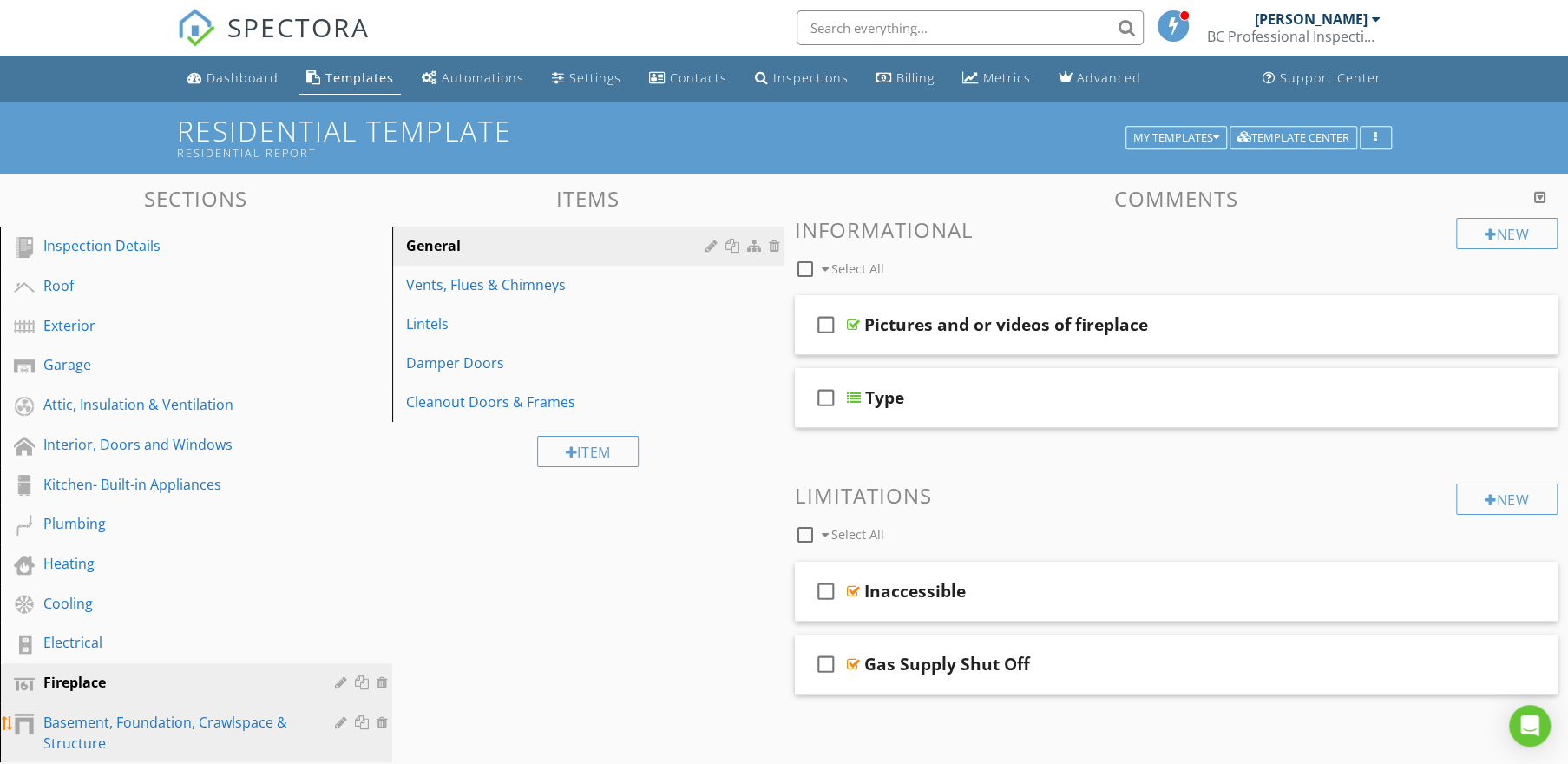
click at [79, 710] on link "Basement, Foundation, Crawlspace & Structure" at bounding box center [198, 732] width 387 height 59
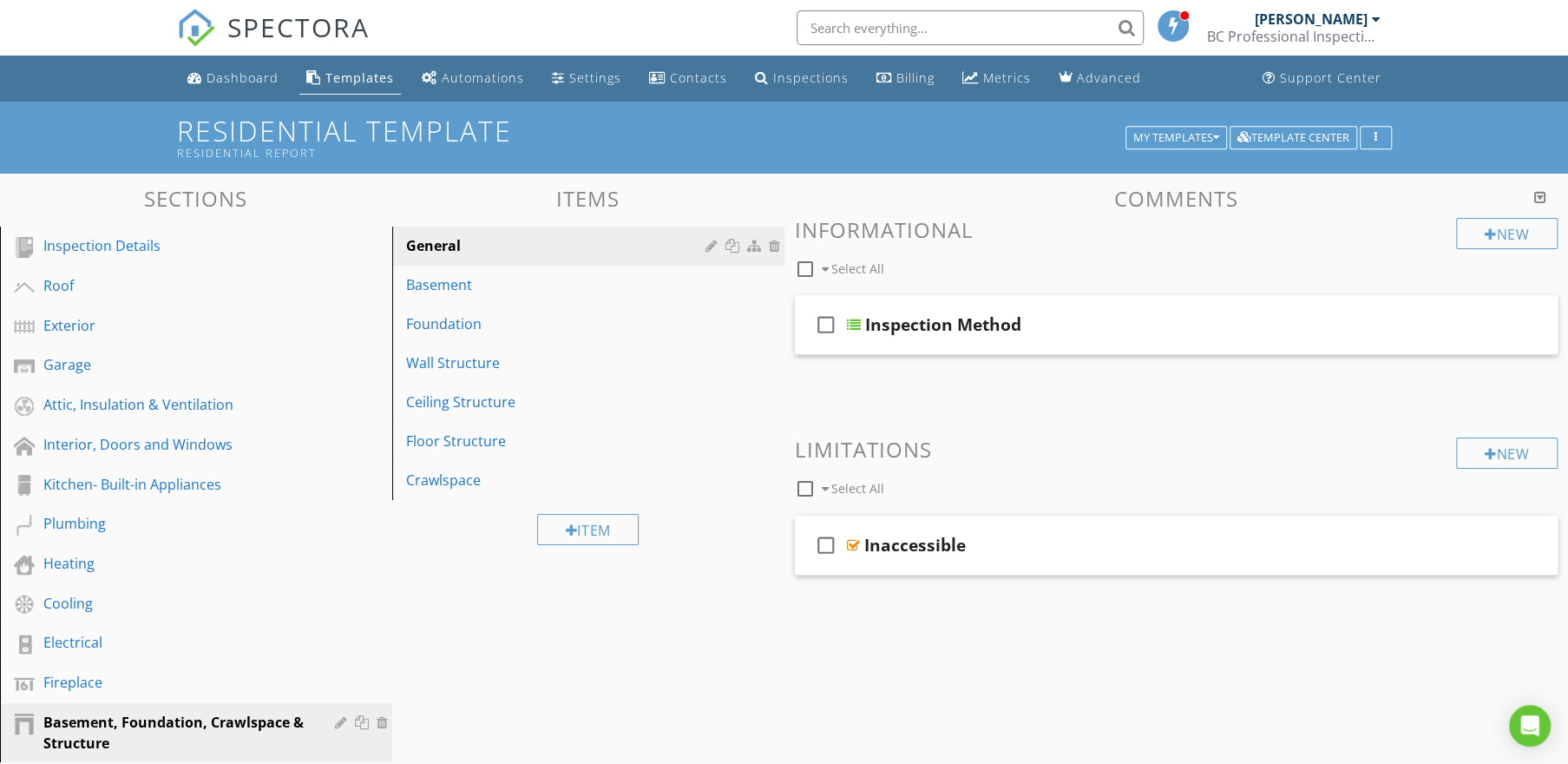
click at [1313, 29] on div "BC Professional Inspections LLC" at bounding box center [1294, 37] width 174 height 17
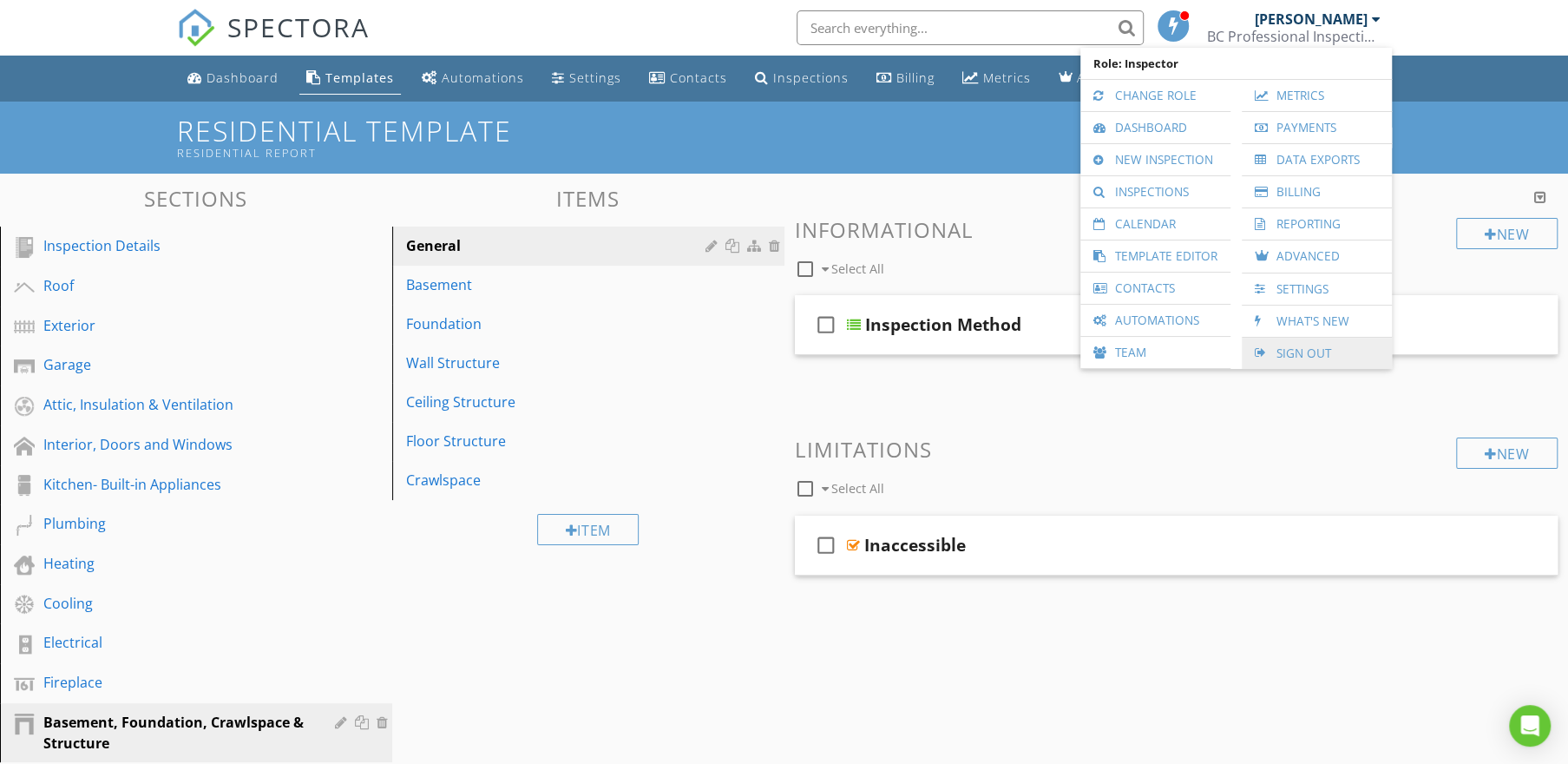
click at [1296, 352] on link "Sign Out" at bounding box center [1317, 353] width 133 height 31
